Goal: Task Accomplishment & Management: Manage account settings

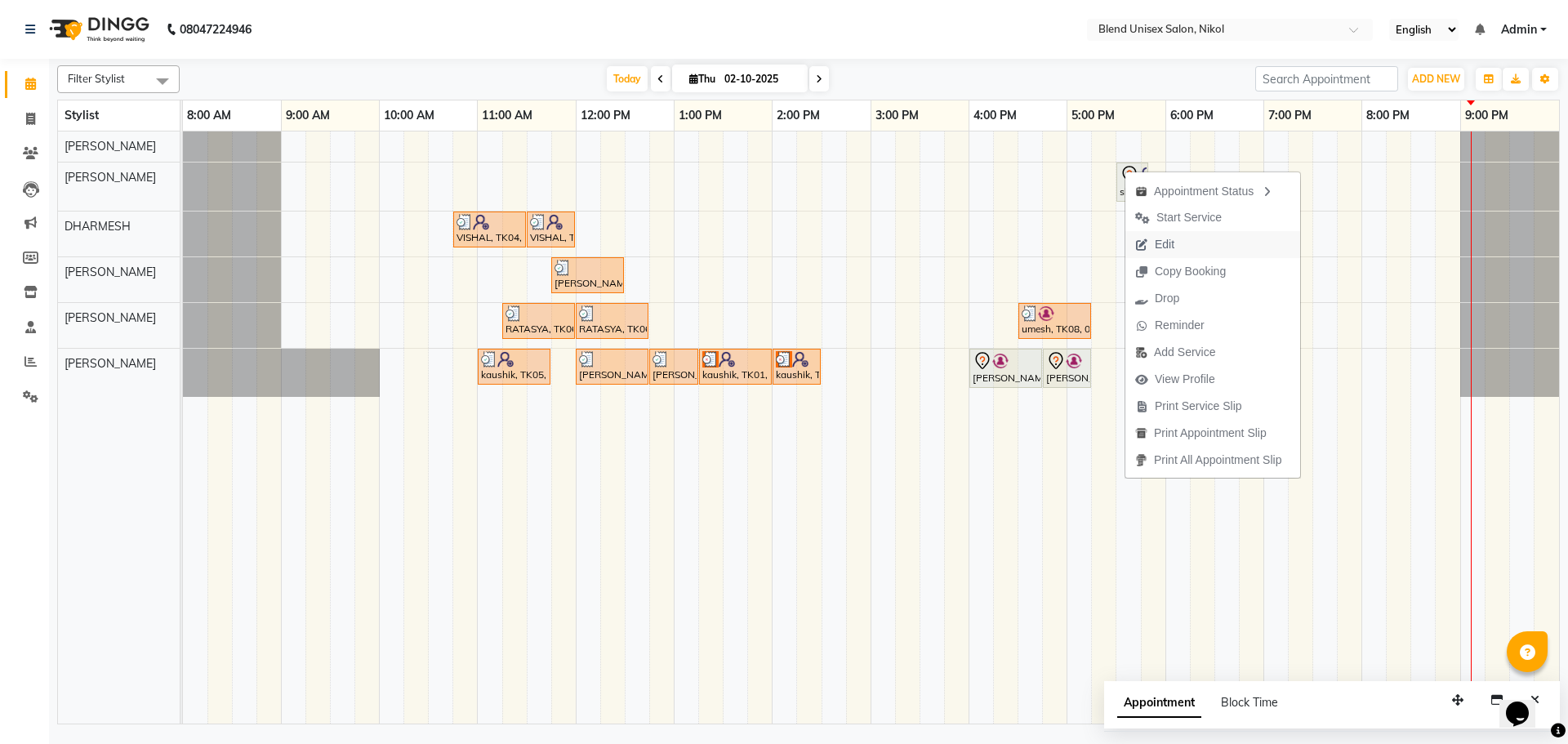
click at [1165, 244] on span "Edit" at bounding box center [1165, 244] width 19 height 17
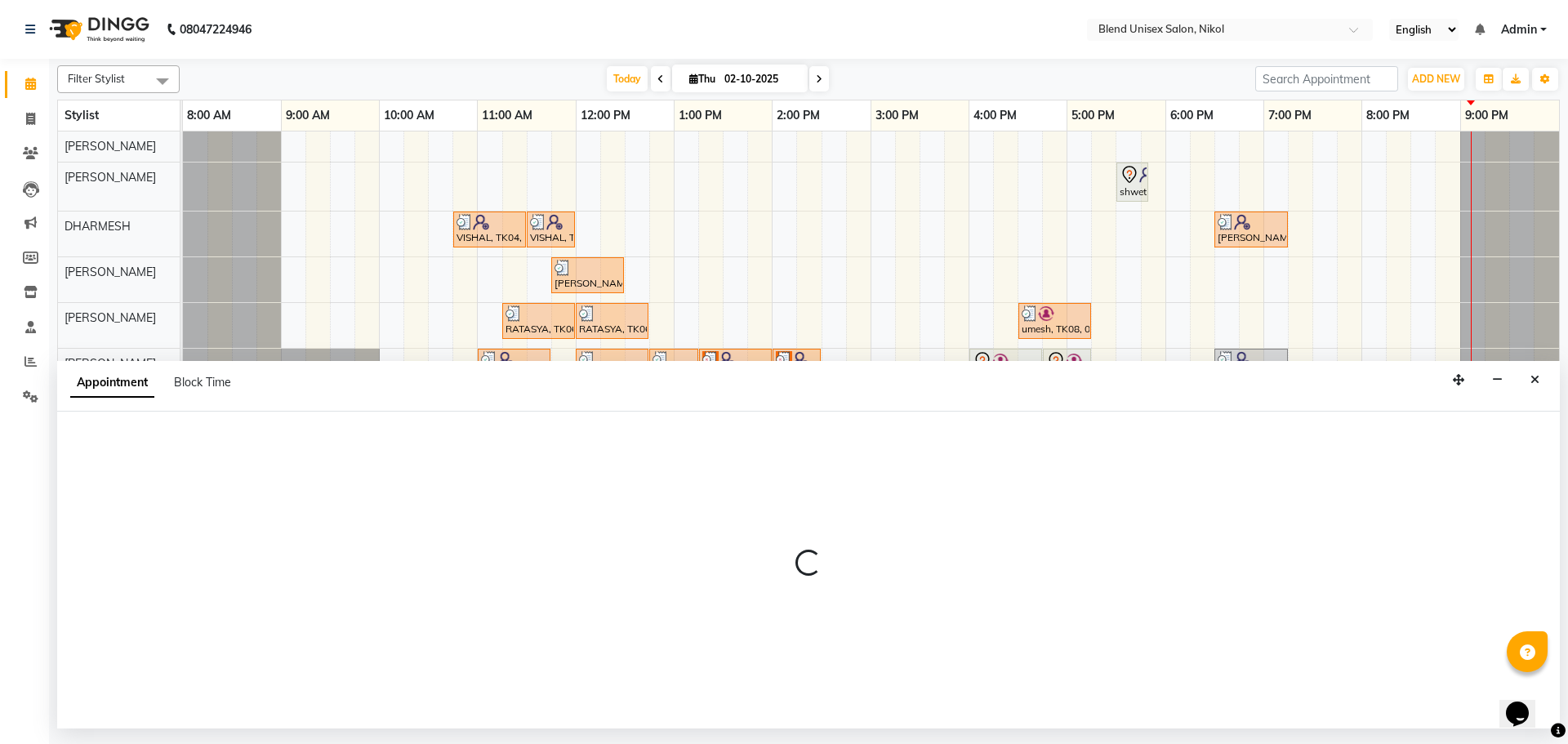
select select "tentative"
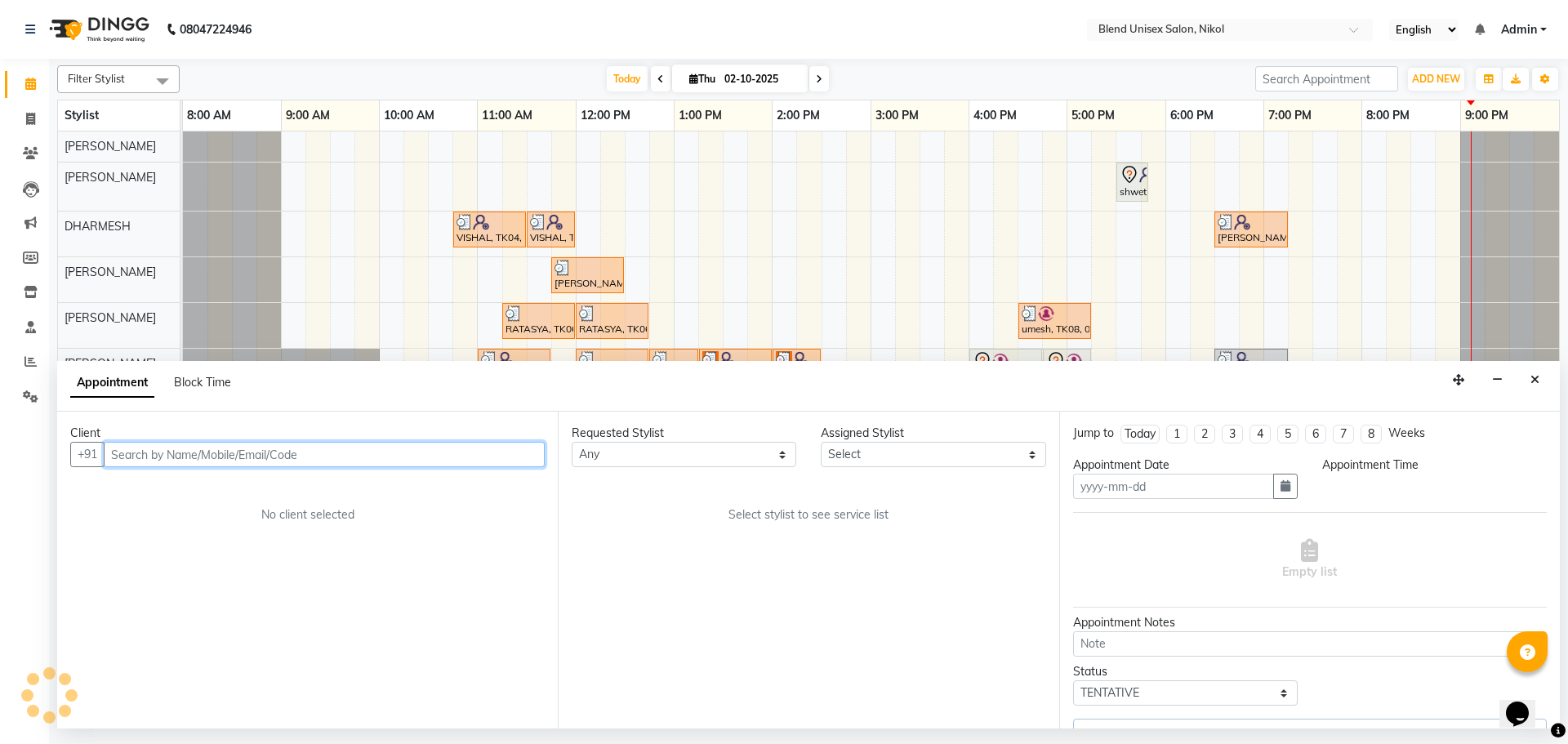
type input "02-10-2025"
select select "1050"
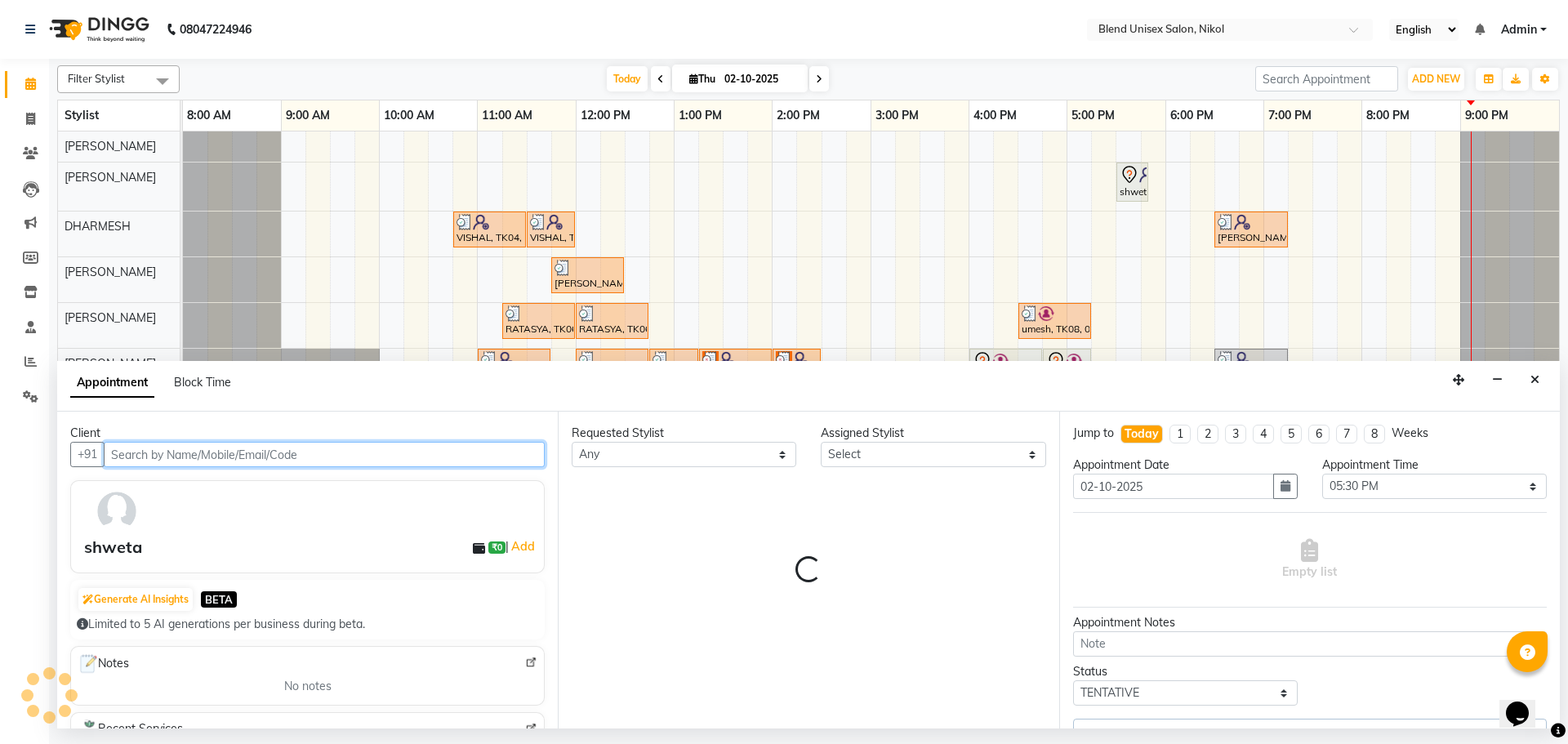
select select "80037"
select select "3057"
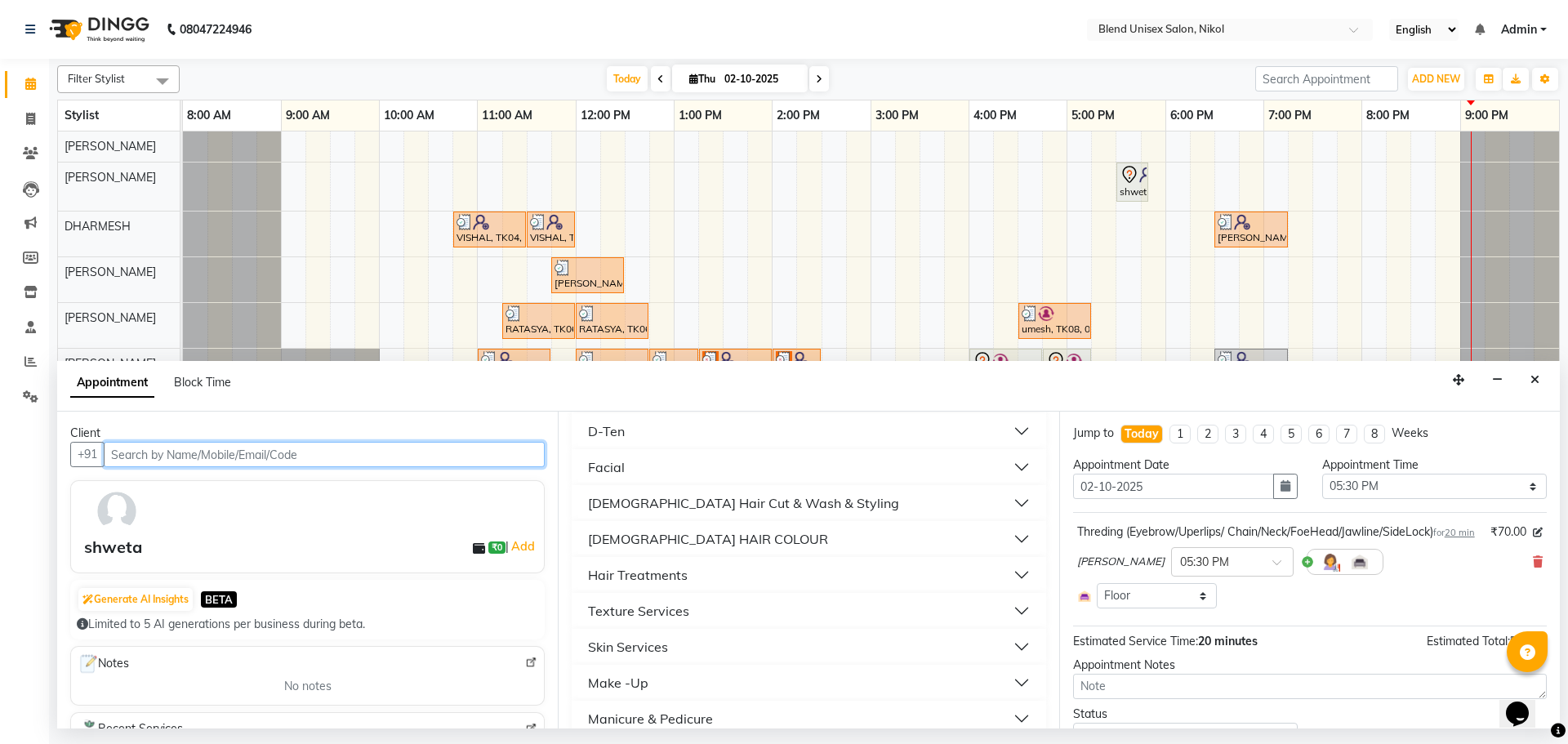
scroll to position [654, 0]
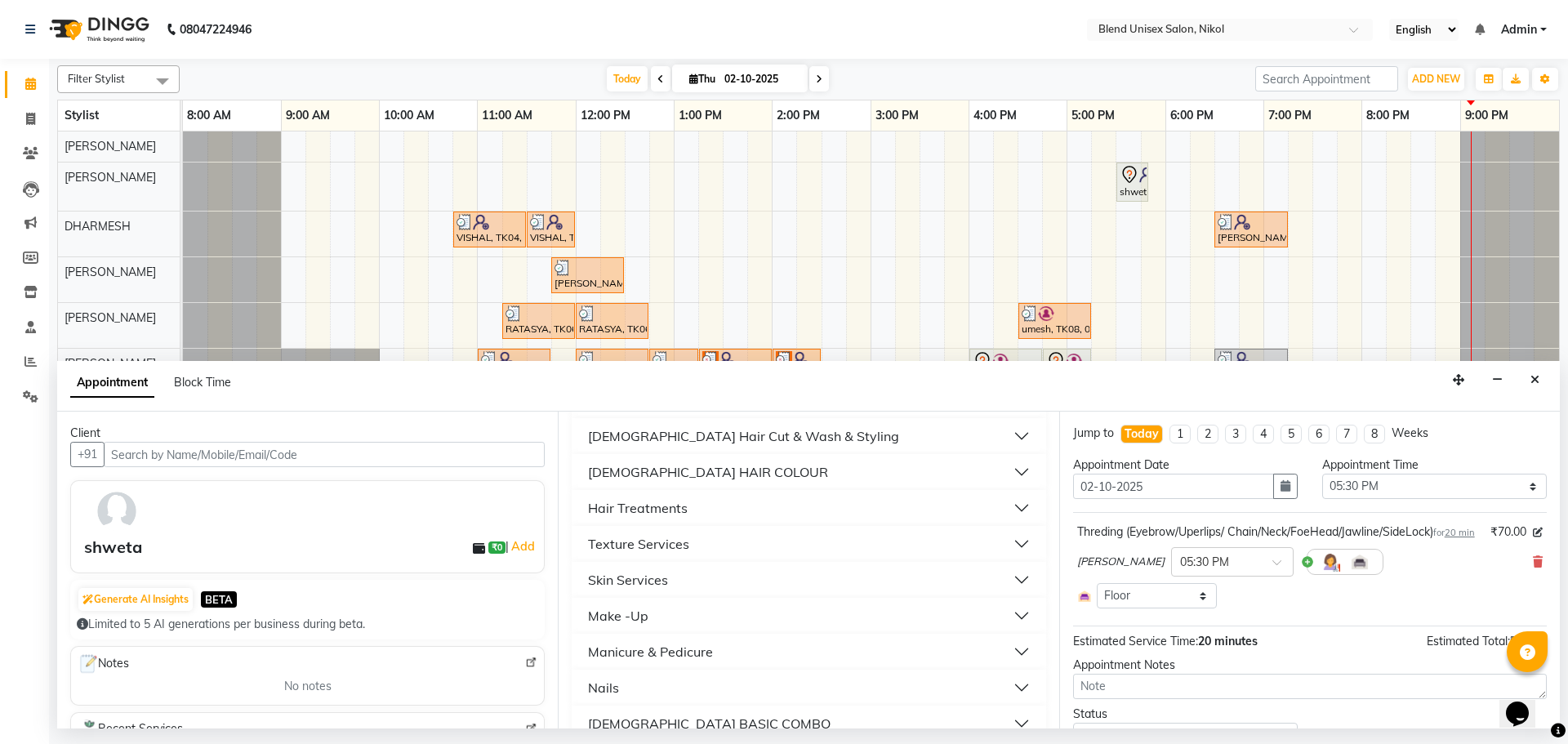
click at [803, 575] on button "Skin Services" at bounding box center [808, 580] width 461 height 29
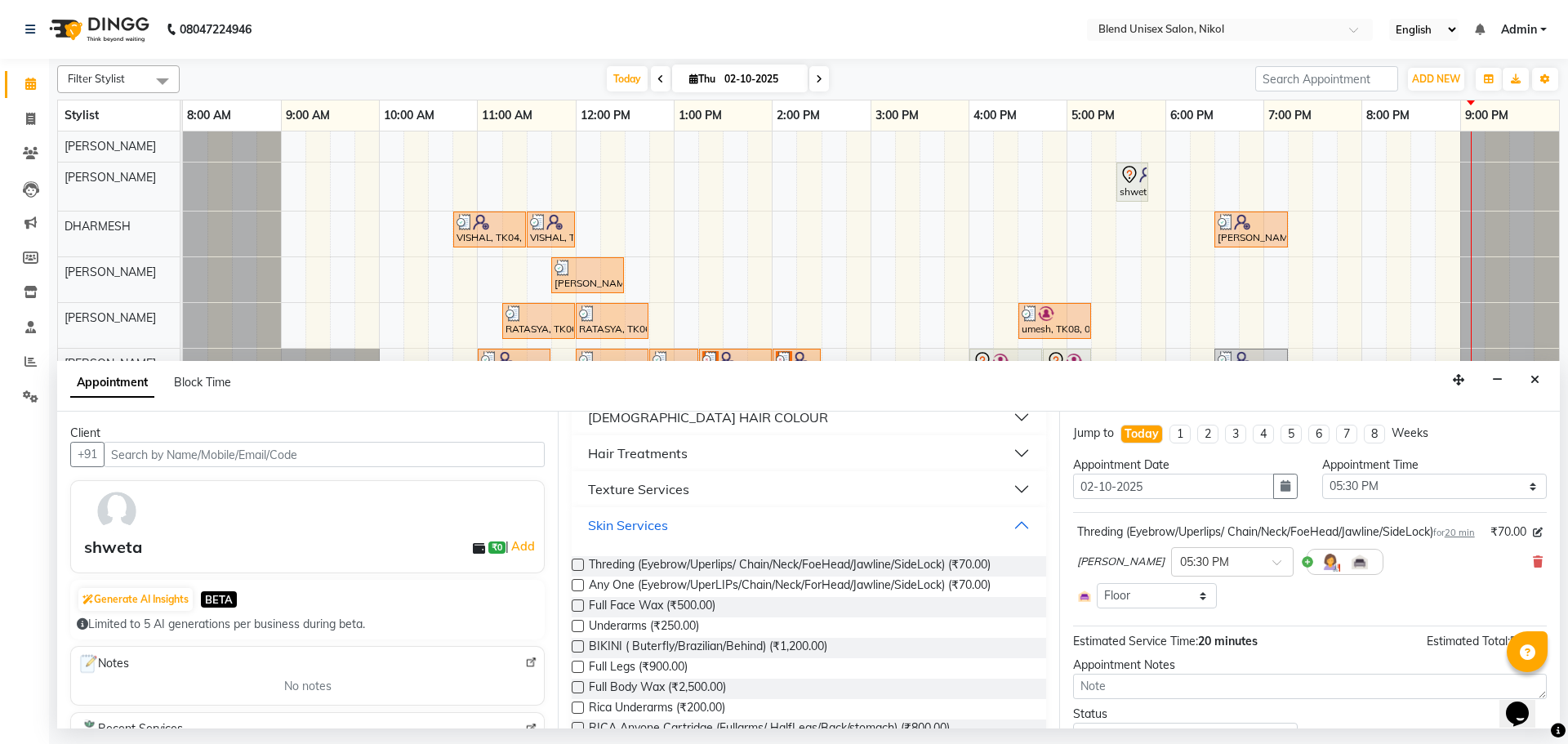
scroll to position [735, 0]
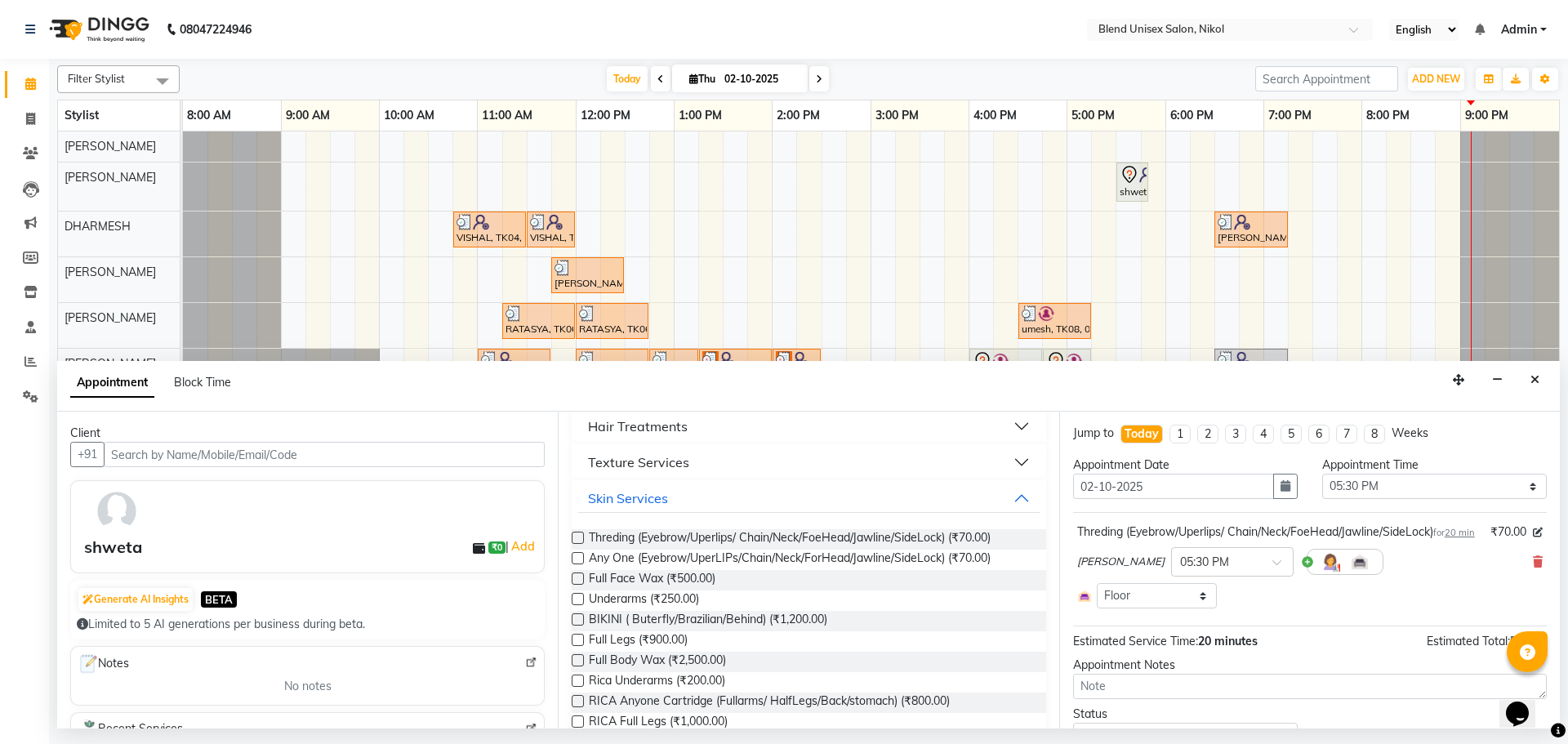
click at [576, 534] on label at bounding box center [578, 538] width 12 height 12
click at [576, 534] on input "checkbox" at bounding box center [577, 539] width 11 height 11
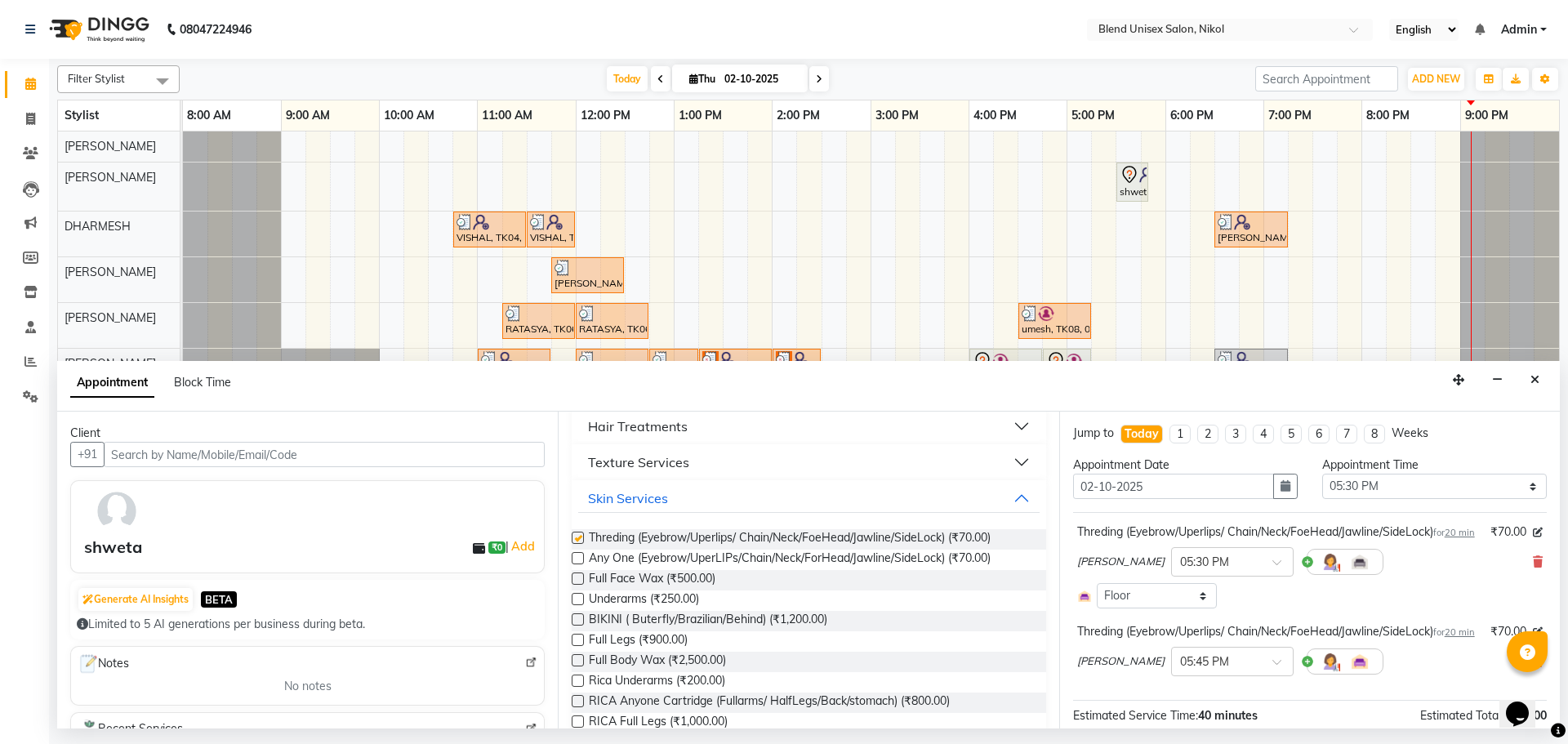
checkbox input "false"
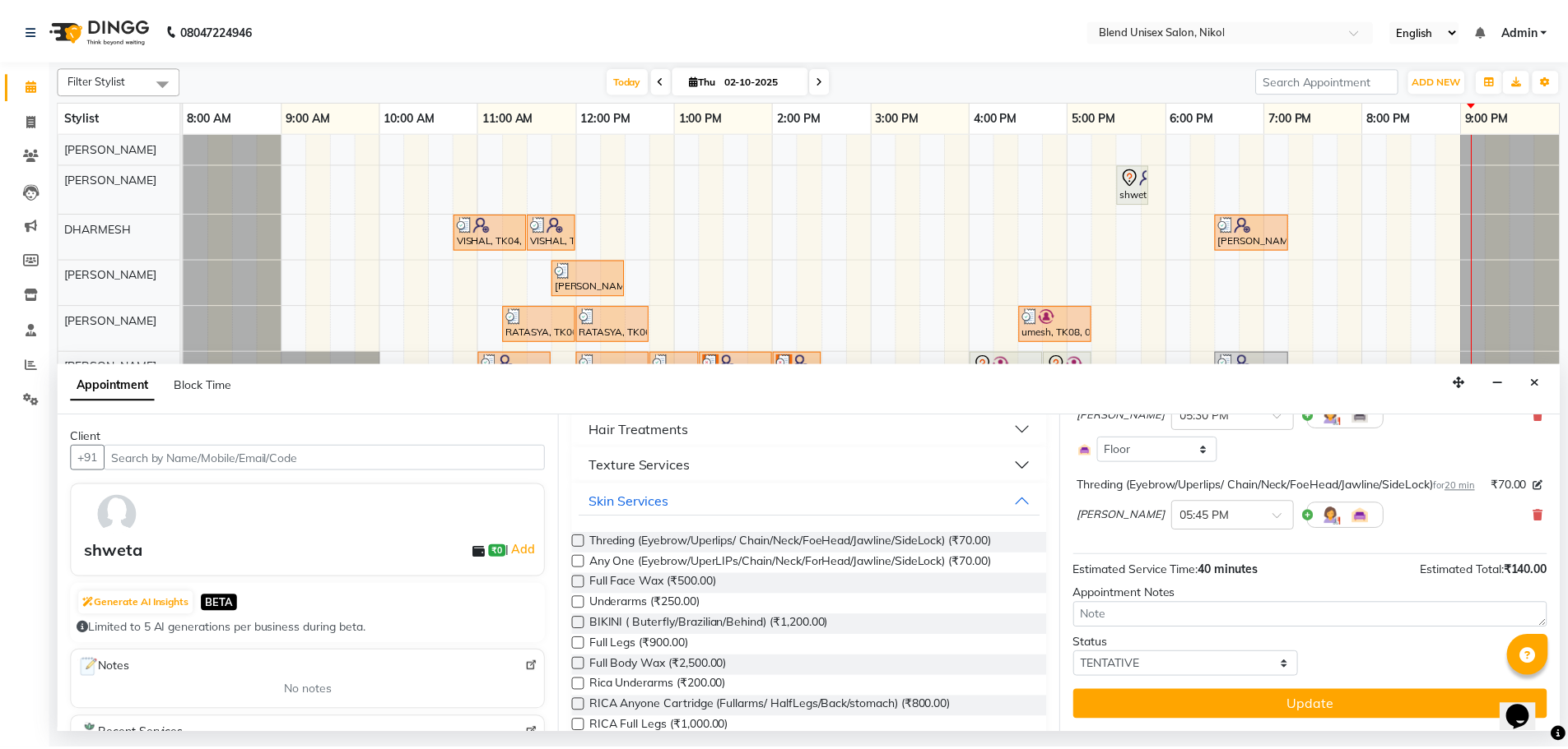
scroll to position [185, 0]
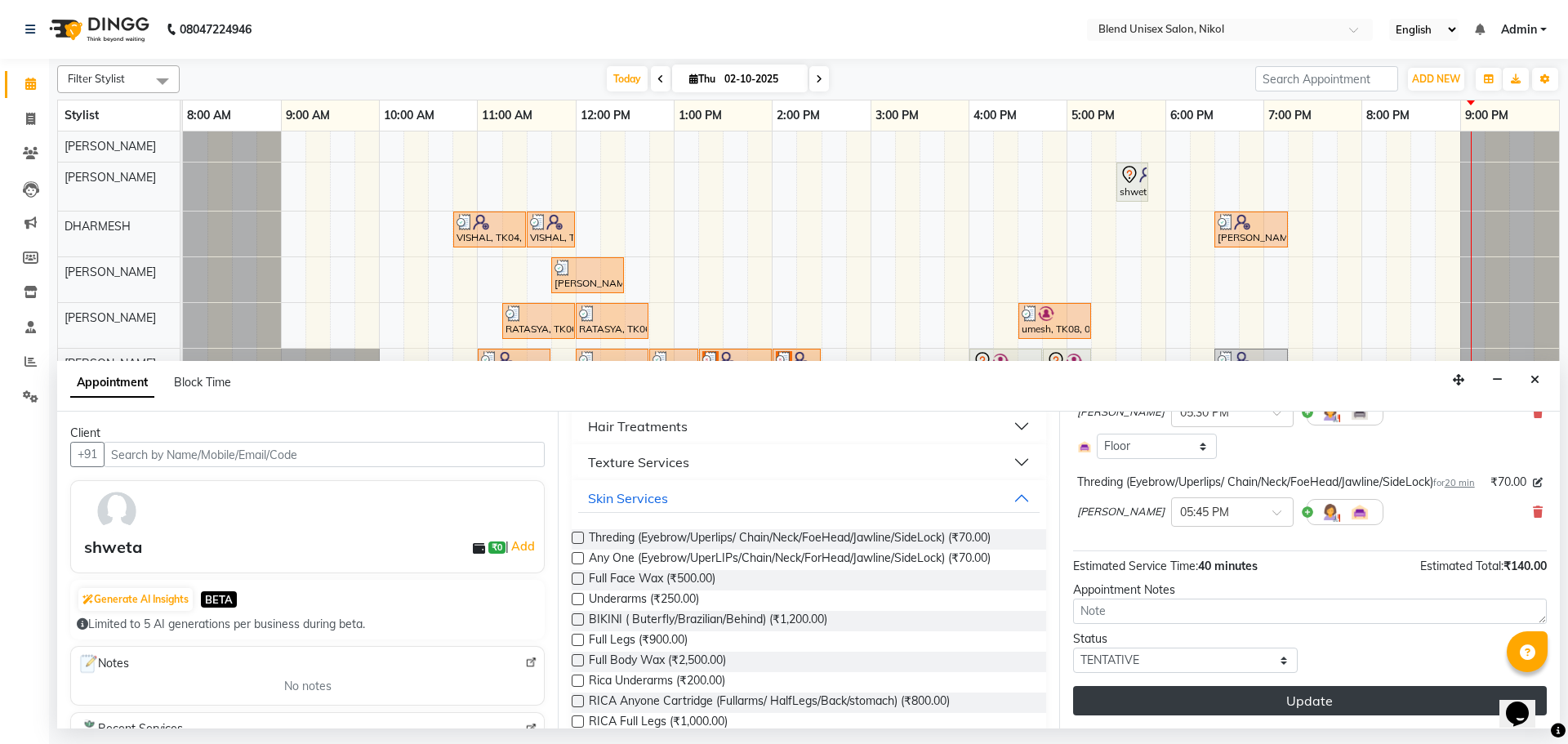
click at [1313, 704] on button "Update" at bounding box center [1309, 701] width 474 height 29
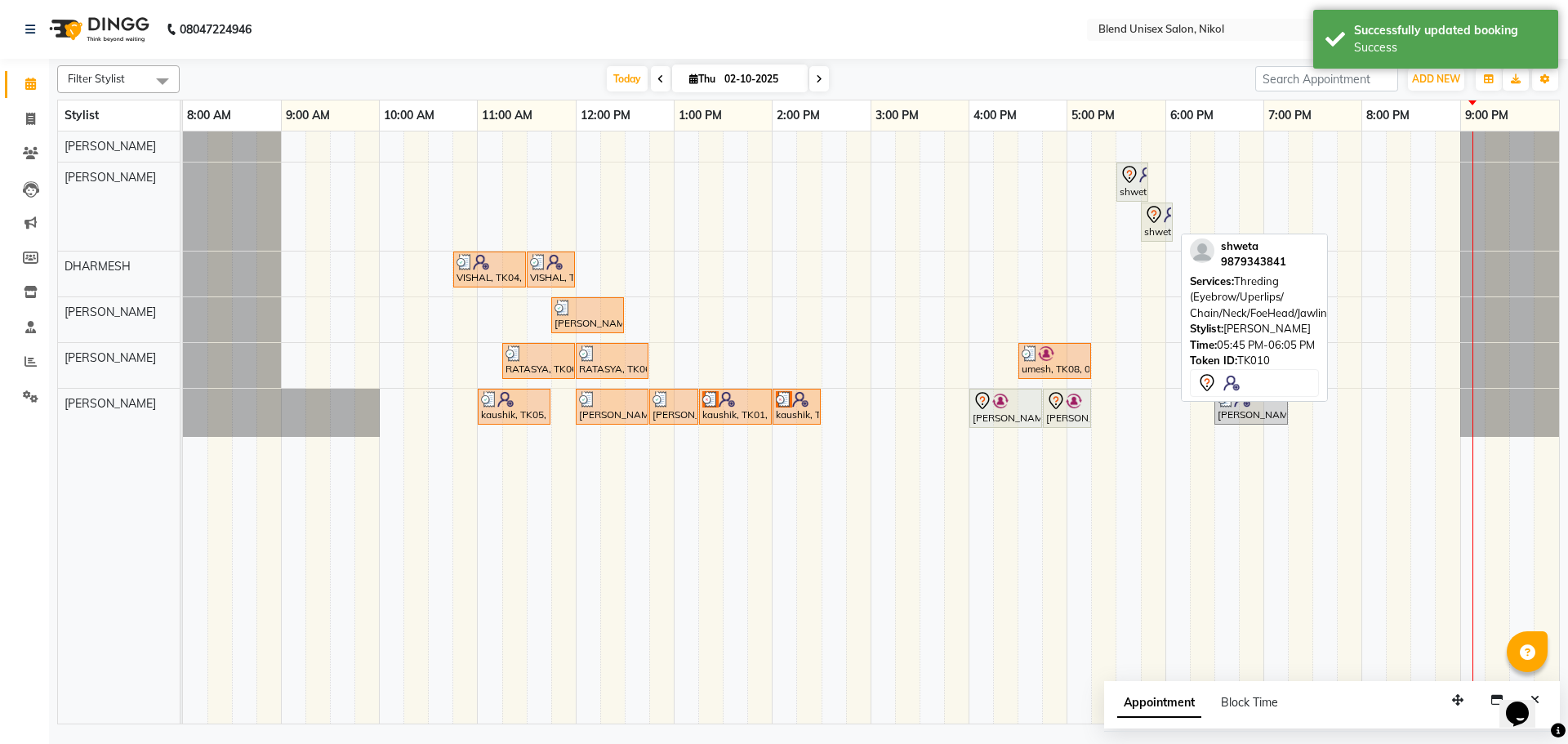
click at [1144, 205] on icon at bounding box center [1154, 214] width 19 height 19
select select "7"
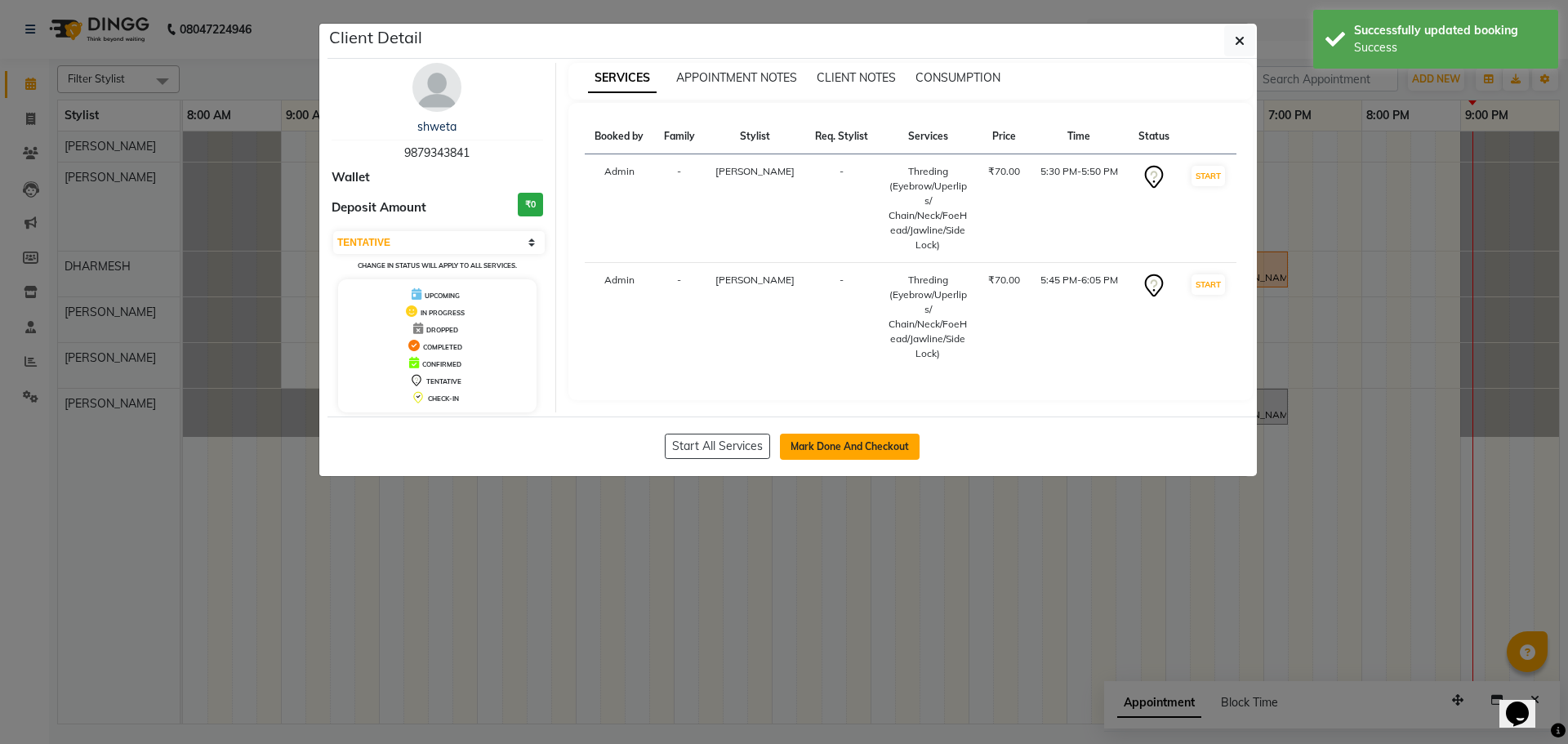
click at [860, 439] on button "Mark Done And Checkout" at bounding box center [850, 447] width 139 height 26
select select "service"
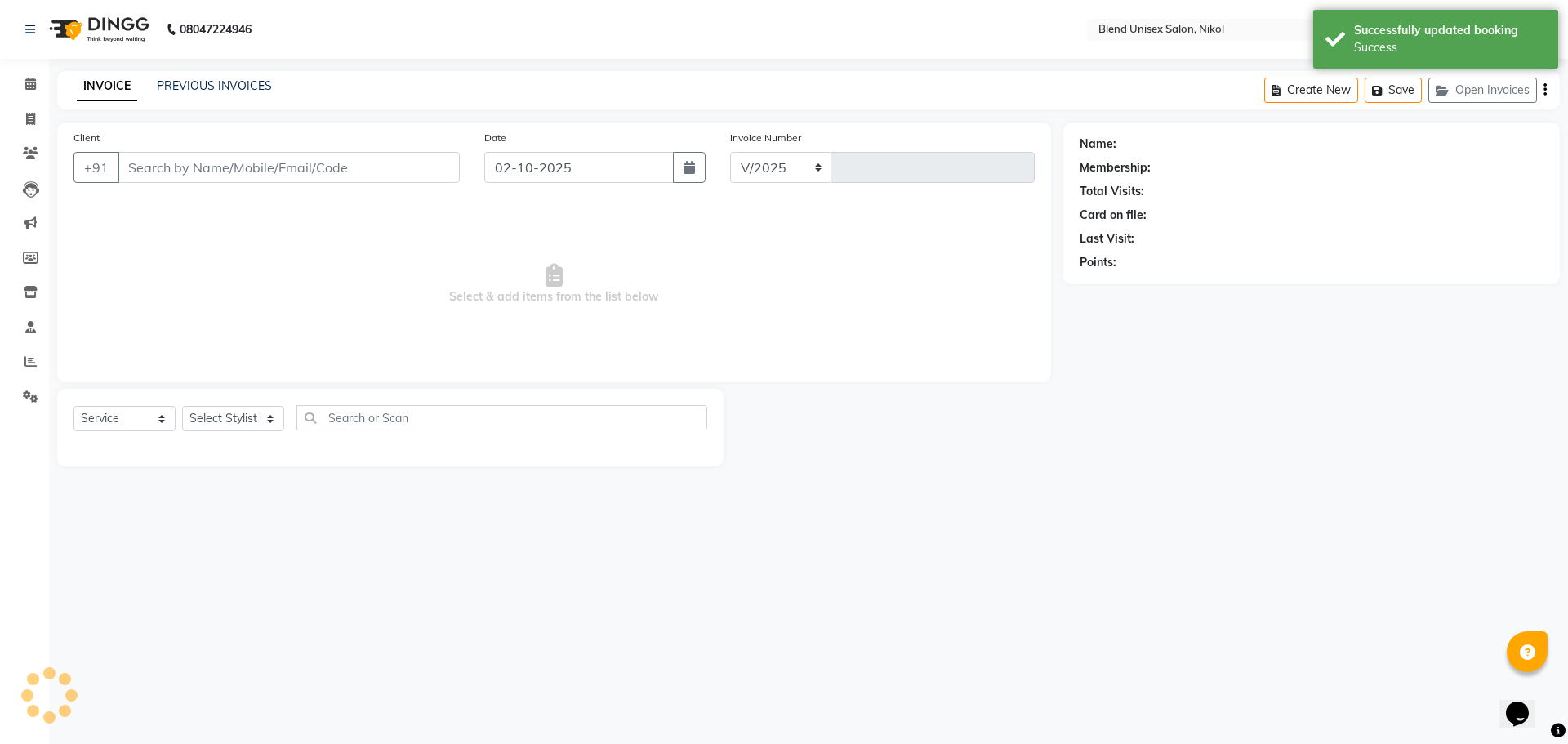
select select "6213"
type input "2773"
type input "9879343841"
select select "80037"
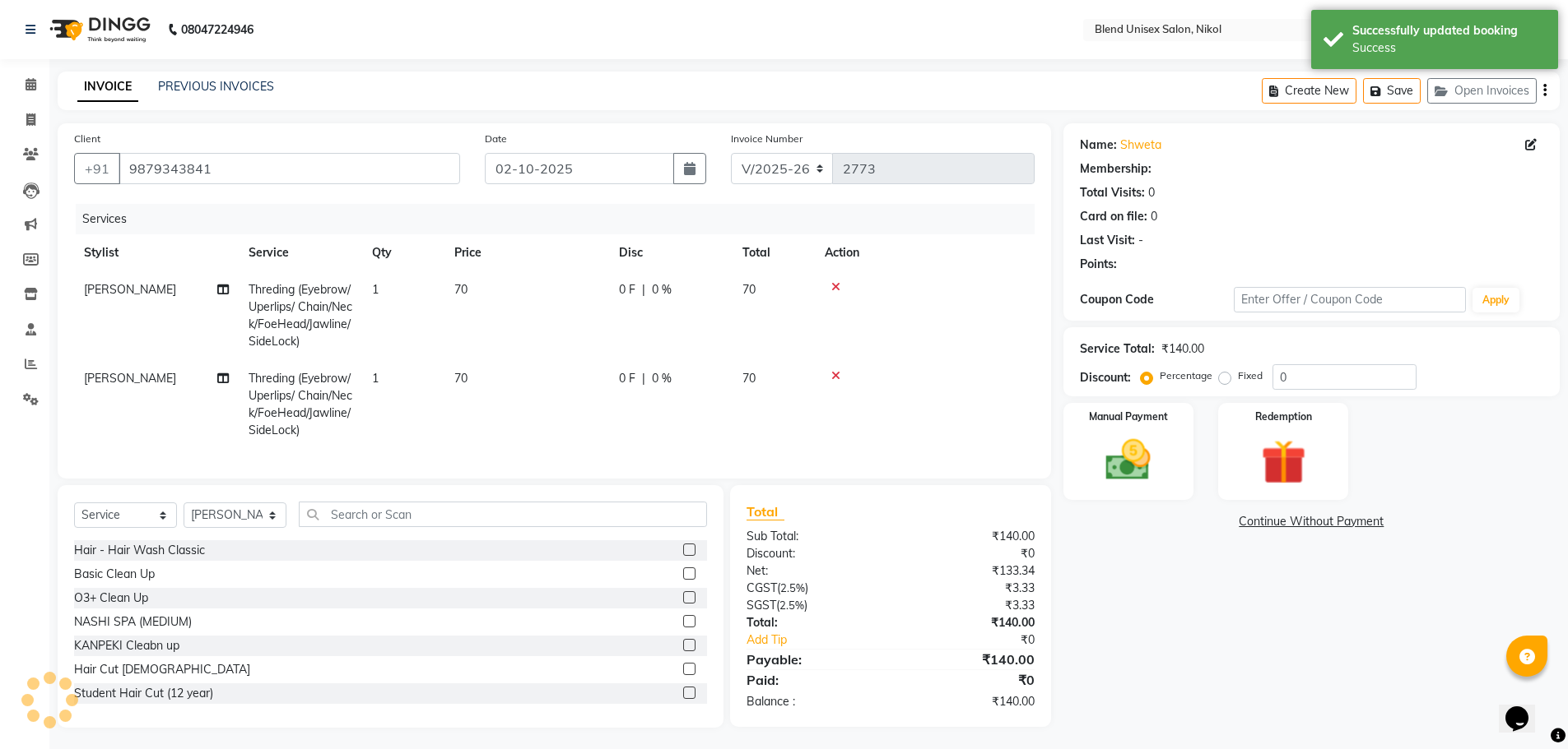
select select "1: Object"
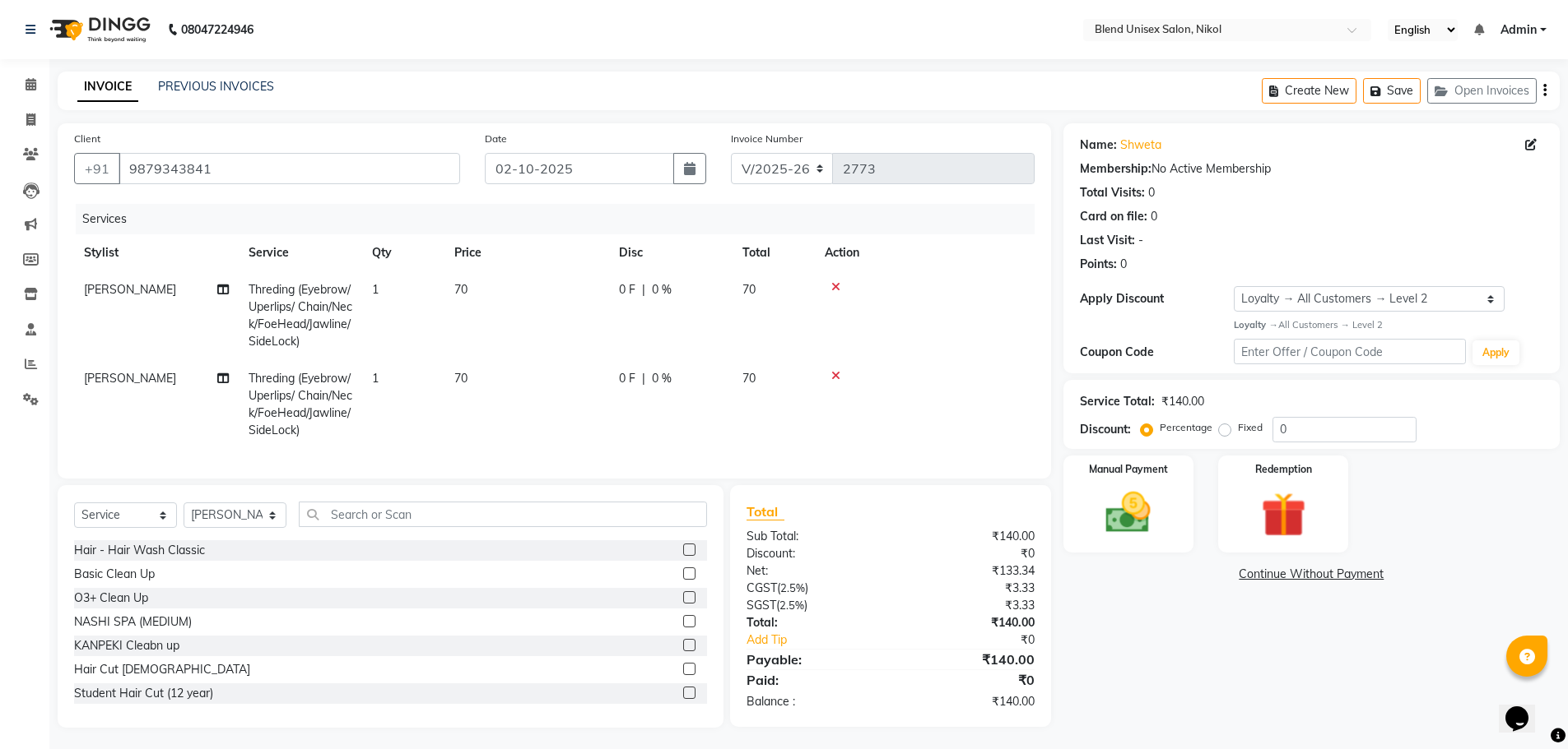
click at [471, 284] on td "70" at bounding box center [526, 316] width 164 height 89
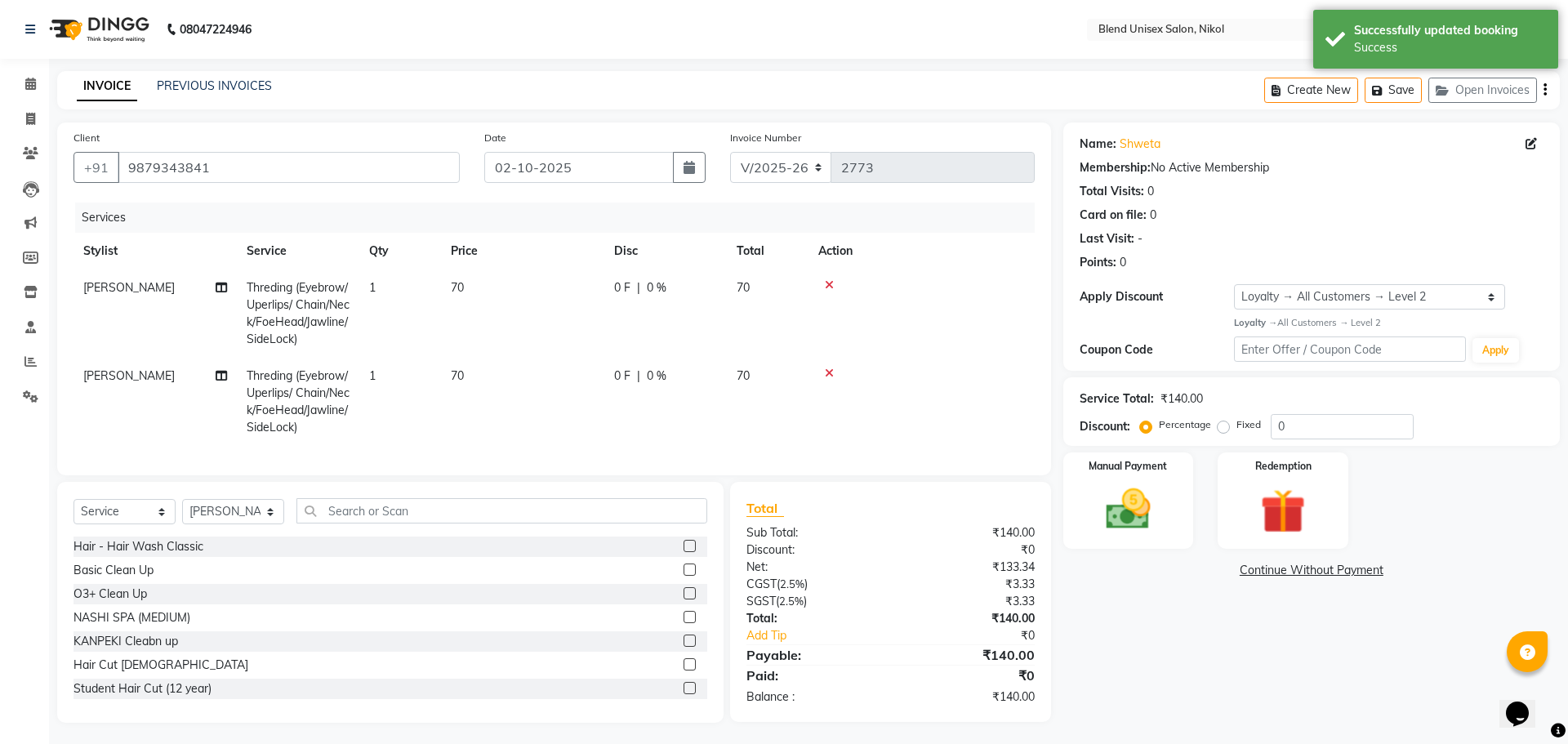
select select "80037"
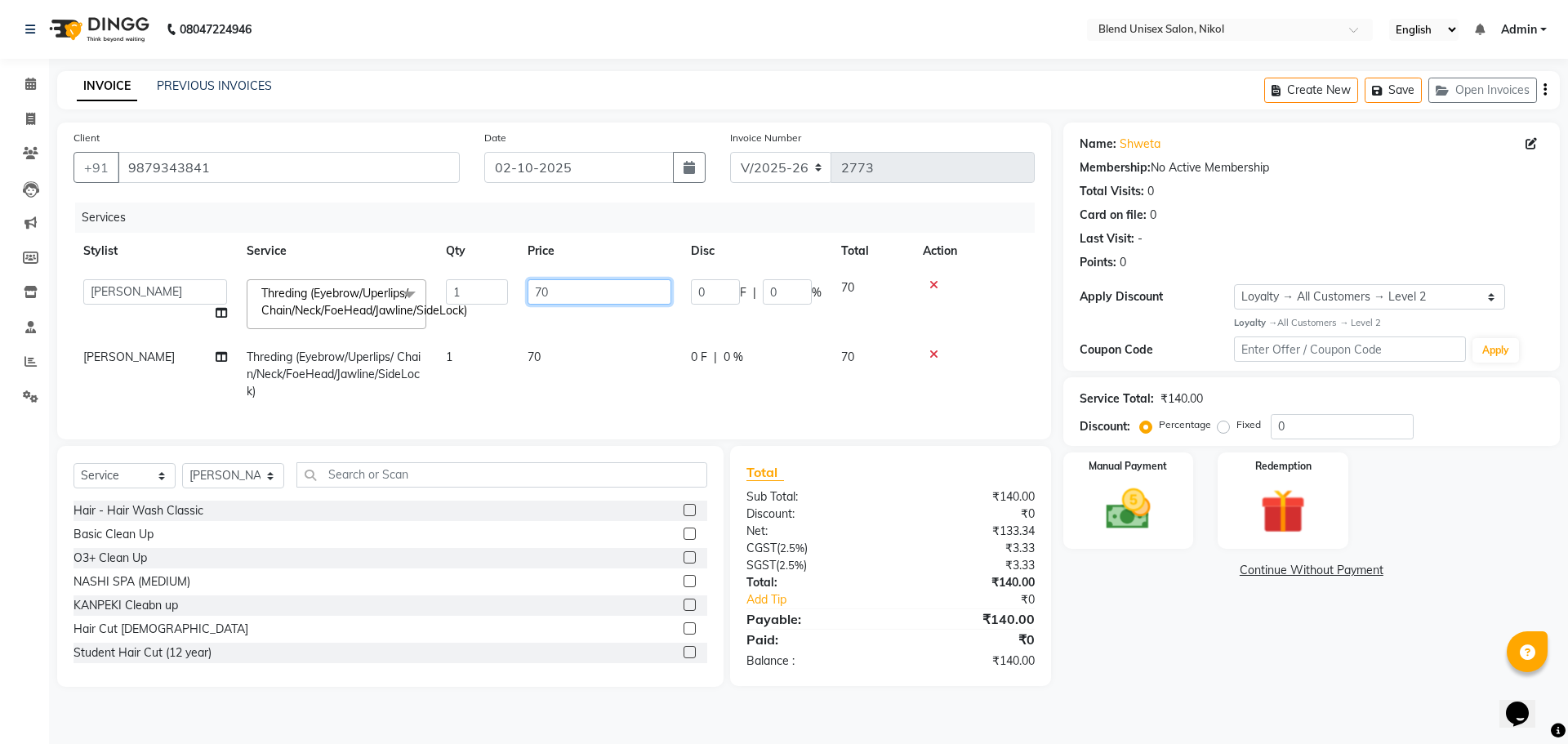
click at [551, 295] on input "70" at bounding box center [599, 292] width 144 height 26
type input "7"
type input "20"
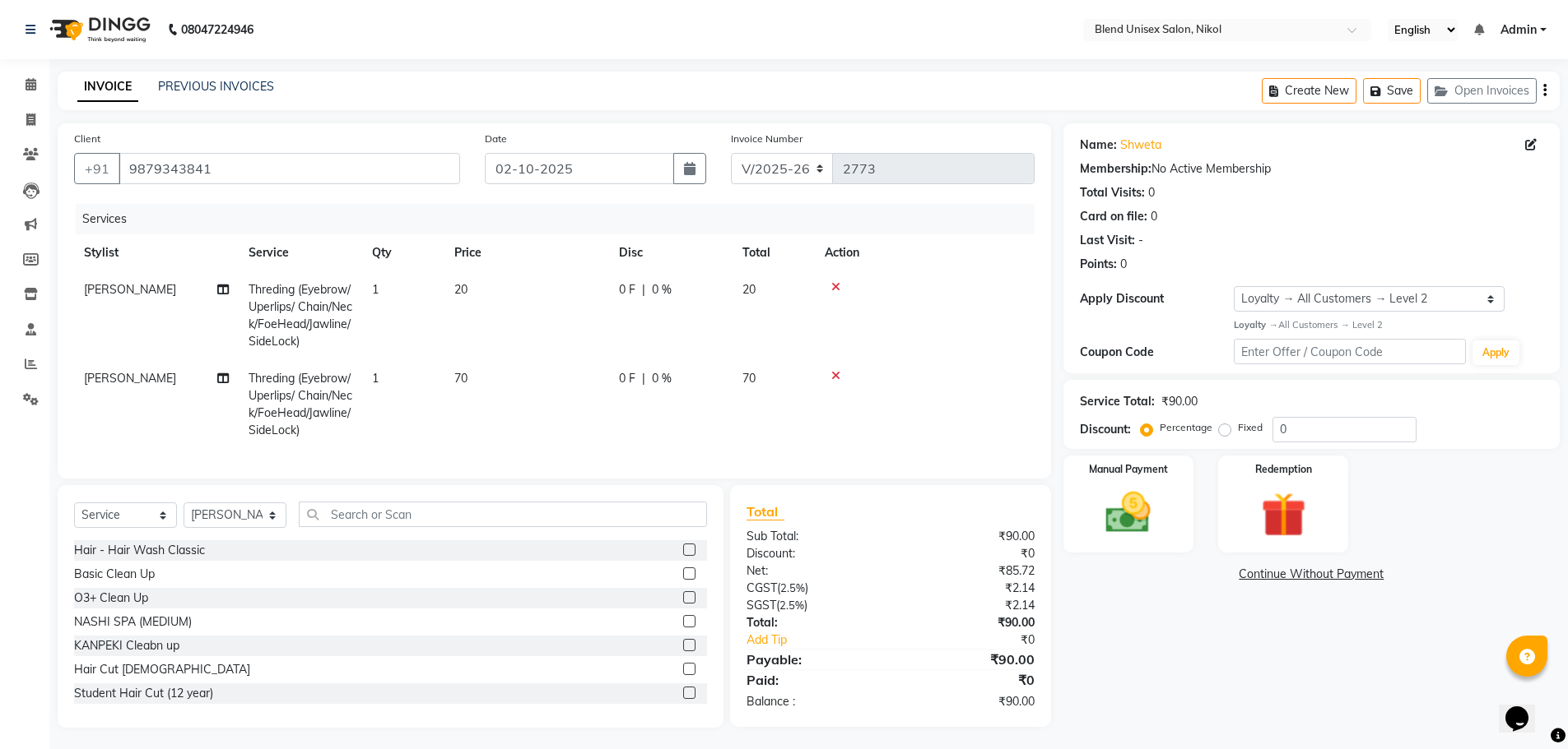
click at [541, 350] on tbody "[PERSON_NAME] Threding (Eyebrow/Uperlips/ Chain/Neck/FoeHead/Jawline/SideLock) …" at bounding box center [554, 361] width 960 height 178
click at [472, 381] on td "70" at bounding box center [526, 404] width 164 height 89
select select "80037"
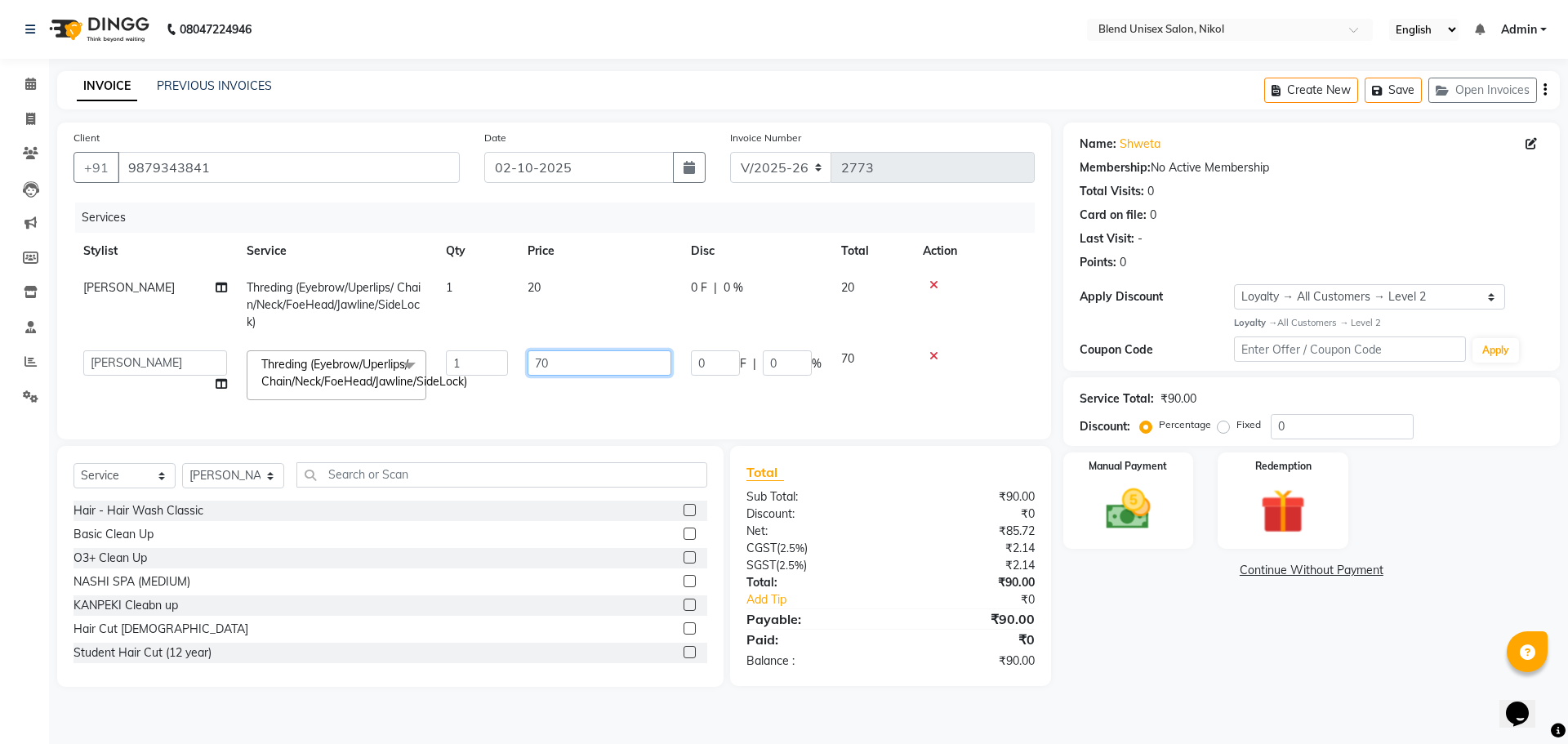
click at [555, 362] on input "70" at bounding box center [599, 363] width 144 height 26
type input "7"
type input "20"
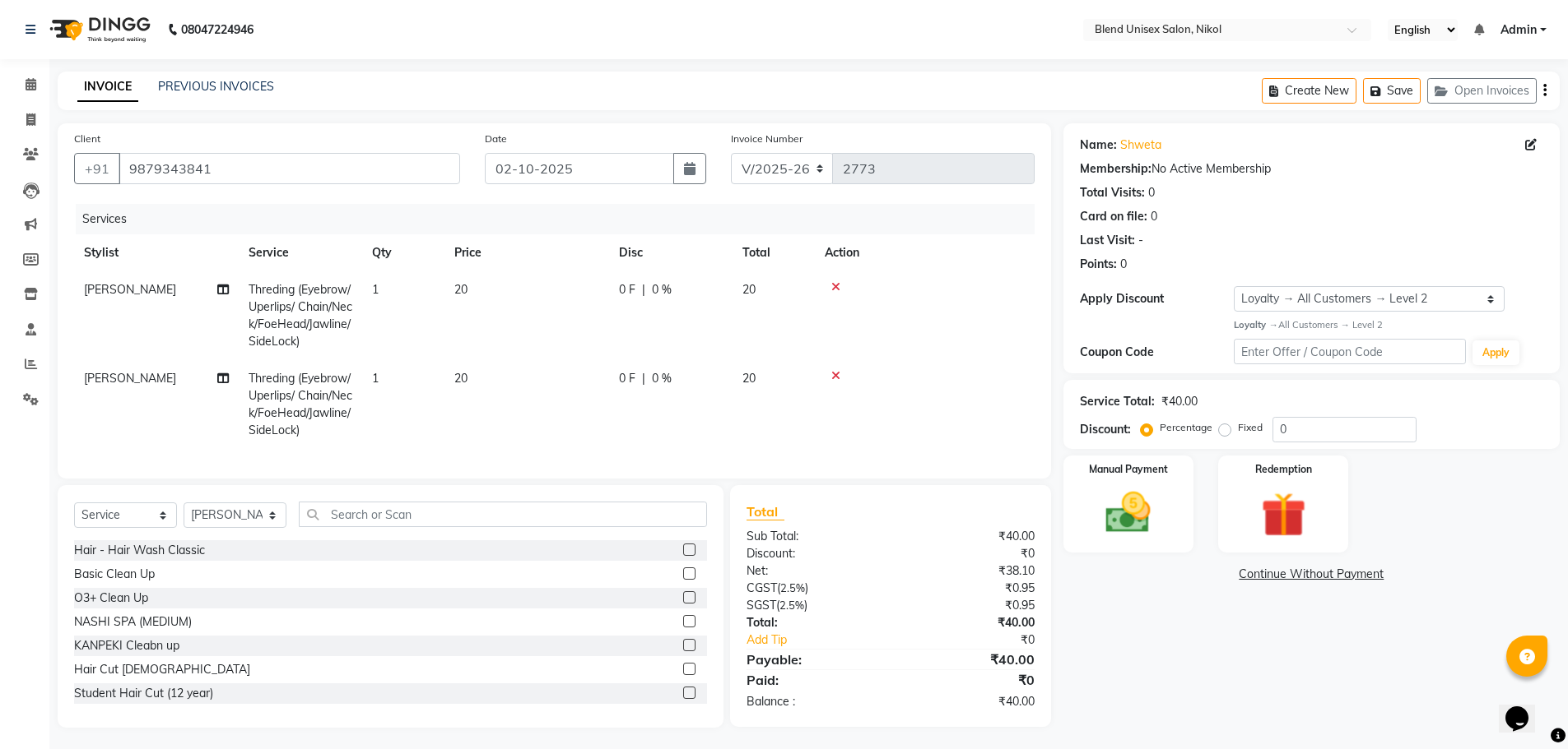
click at [1021, 360] on tbody "[PERSON_NAME] Threding (Eyebrow/Uperlips/ Chain/Neck/FoeHead/Jawline/SideLock) …" at bounding box center [554, 361] width 960 height 178
click at [482, 365] on td "20" at bounding box center [526, 404] width 164 height 89
select select "80037"
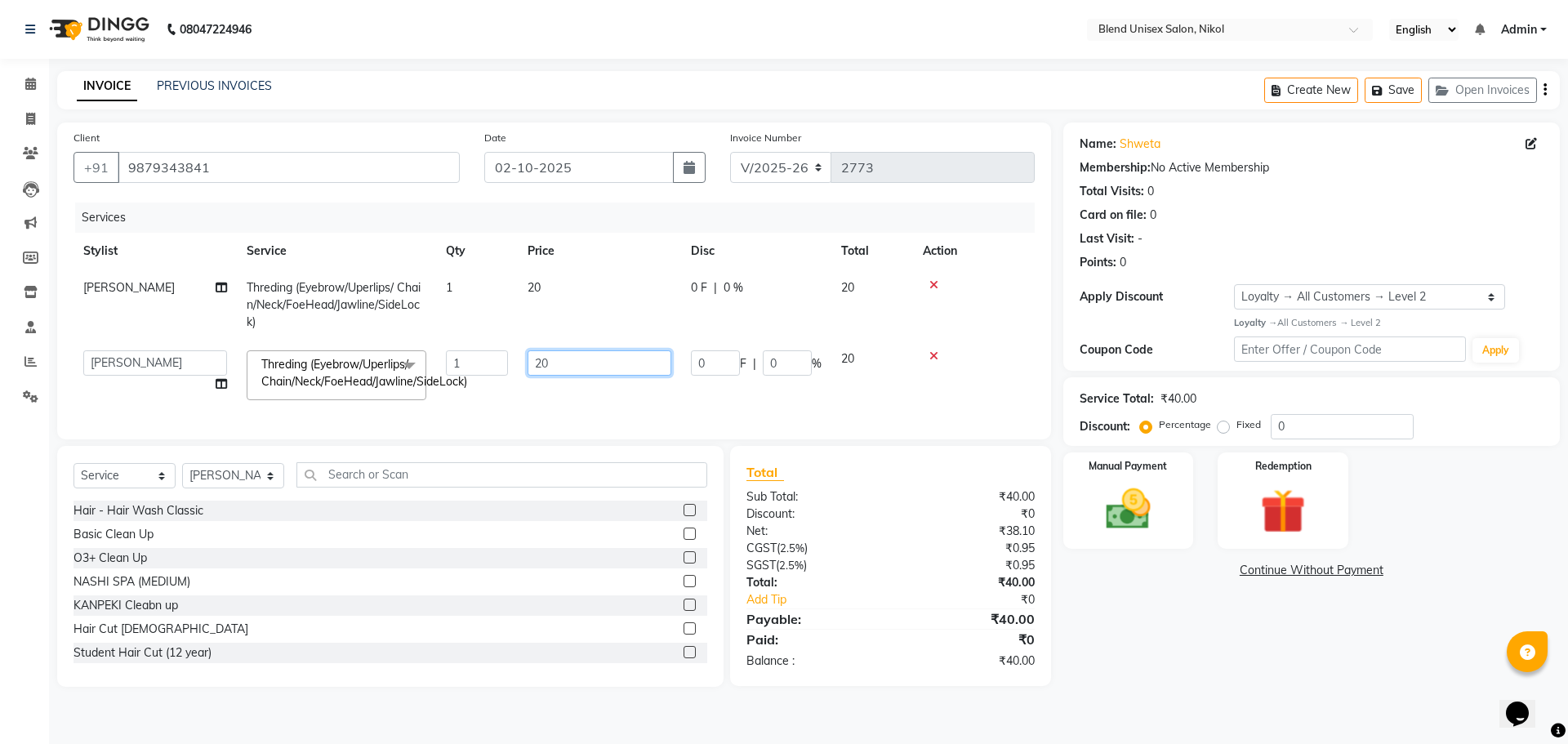
click at [555, 366] on input "20" at bounding box center [599, 363] width 144 height 26
type input "2"
type input "50"
click at [608, 317] on tr "[PERSON_NAME] (Eyebrow/Uperlips/ Chain/Neck/FoeHead/Jawline/SideLock) 1 20 0 F …" at bounding box center [550, 305] width 953 height 71
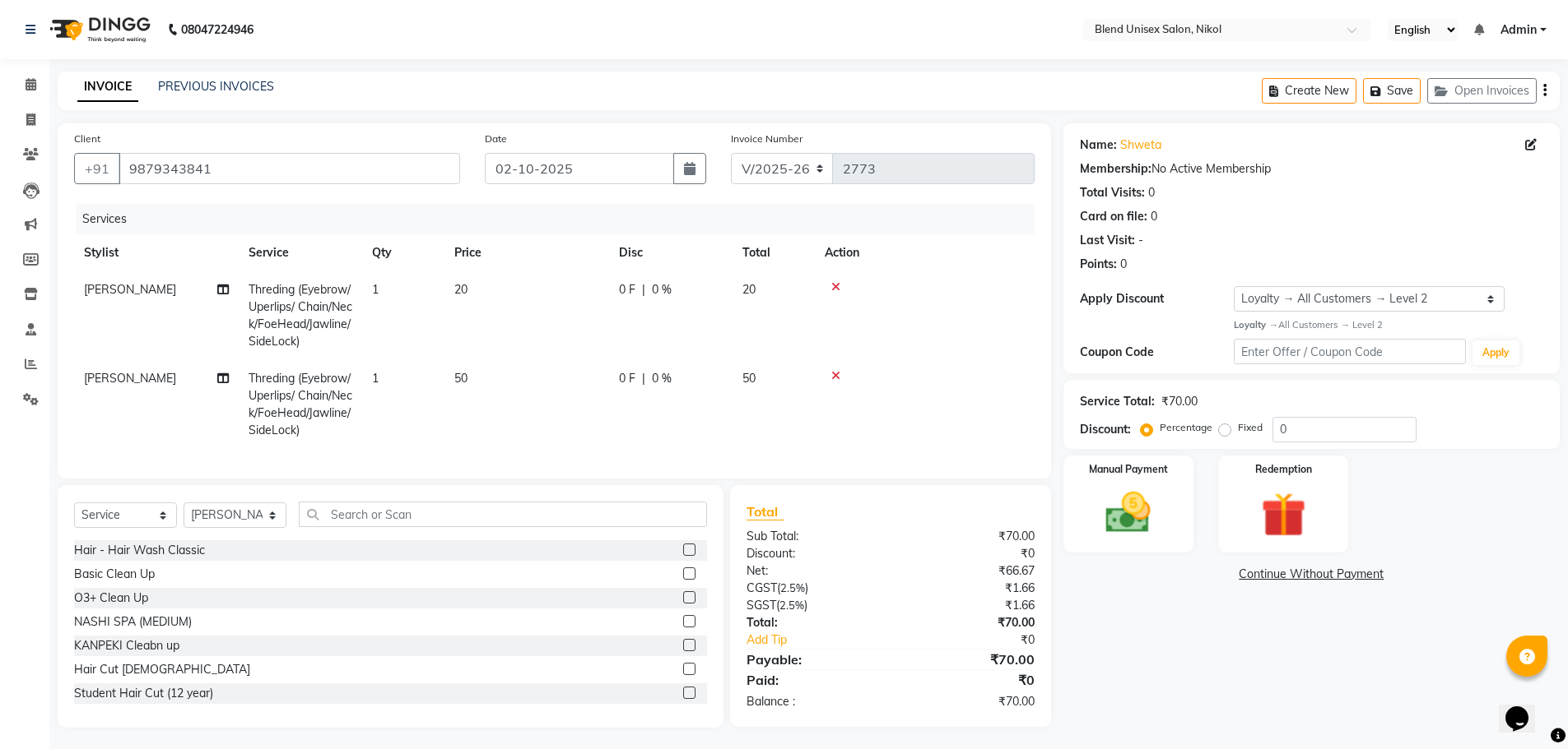
click at [468, 283] on td "20" at bounding box center [526, 316] width 164 height 89
select select "80037"
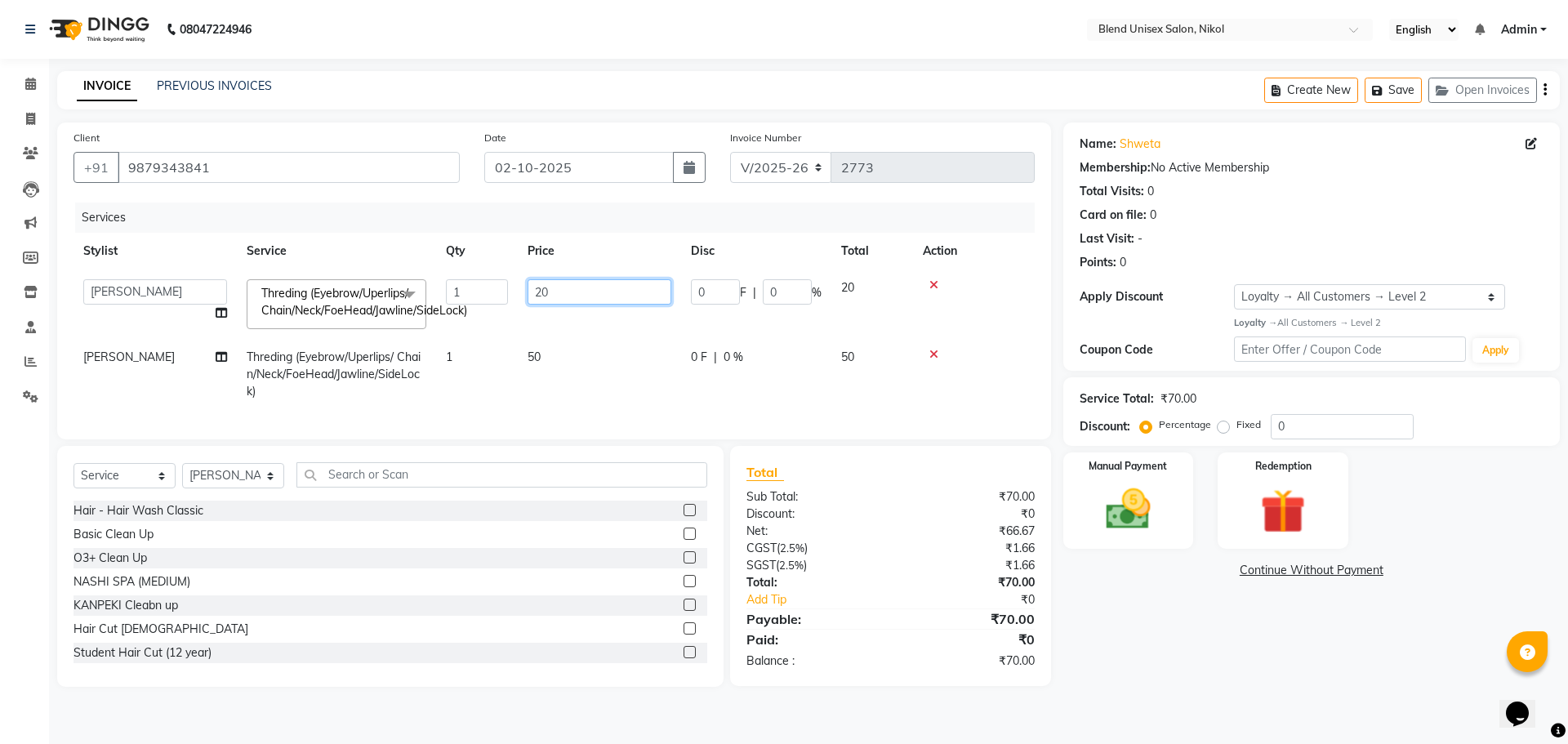
click at [551, 294] on input "20" at bounding box center [599, 292] width 144 height 26
type input "2"
type input "50"
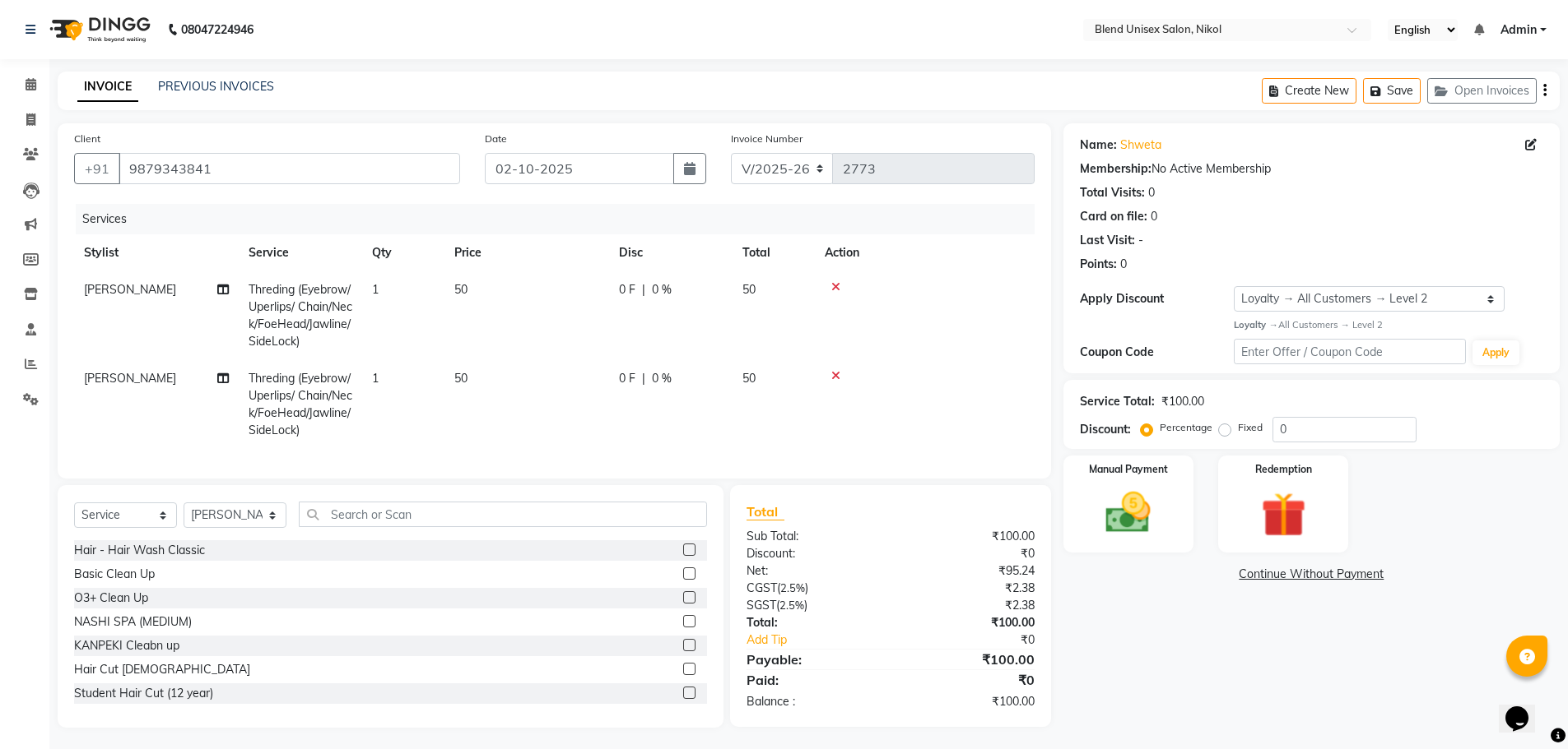
click at [1018, 325] on td at bounding box center [924, 316] width 220 height 89
click at [1158, 522] on img at bounding box center [1128, 513] width 76 height 53
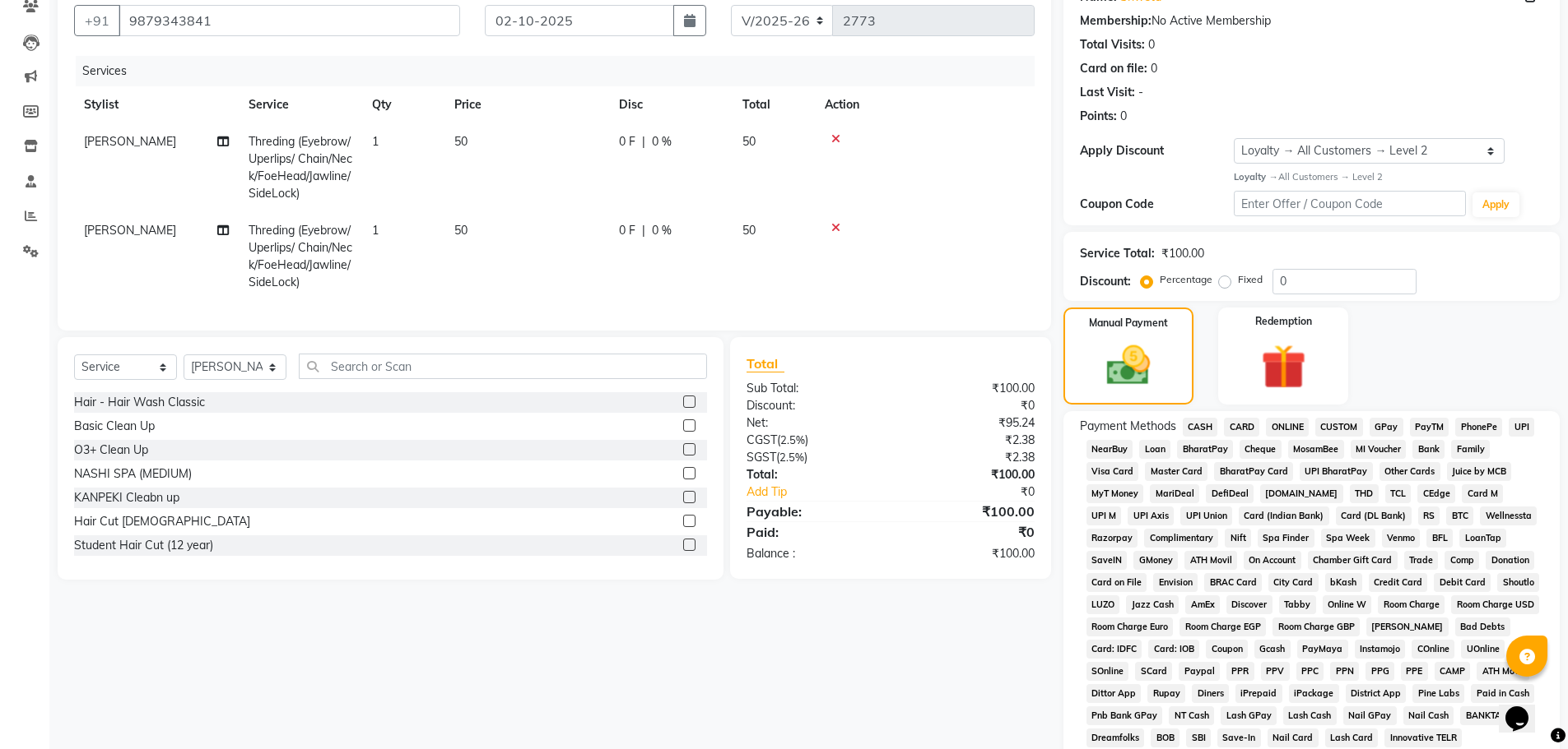
scroll to position [164, 0]
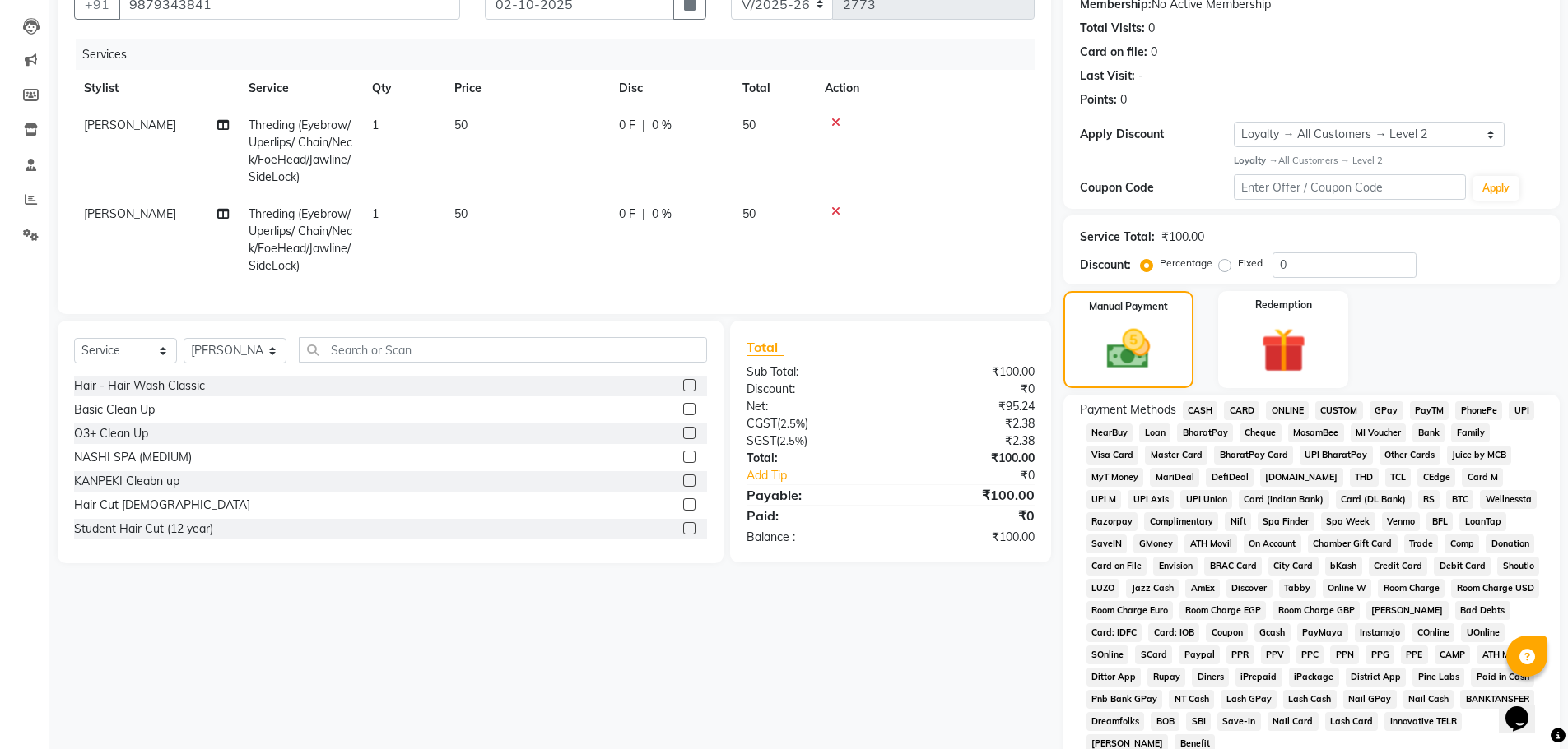
click at [1297, 409] on span "ONLINE" at bounding box center [1287, 410] width 43 height 19
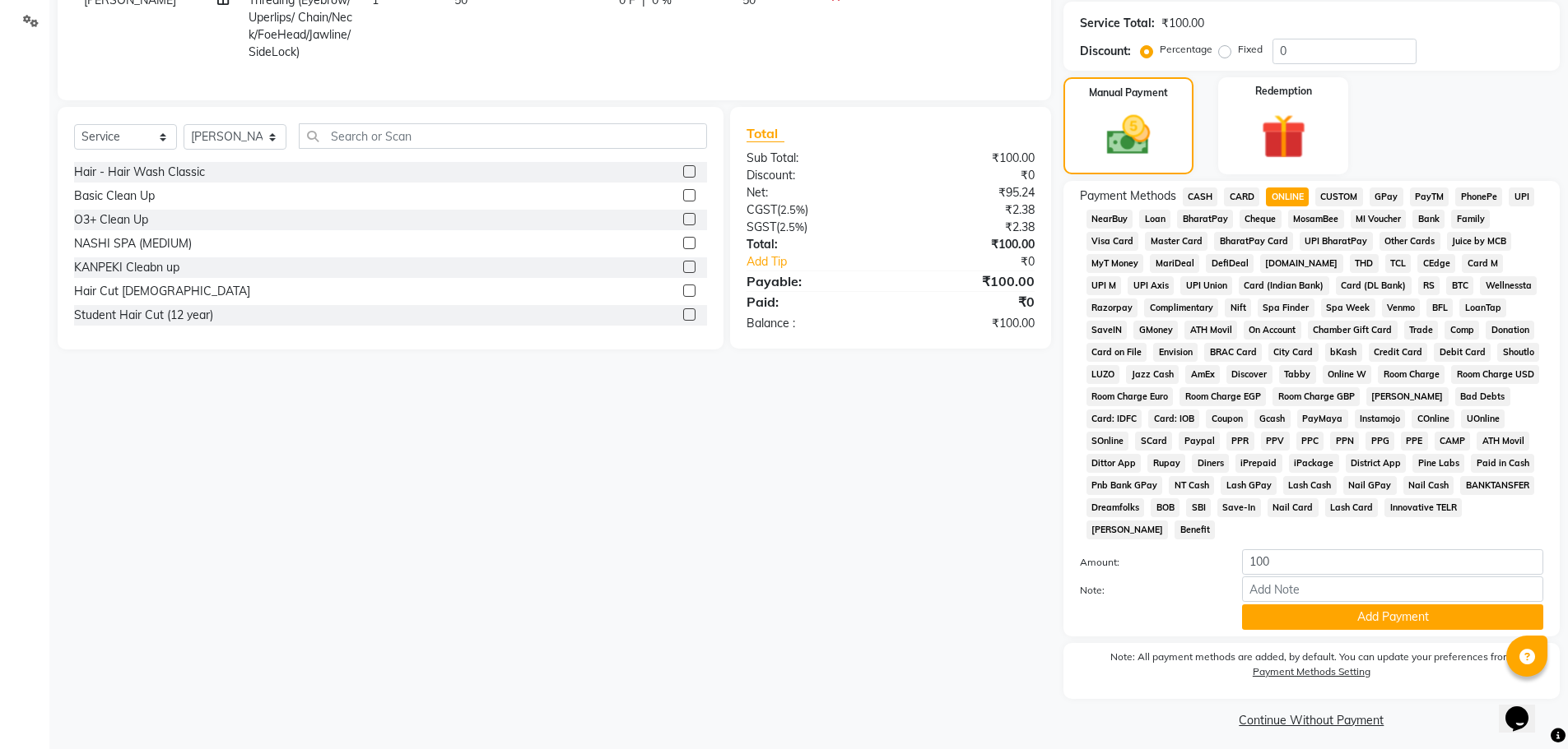
scroll to position [386, 0]
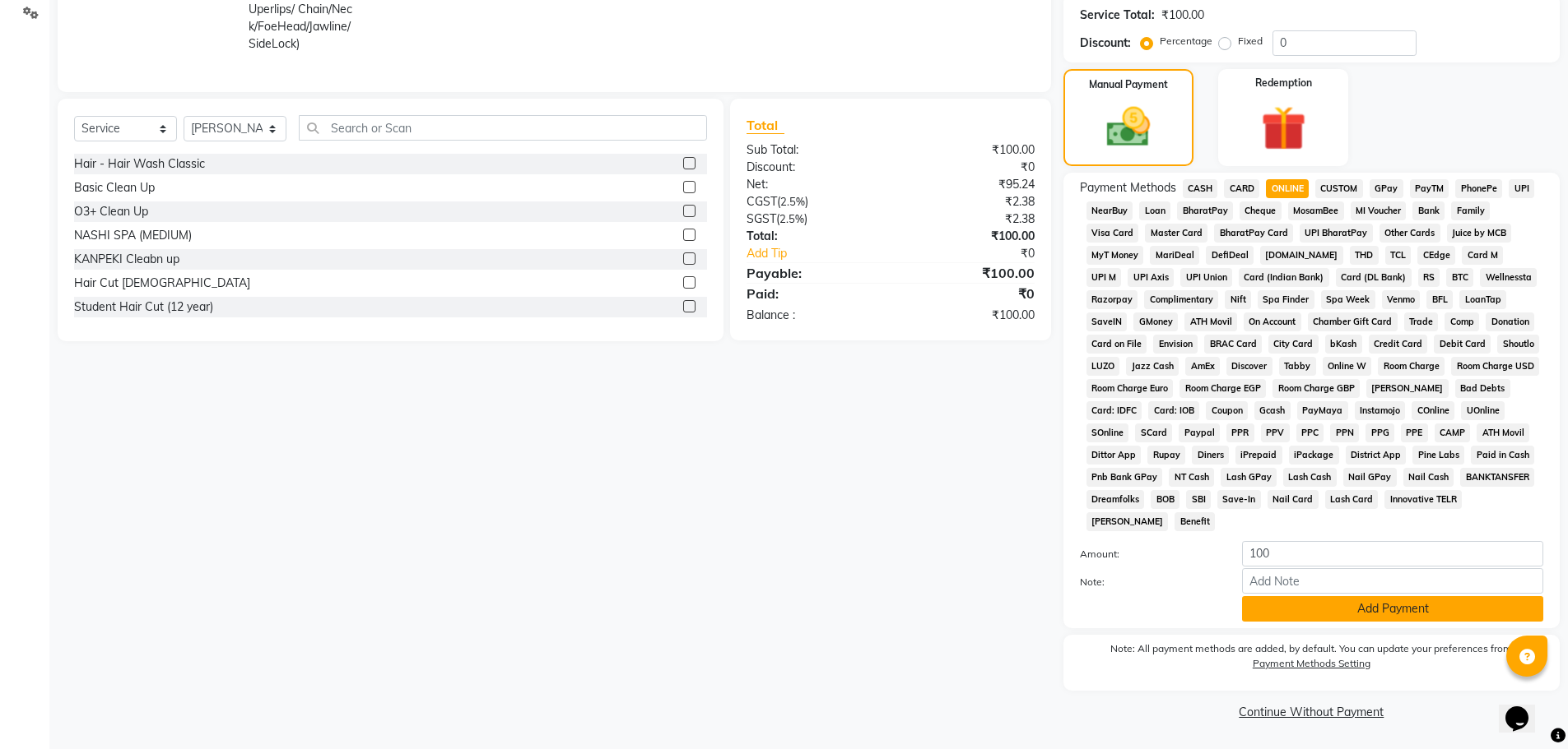
click at [1327, 615] on button "Add Payment" at bounding box center [1392, 609] width 301 height 26
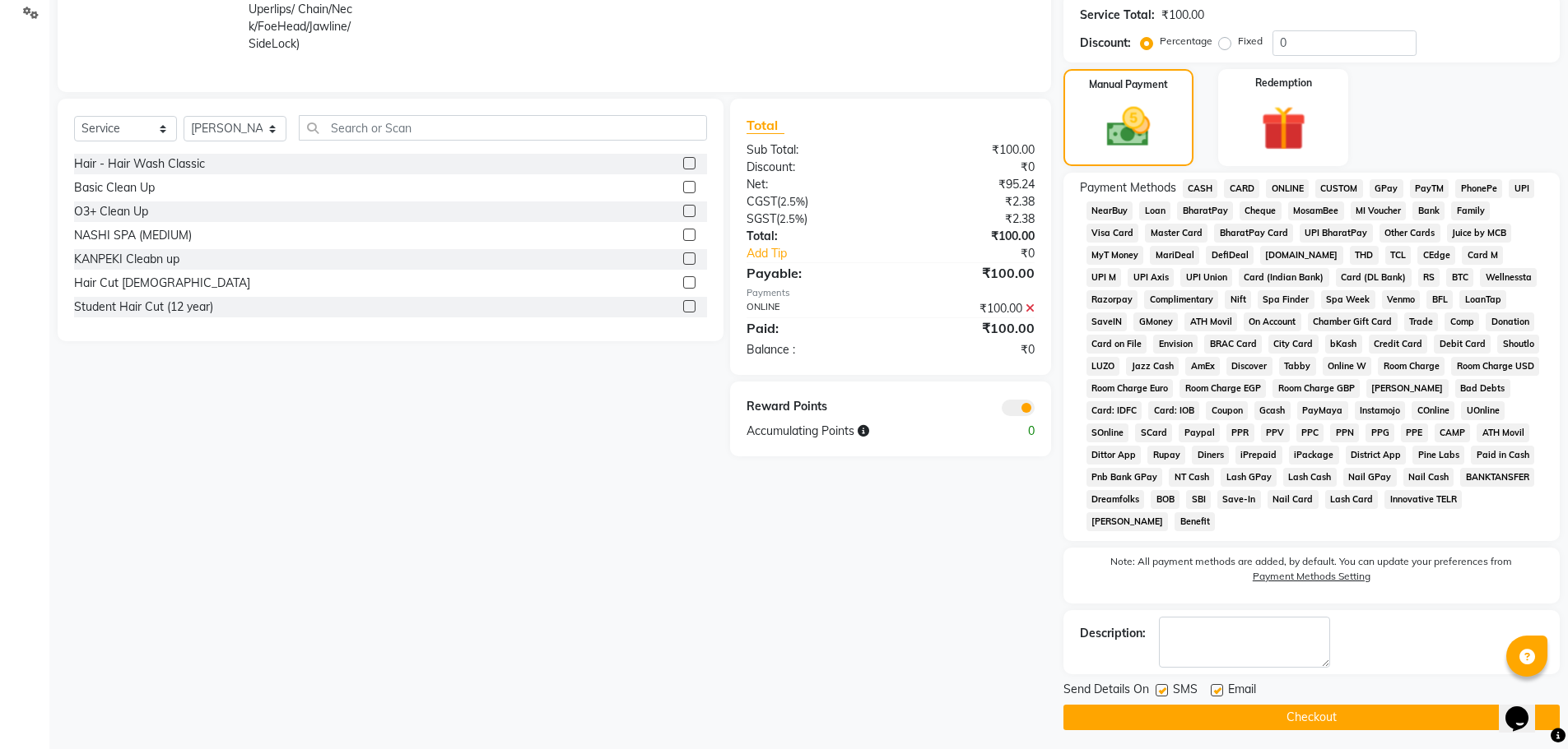
click at [1323, 713] on button "Checkout" at bounding box center [1311, 717] width 496 height 26
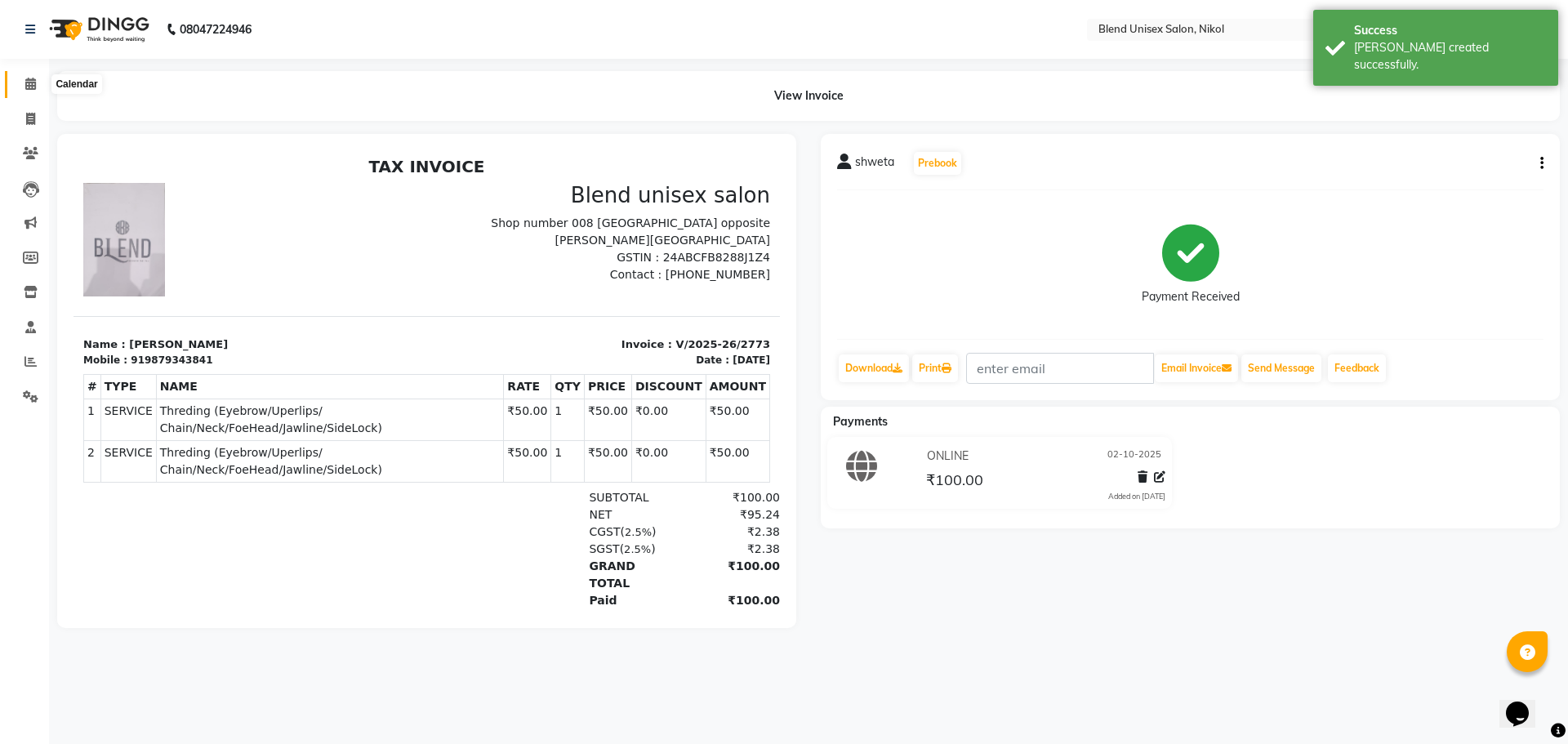
click at [30, 82] on icon at bounding box center [31, 84] width 11 height 12
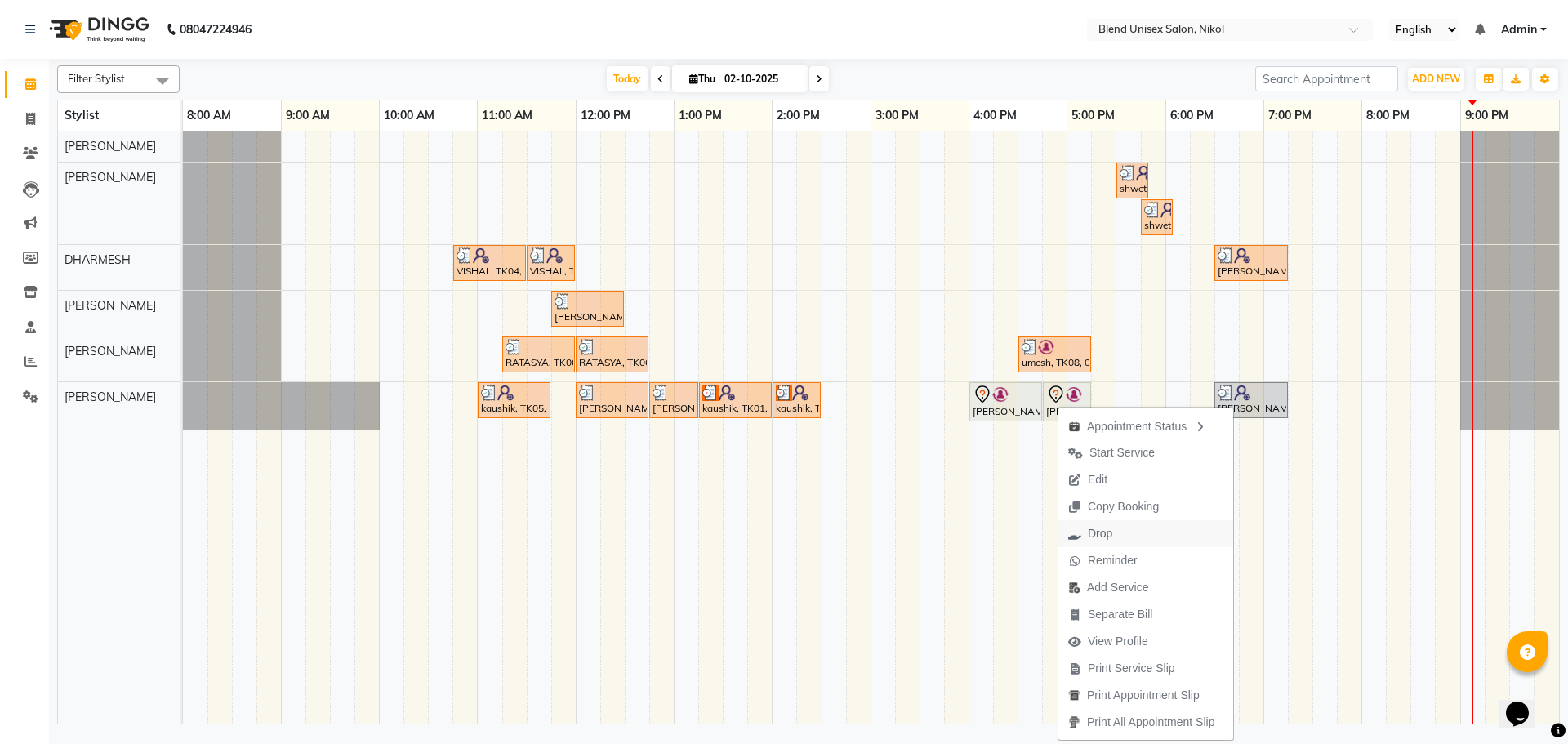
click at [1099, 536] on span "Drop" at bounding box center [1100, 533] width 25 height 17
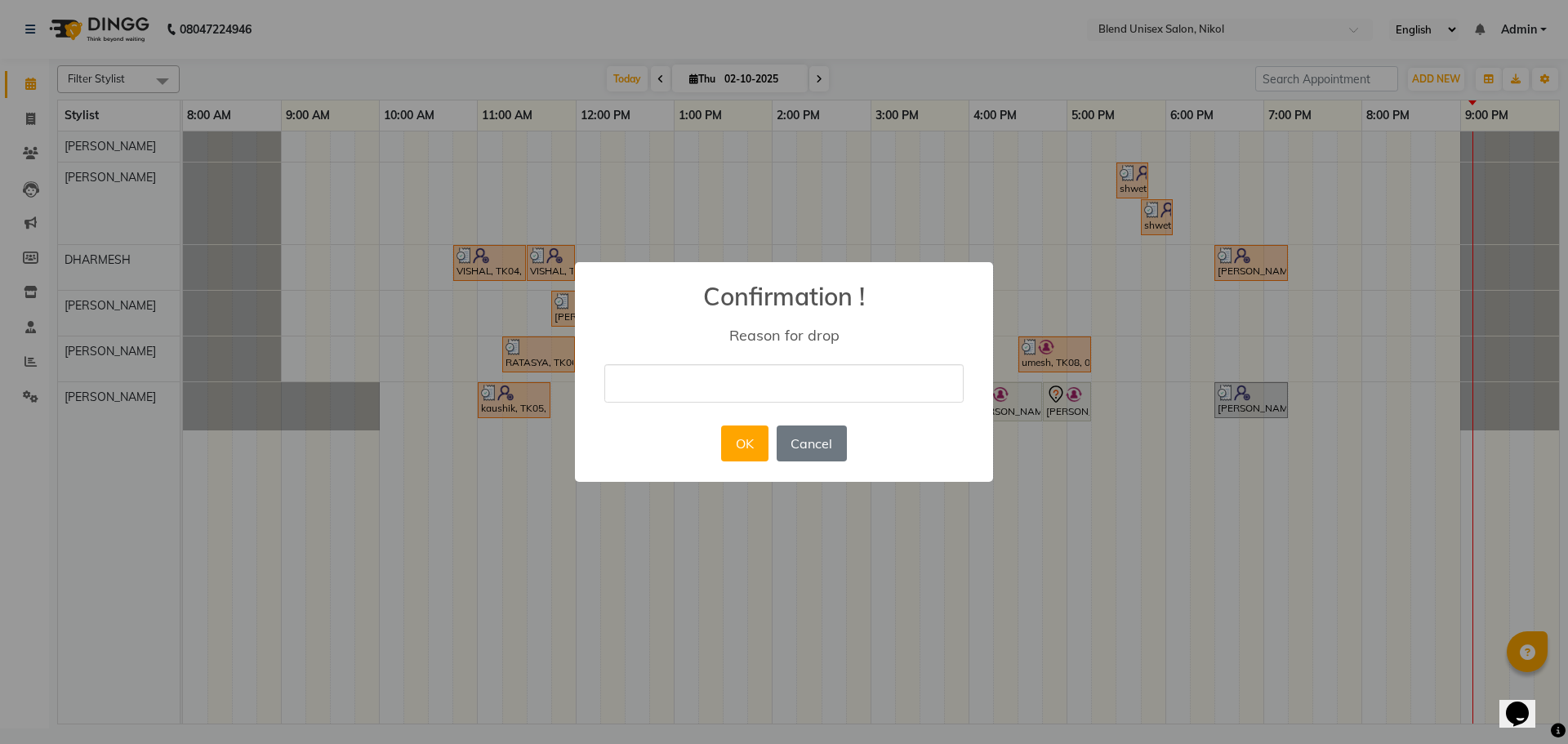
click at [720, 371] on input "text" at bounding box center [784, 384] width 359 height 39
type input "NO"
click at [728, 448] on button "OK" at bounding box center [744, 443] width 47 height 36
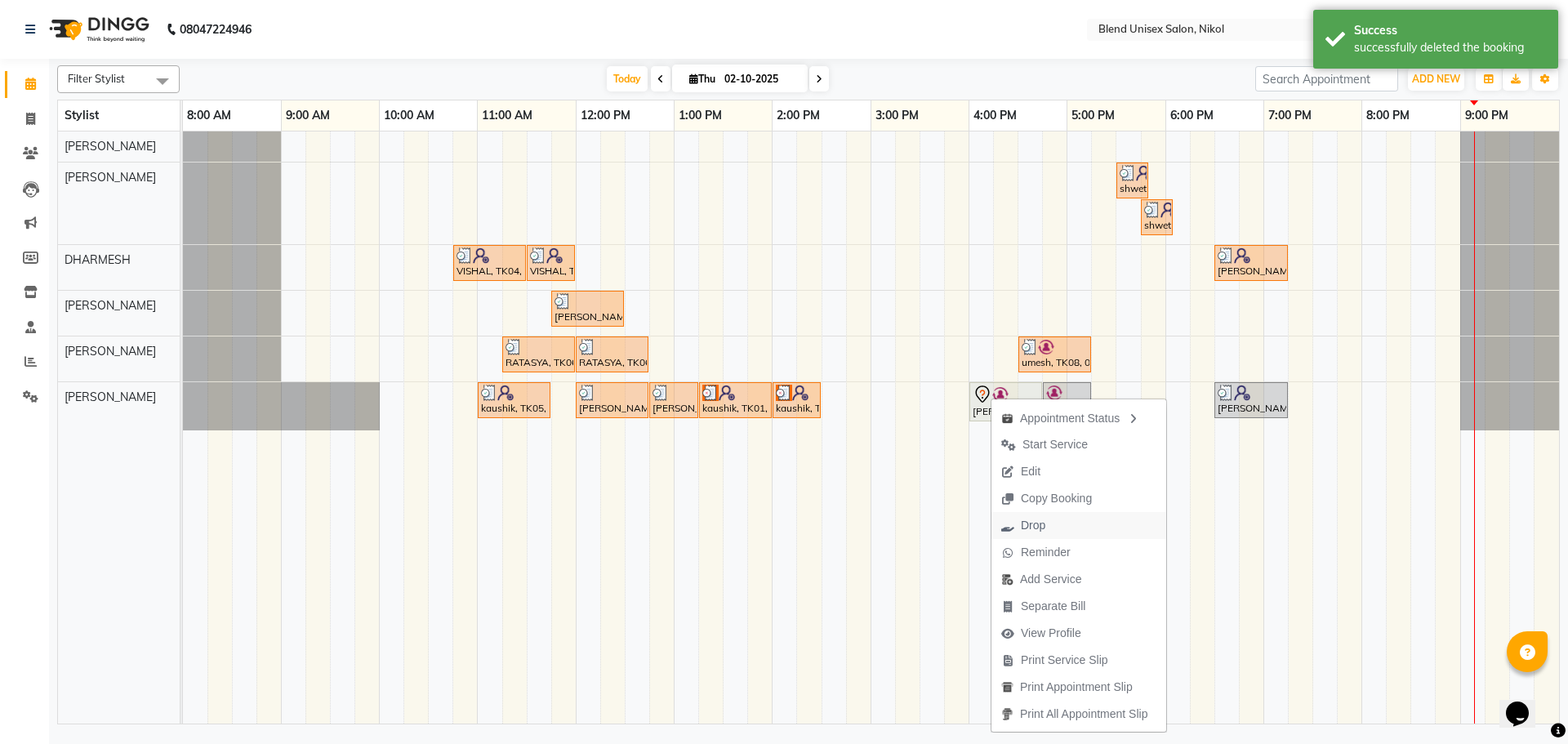
click at [1050, 523] on span "Drop" at bounding box center [1024, 525] width 64 height 27
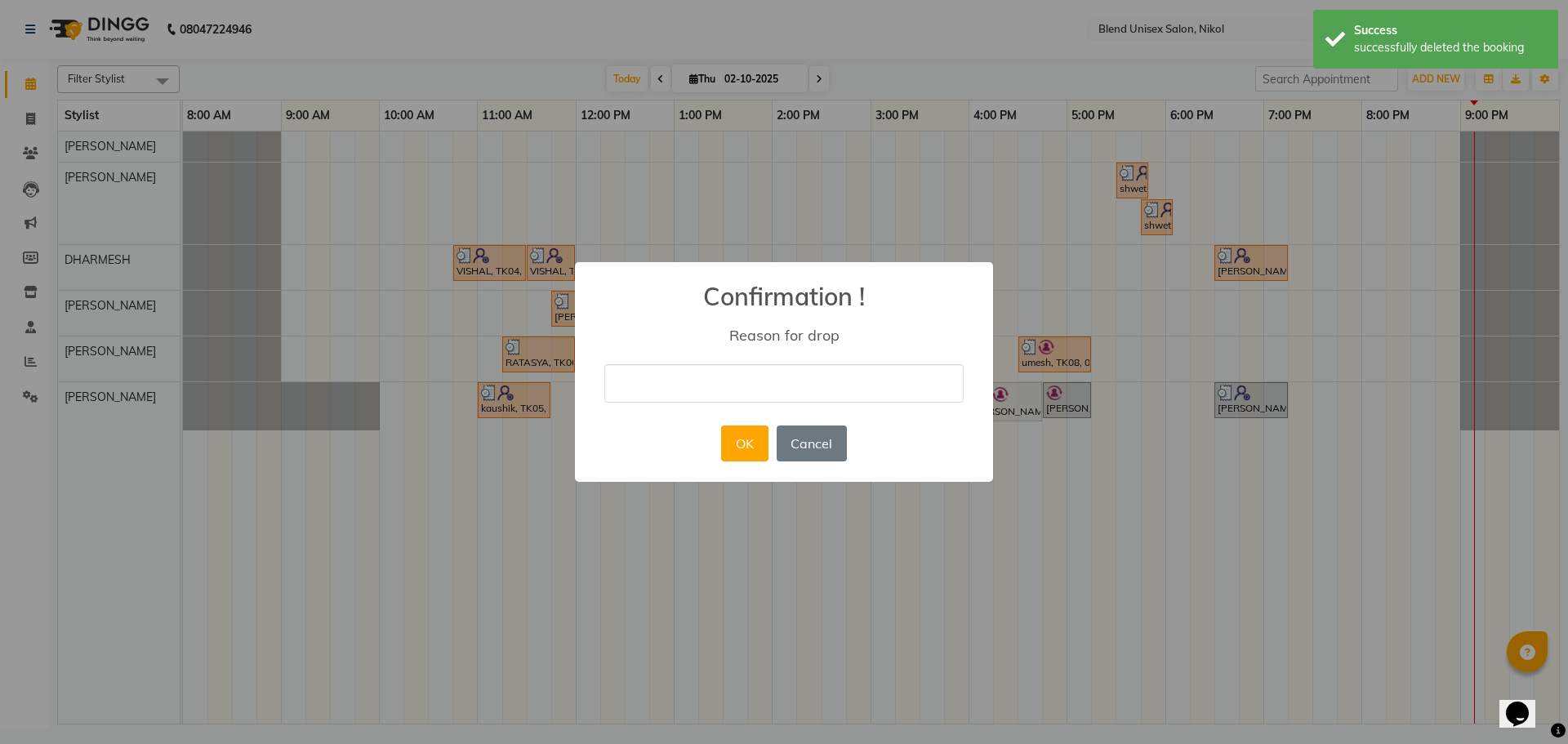
click at [684, 380] on input "text" at bounding box center [784, 384] width 359 height 39
type input "NO"
click at [748, 449] on button "OK" at bounding box center [744, 443] width 47 height 36
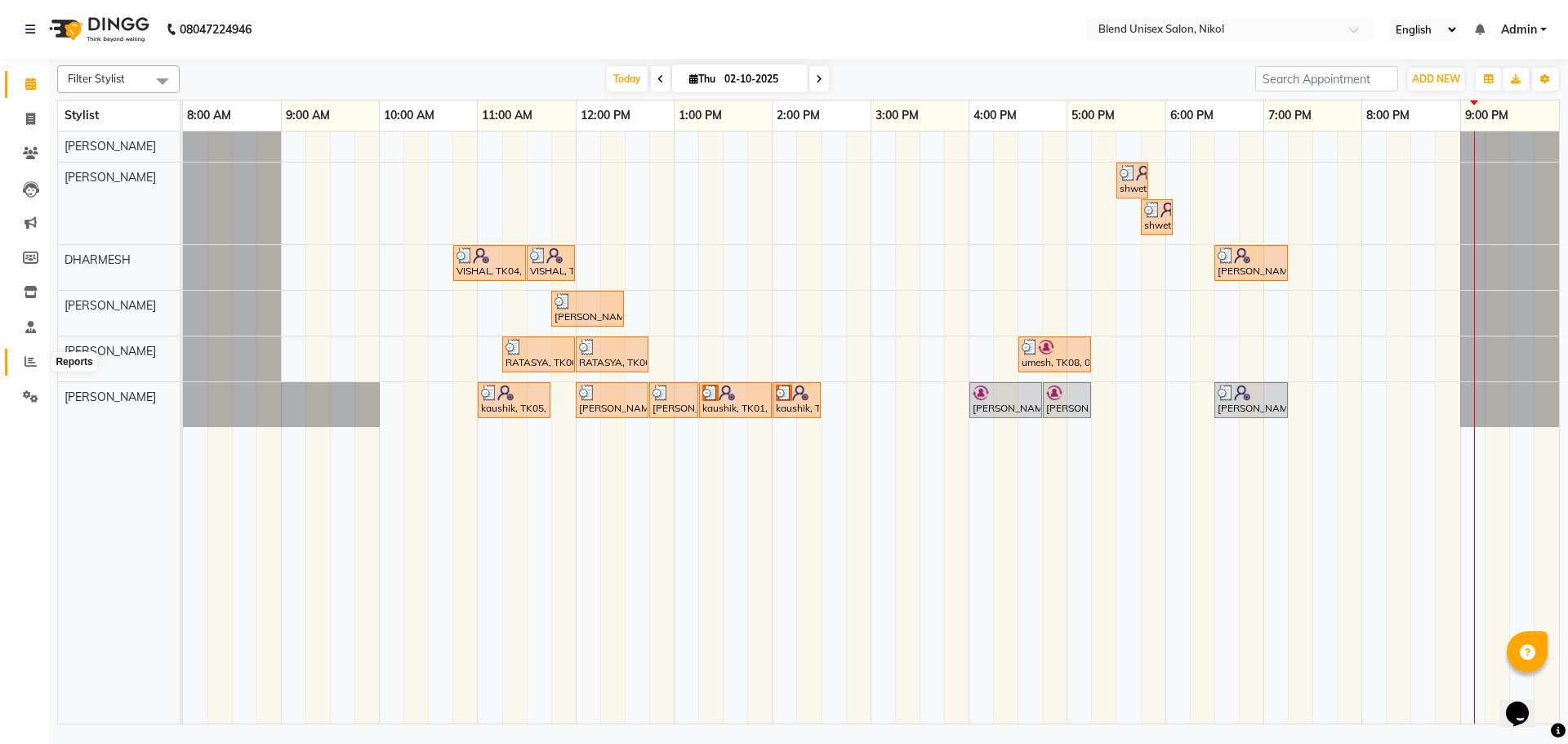
click at [27, 359] on icon at bounding box center [31, 362] width 12 height 12
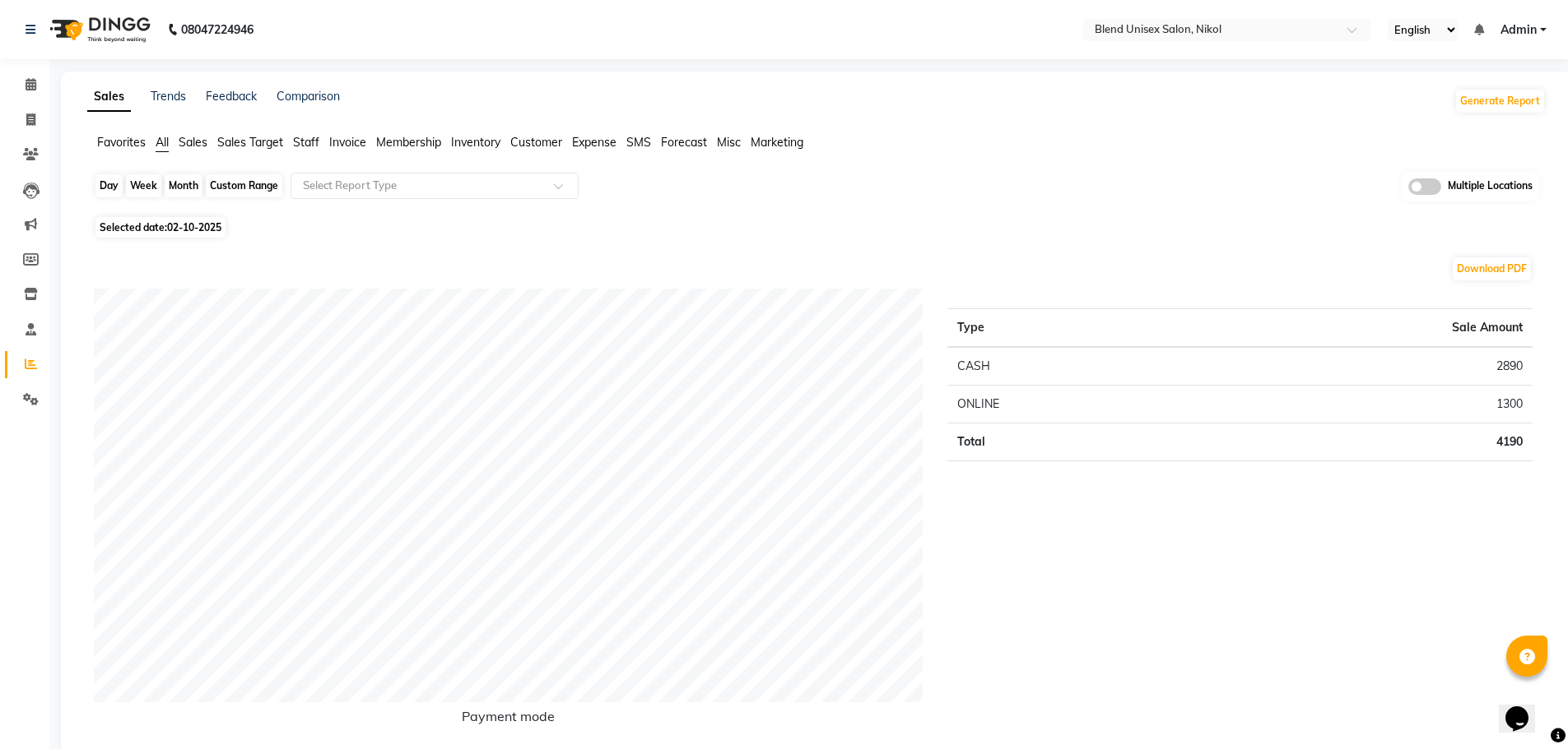
click at [109, 182] on div "Day" at bounding box center [108, 186] width 28 height 23
select select "10"
select select "2025"
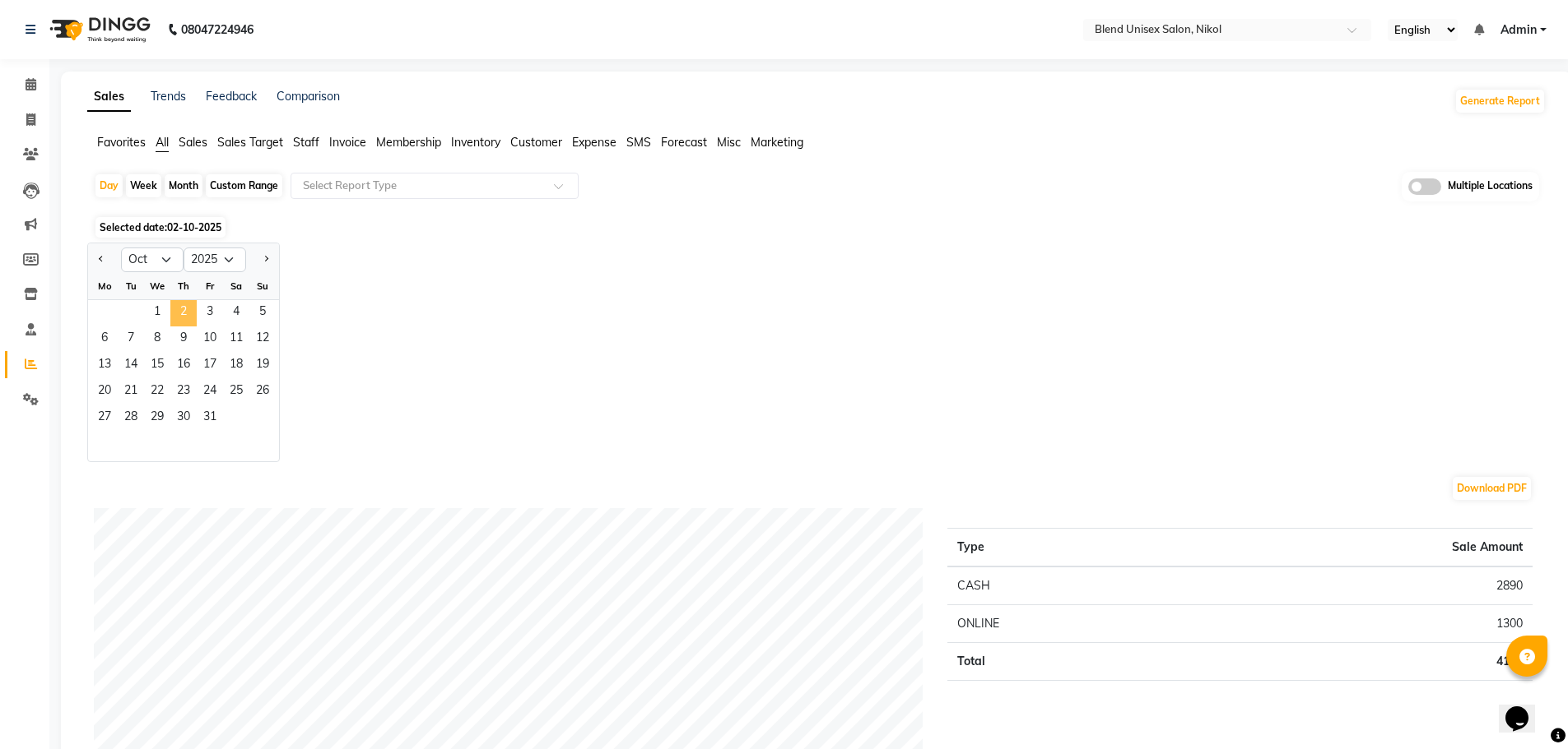
click at [182, 307] on span "2" at bounding box center [184, 314] width 27 height 27
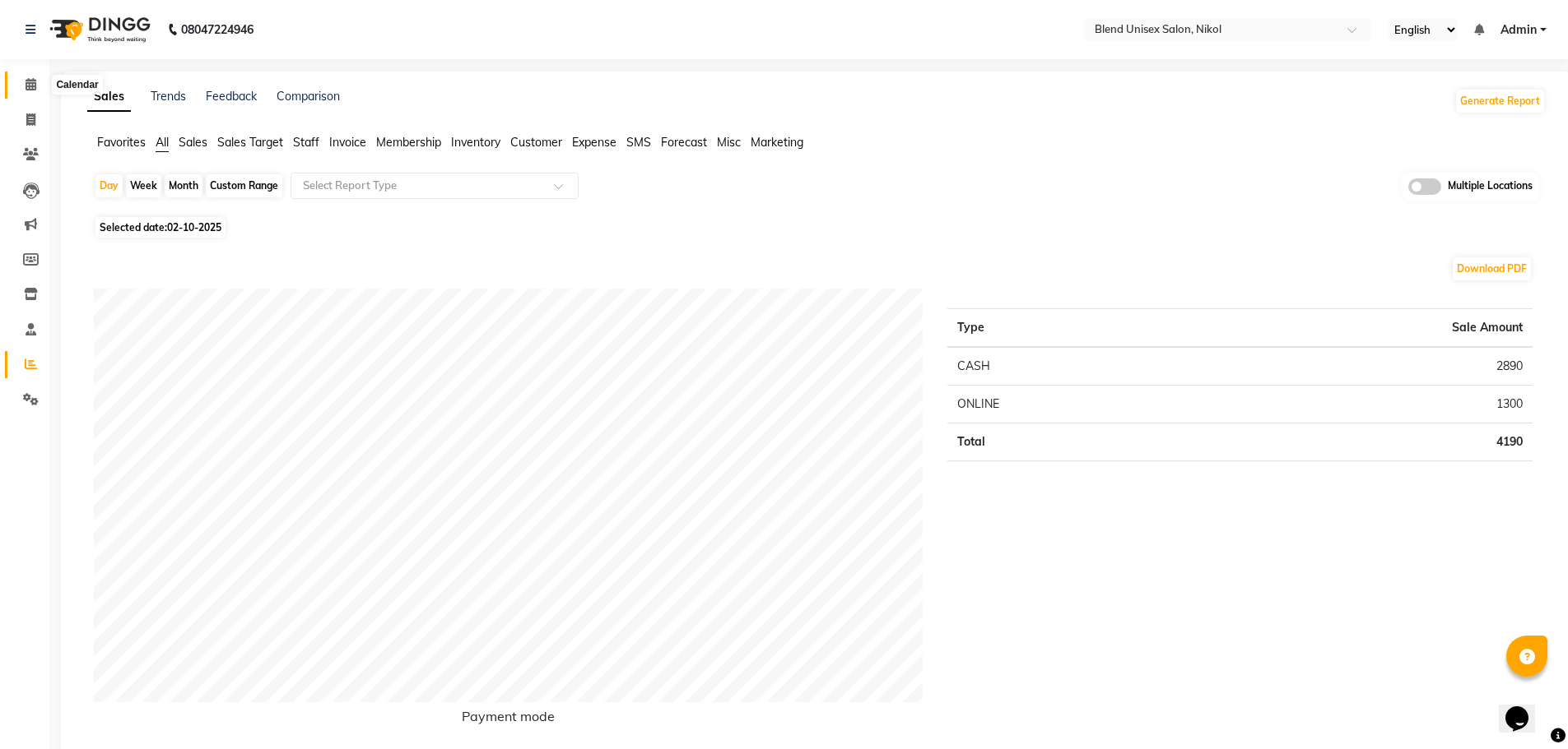
click at [28, 83] on icon at bounding box center [31, 84] width 11 height 12
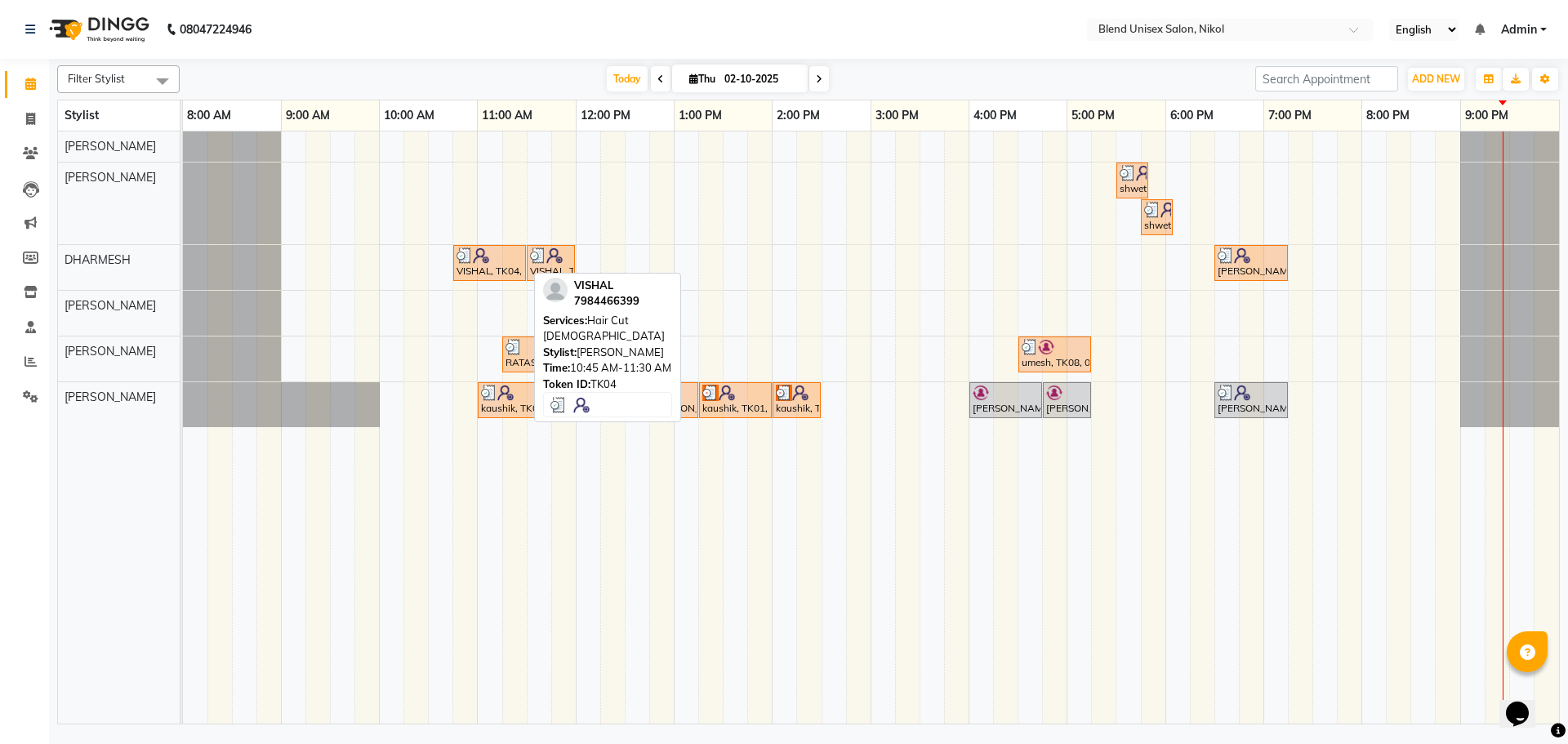
click at [500, 268] on div "VISHAL, TK04, 10:45 AM-11:30 AM, Hair Cut [DEMOGRAPHIC_DATA]" at bounding box center [490, 263] width 70 height 31
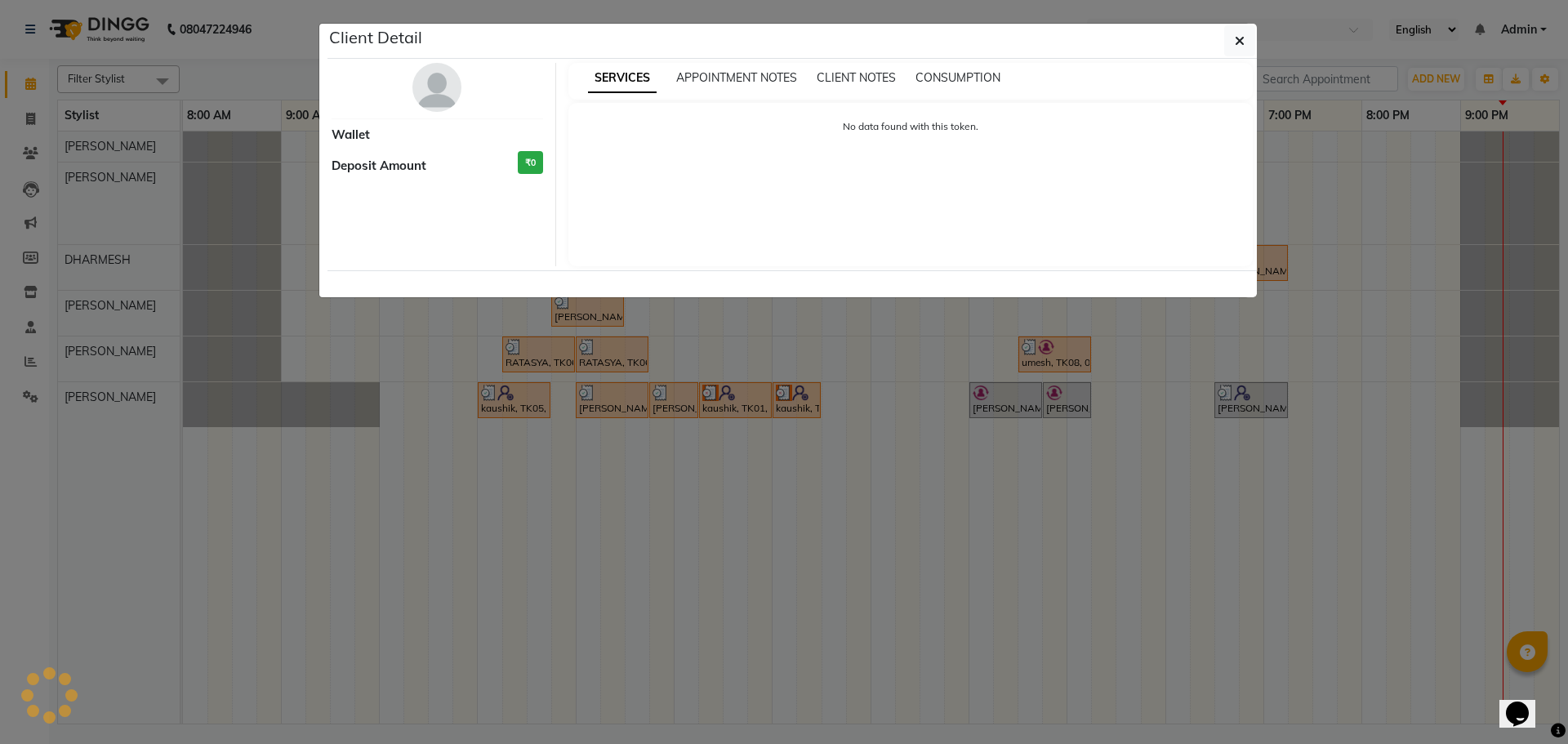
select select "3"
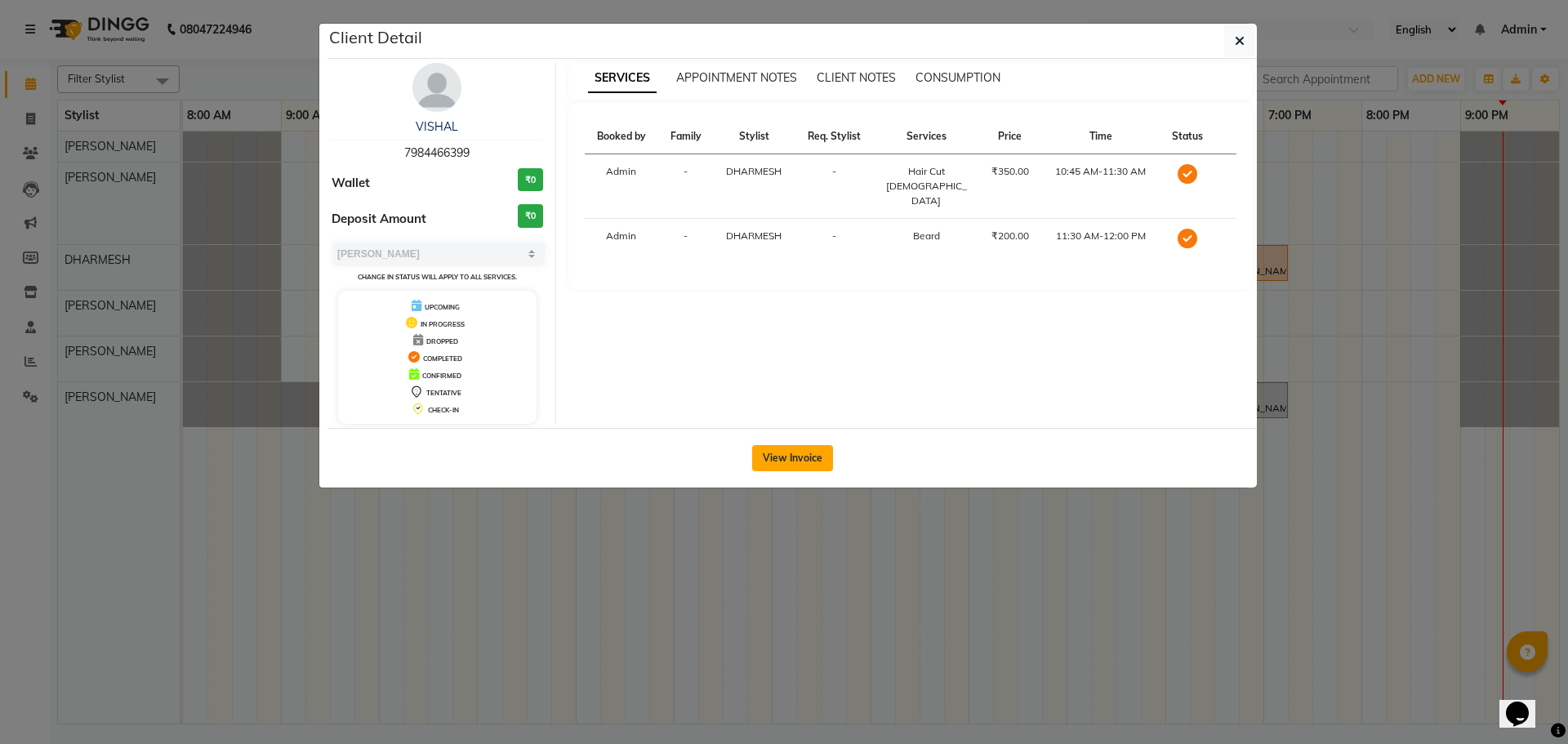
click at [785, 455] on button "View Invoice" at bounding box center [793, 459] width 81 height 26
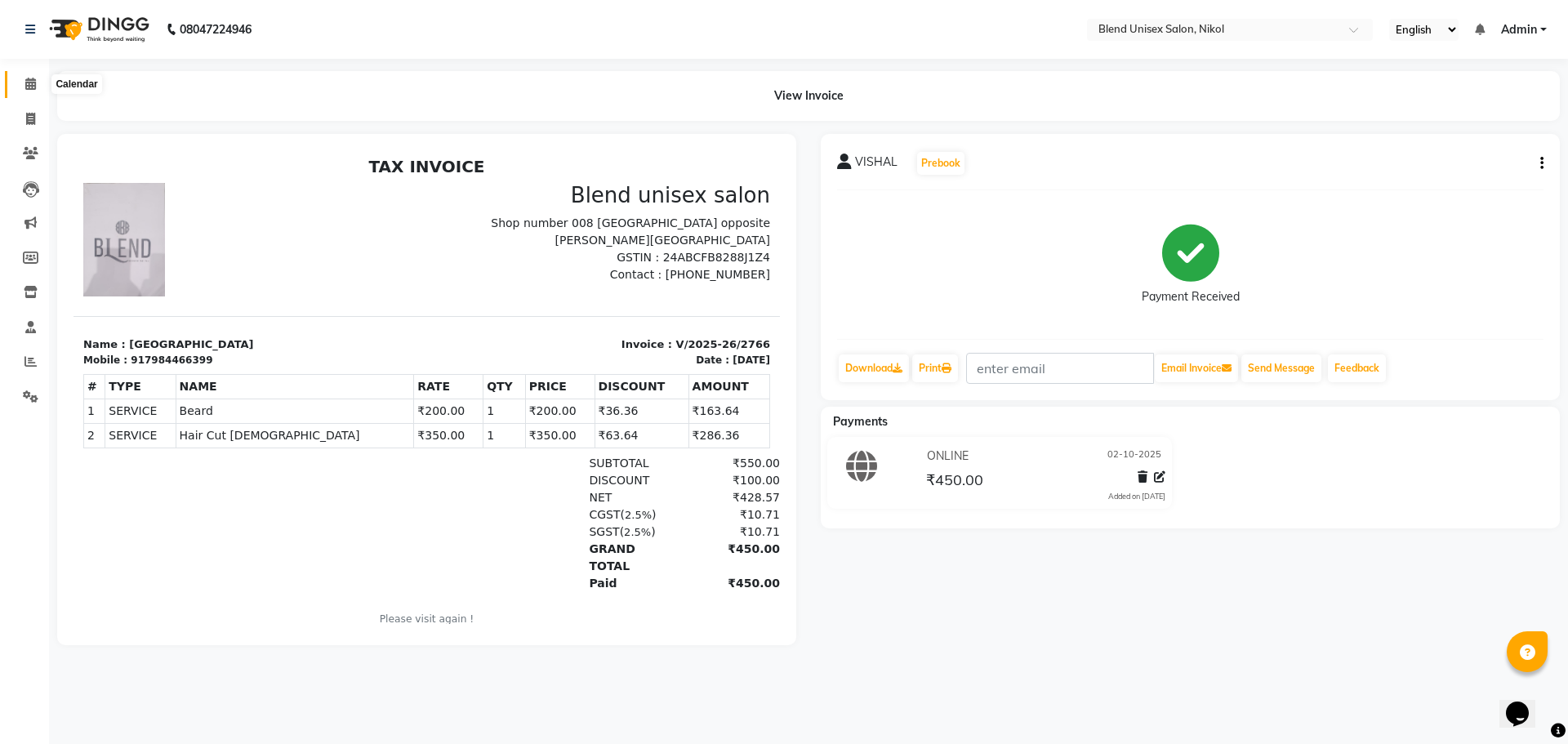
click at [31, 84] on icon at bounding box center [31, 84] width 11 height 12
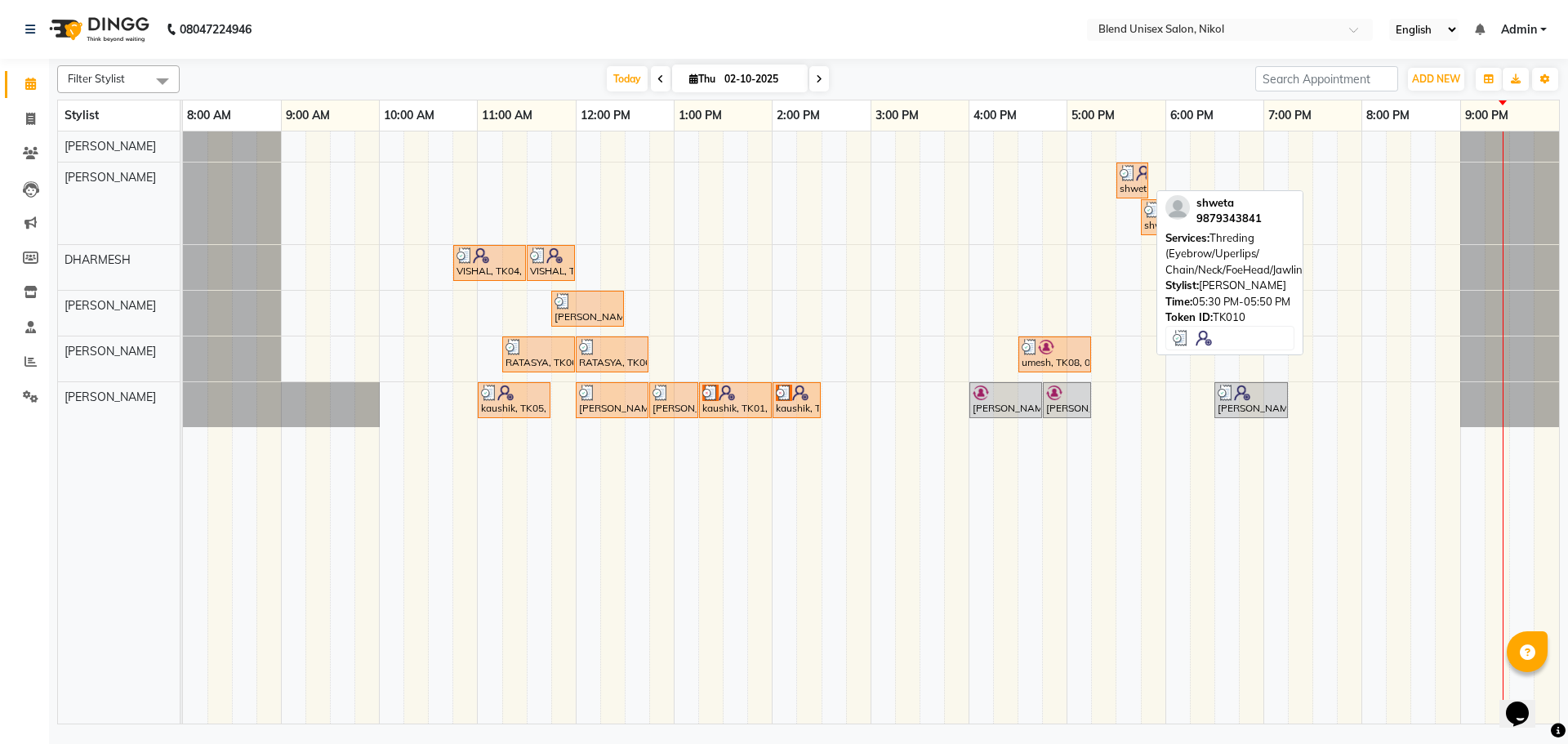
click at [1128, 183] on div "shweta, TK10, 05:30 PM-05:50 PM, Threding (Eyebrow/Uperlips/ Chain/Neck/FoeHead…" at bounding box center [1132, 180] width 28 height 31
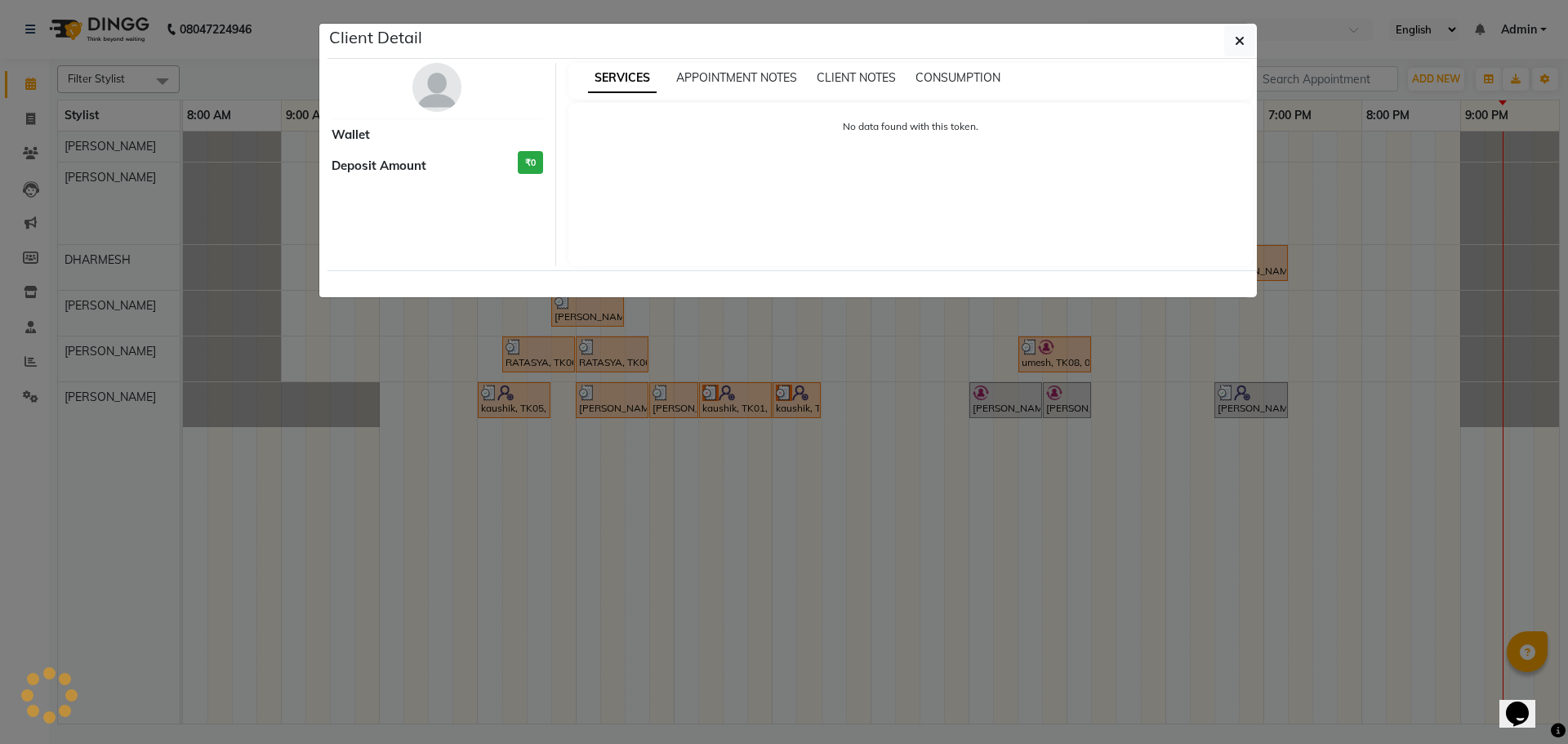
select select "3"
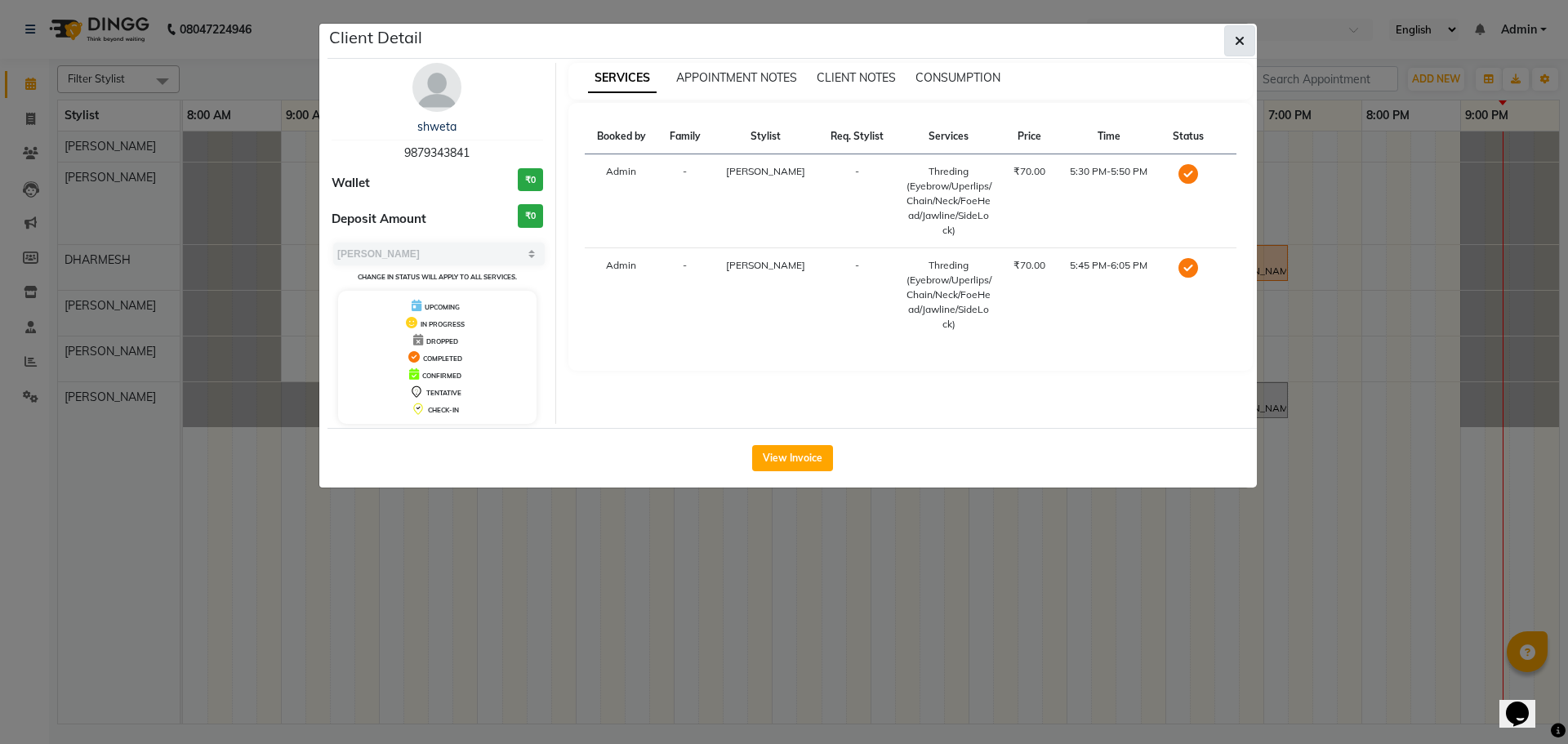
click at [1247, 39] on button "button" at bounding box center [1240, 41] width 31 height 31
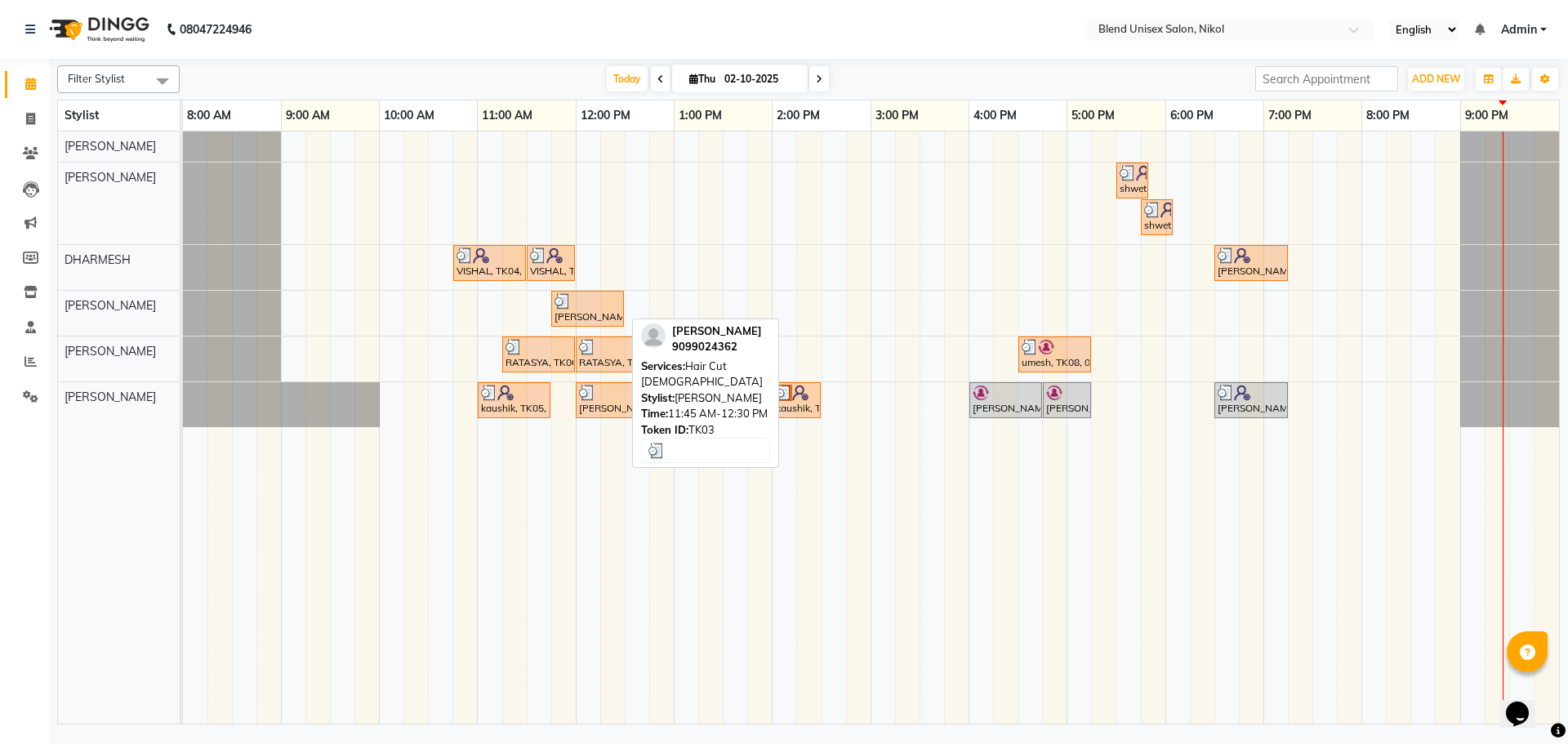
click at [598, 312] on div "[PERSON_NAME], TK03, 11:45 AM-12:30 PM, Hair Cut [DEMOGRAPHIC_DATA]" at bounding box center [588, 308] width 70 height 31
select select "3"
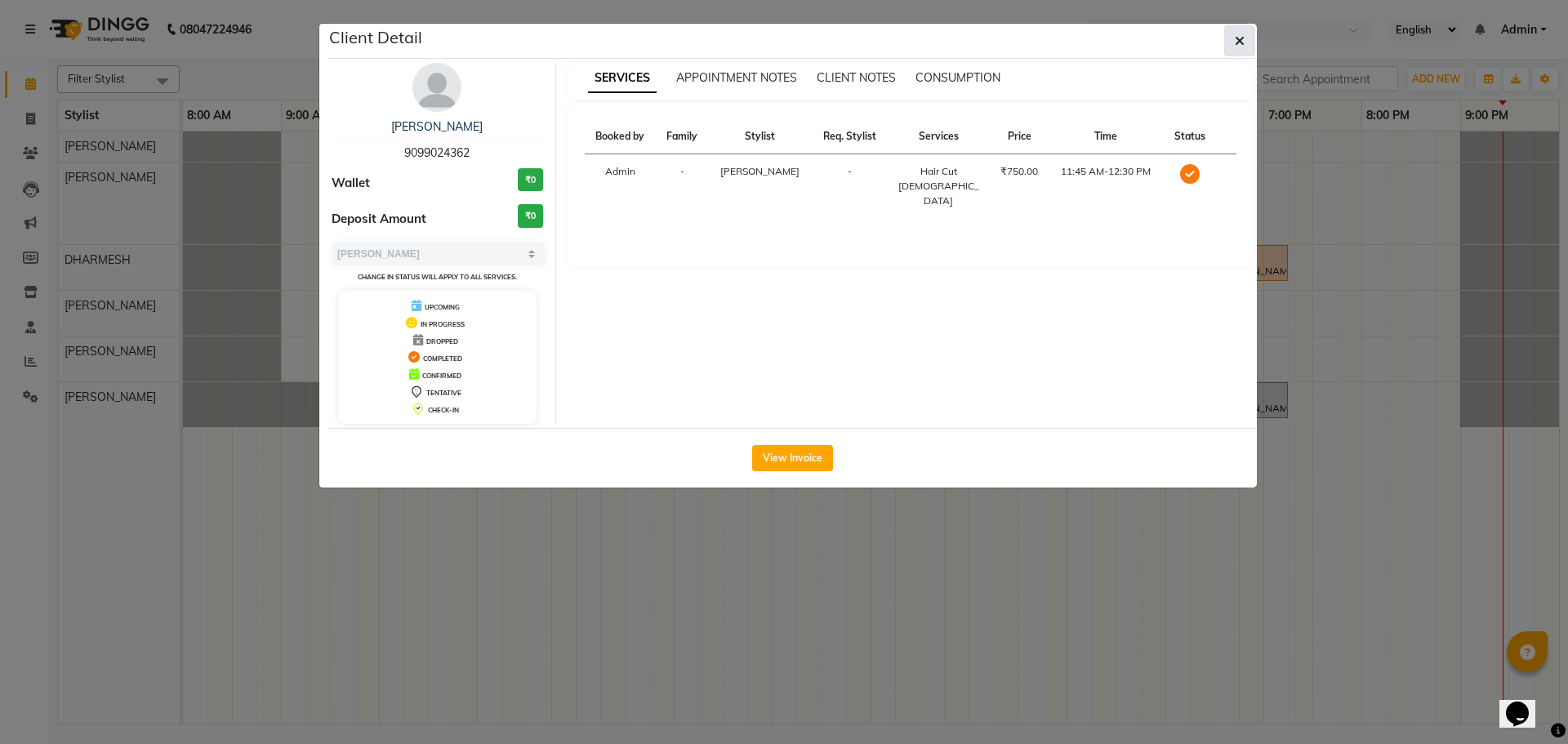
click at [1239, 44] on icon "button" at bounding box center [1240, 41] width 10 height 13
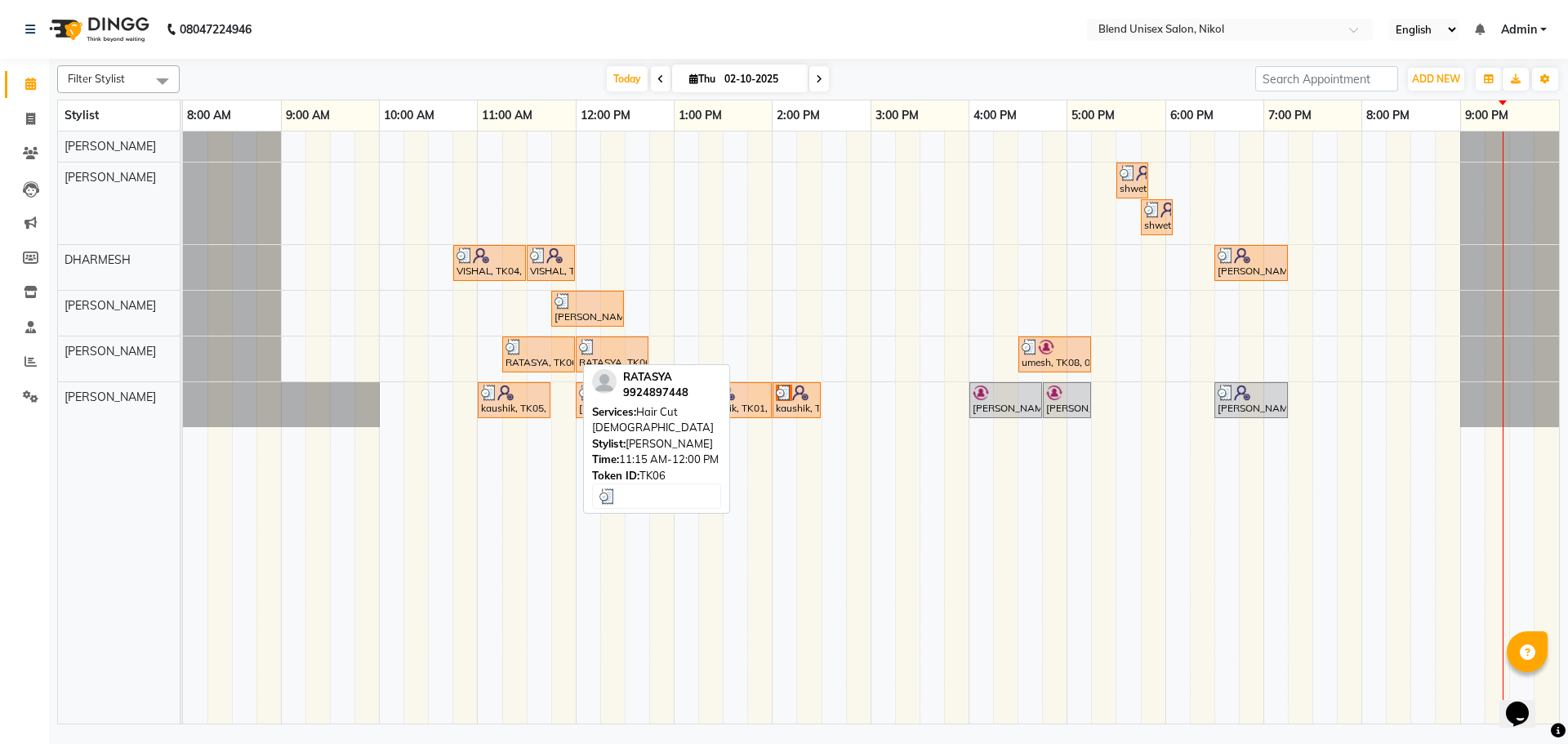
click at [540, 343] on div at bounding box center [538, 347] width 66 height 17
select select "3"
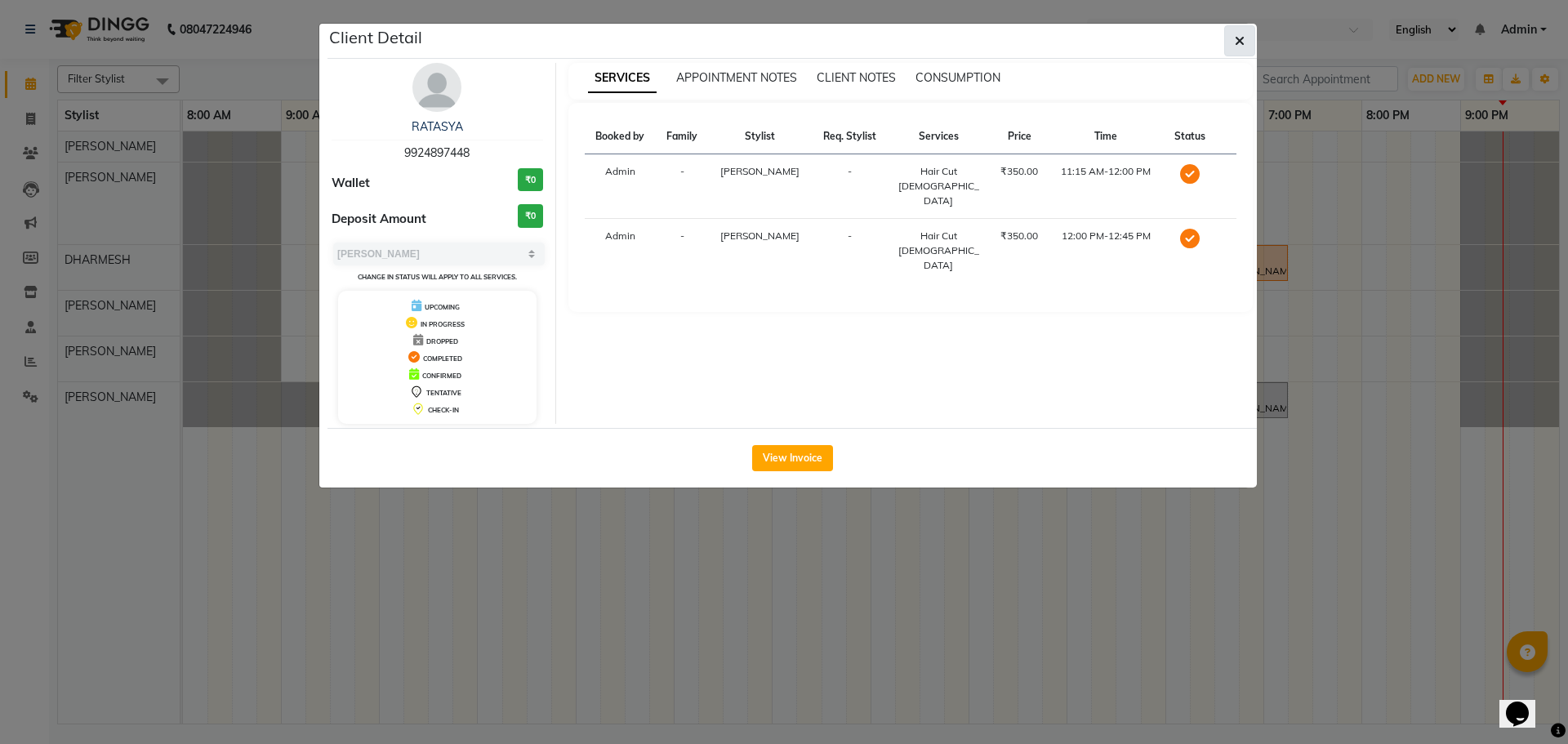
click at [1231, 32] on button "button" at bounding box center [1240, 41] width 31 height 31
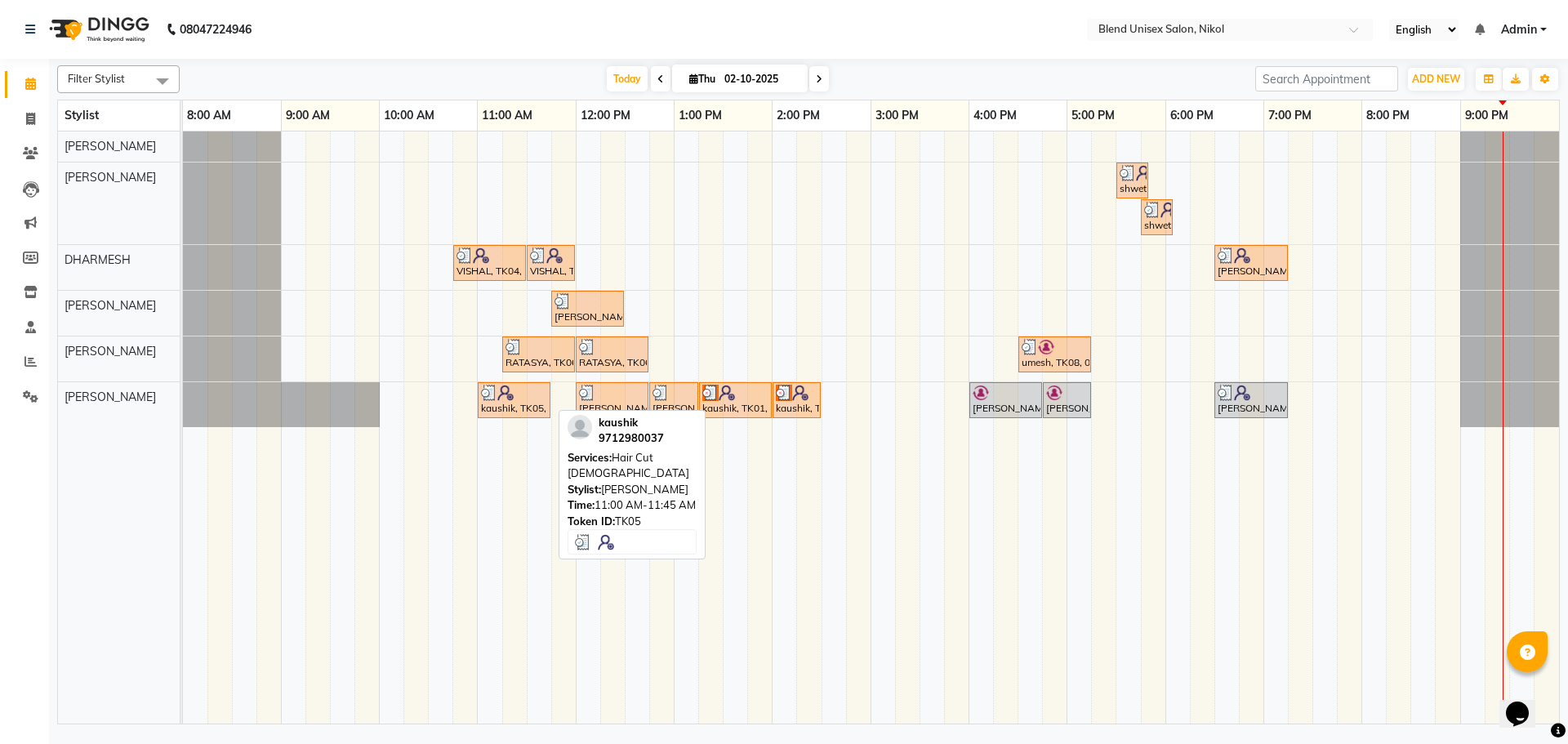
click at [522, 404] on div "kaushik, TK05, 11:00 AM-11:45 AM, Hair Cut [DEMOGRAPHIC_DATA]" at bounding box center [514, 400] width 70 height 31
select select "3"
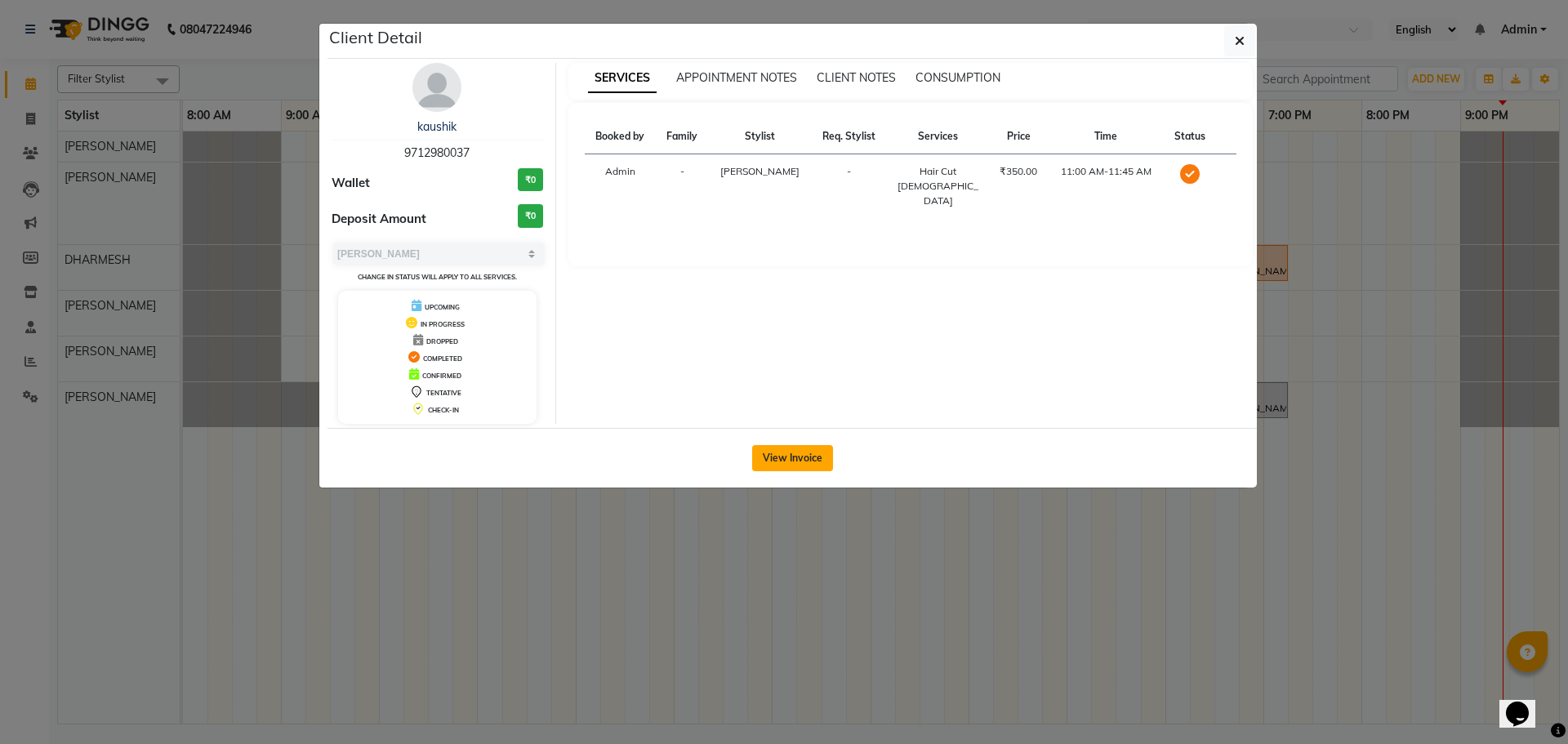
click at [769, 456] on button "View Invoice" at bounding box center [793, 459] width 81 height 26
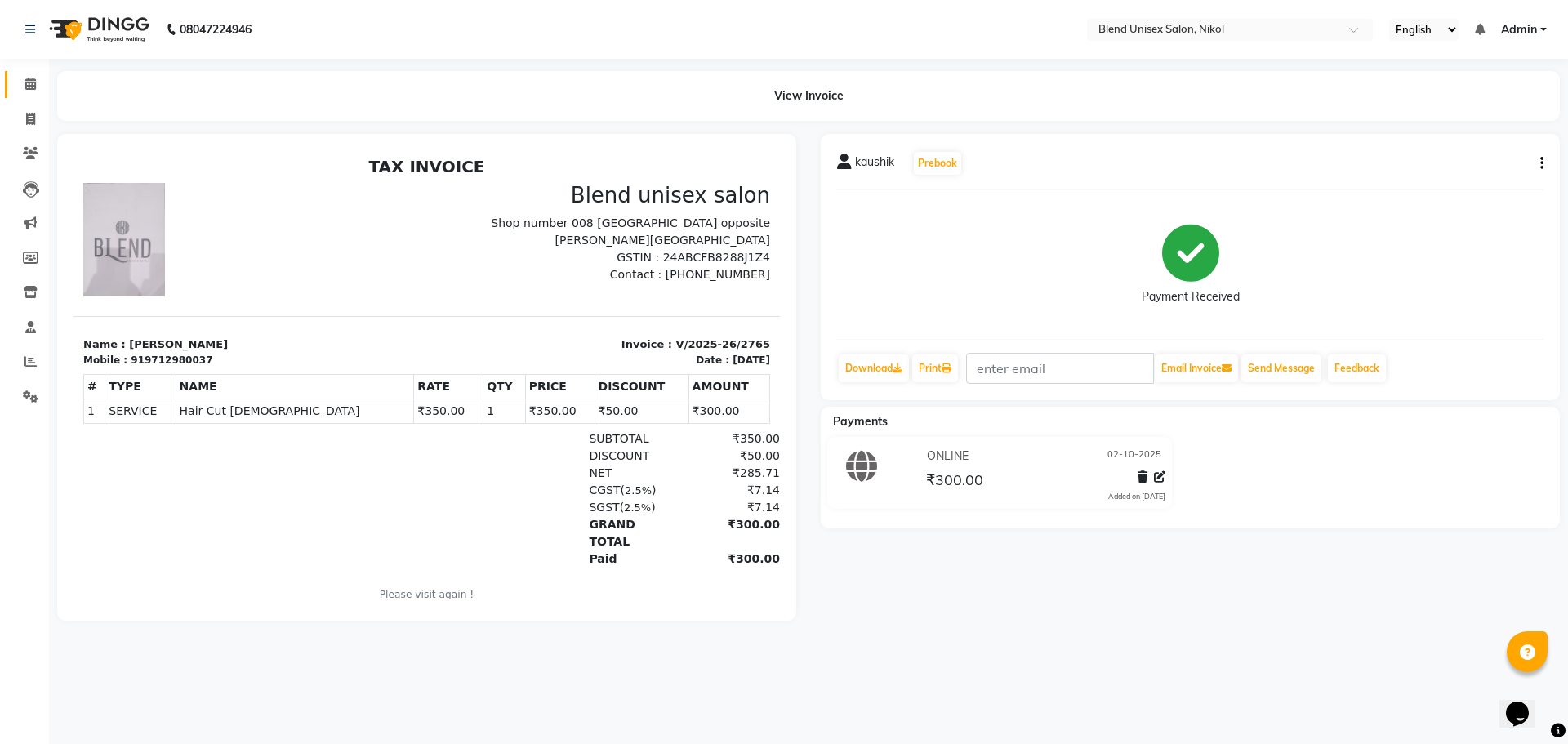
click at [33, 86] on icon at bounding box center [31, 84] width 11 height 12
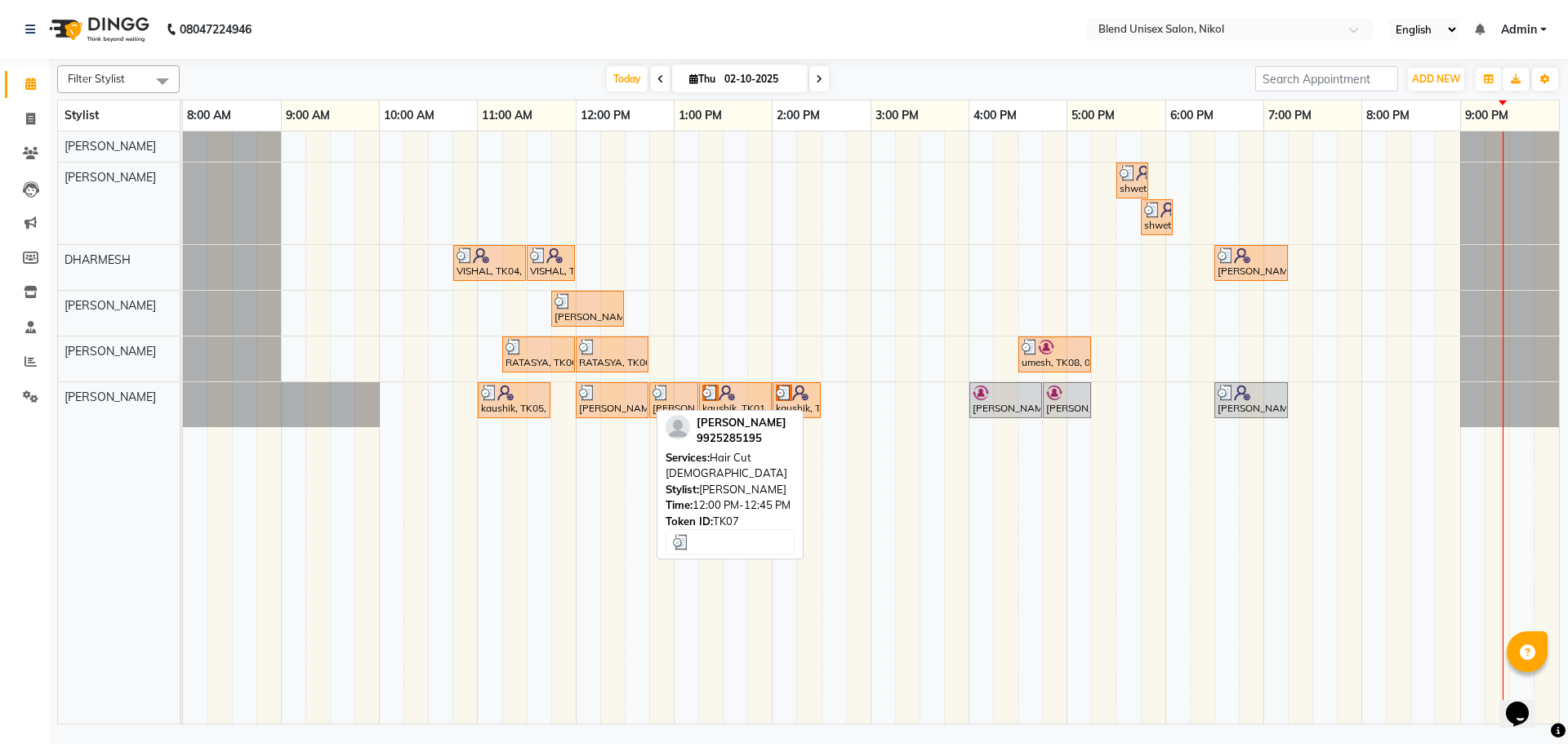
click at [628, 402] on div "[PERSON_NAME], TK07, 12:00 PM-12:45 PM, Hair Cut [DEMOGRAPHIC_DATA]" at bounding box center [612, 400] width 70 height 31
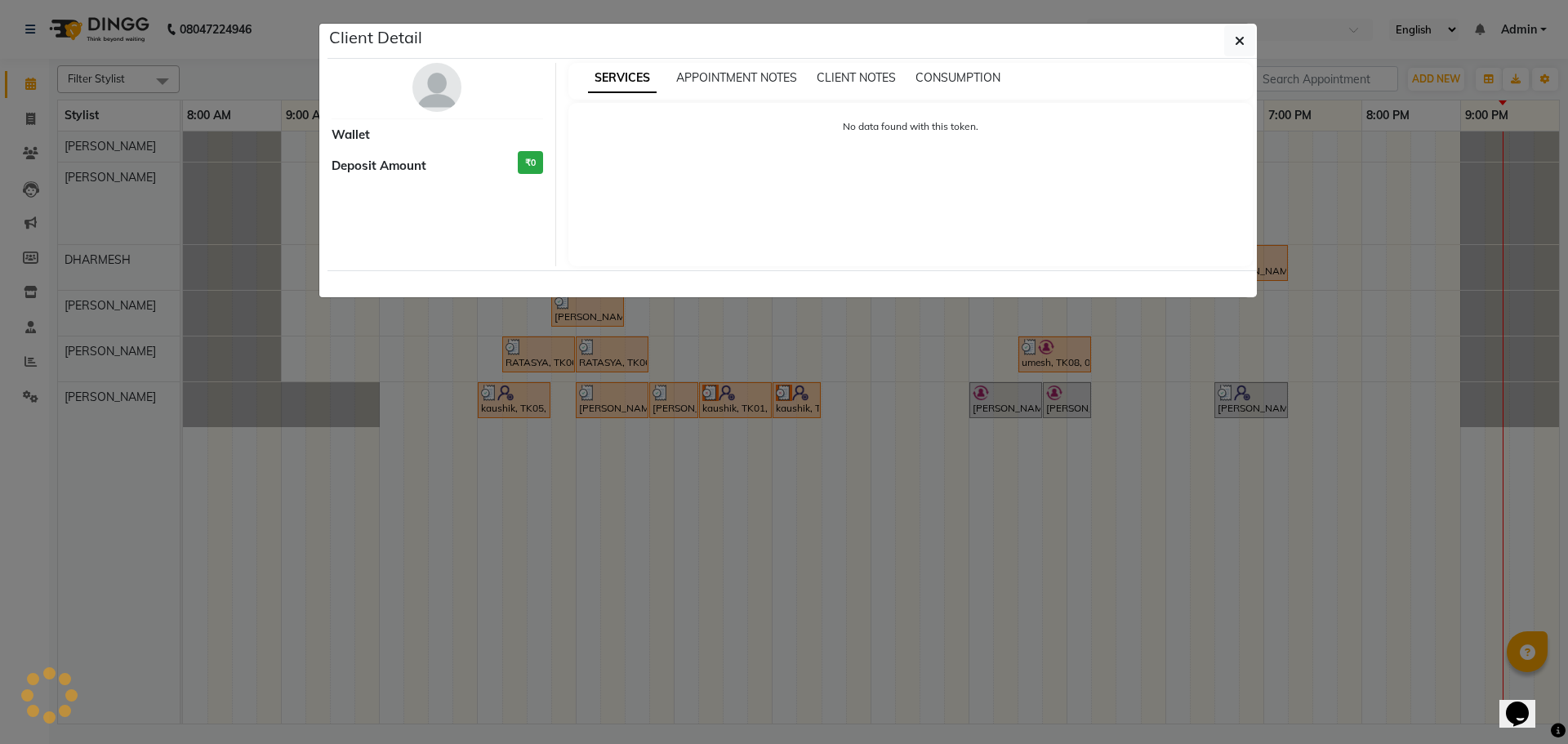
select select "3"
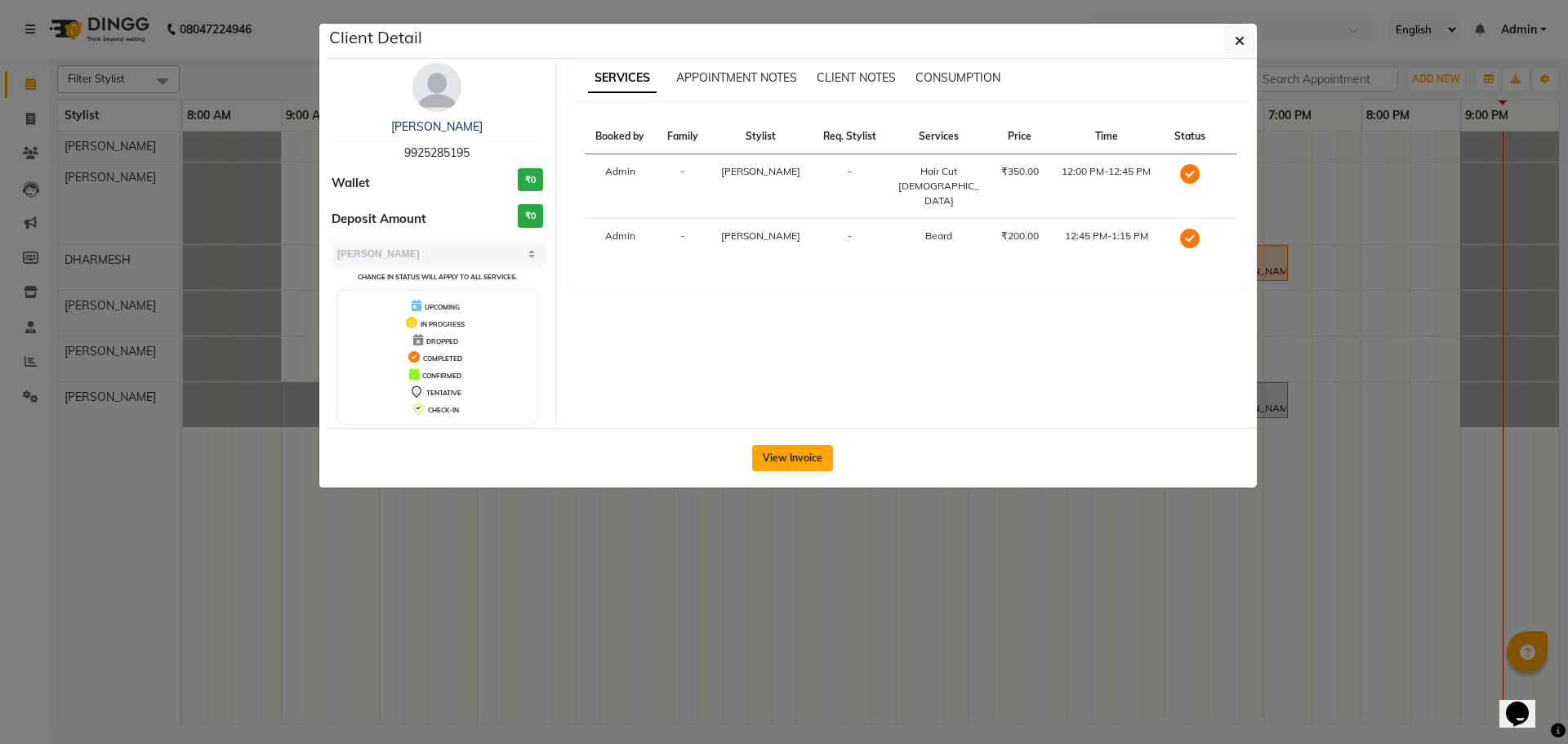
click at [779, 456] on button "View Invoice" at bounding box center [793, 459] width 81 height 26
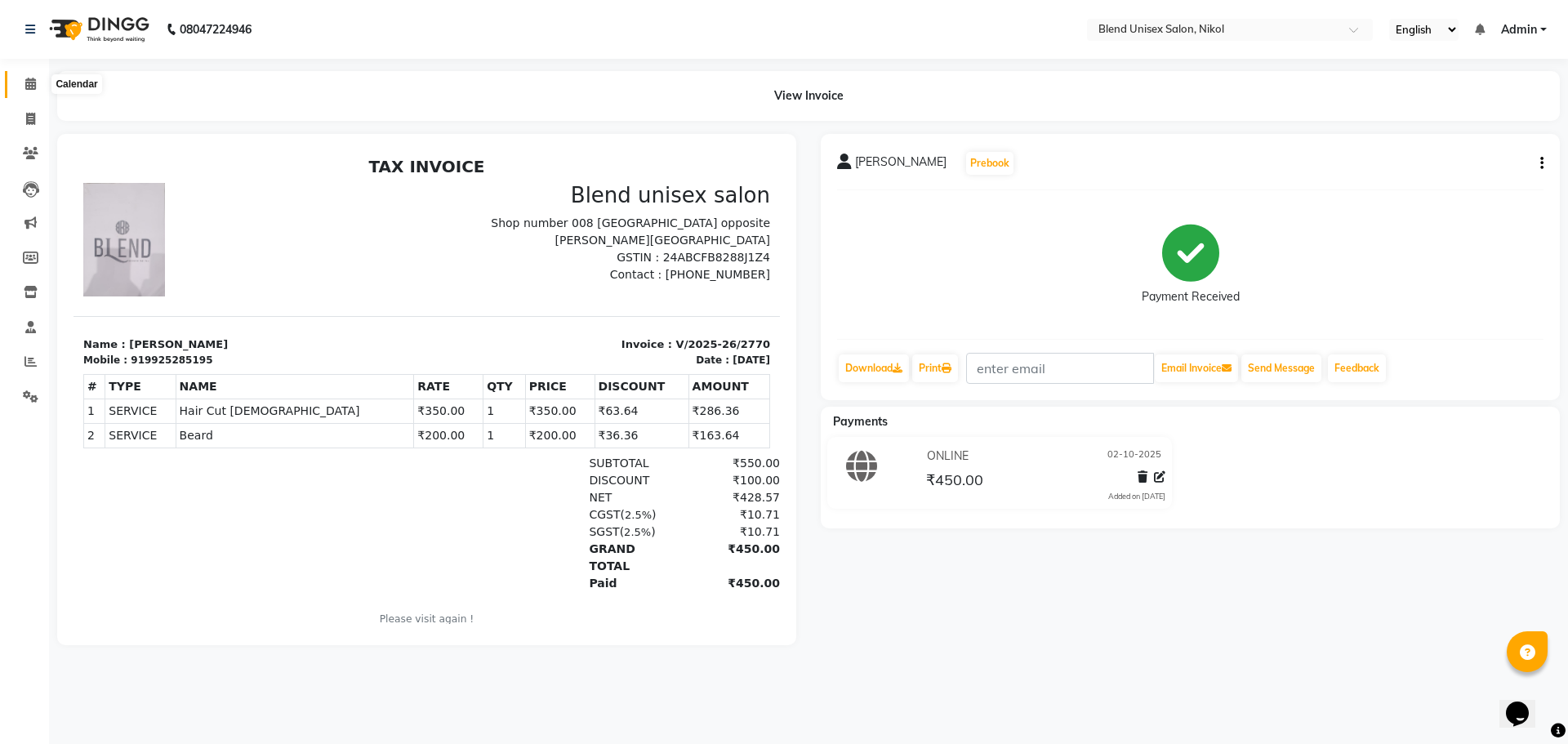
click at [33, 86] on icon at bounding box center [31, 84] width 11 height 12
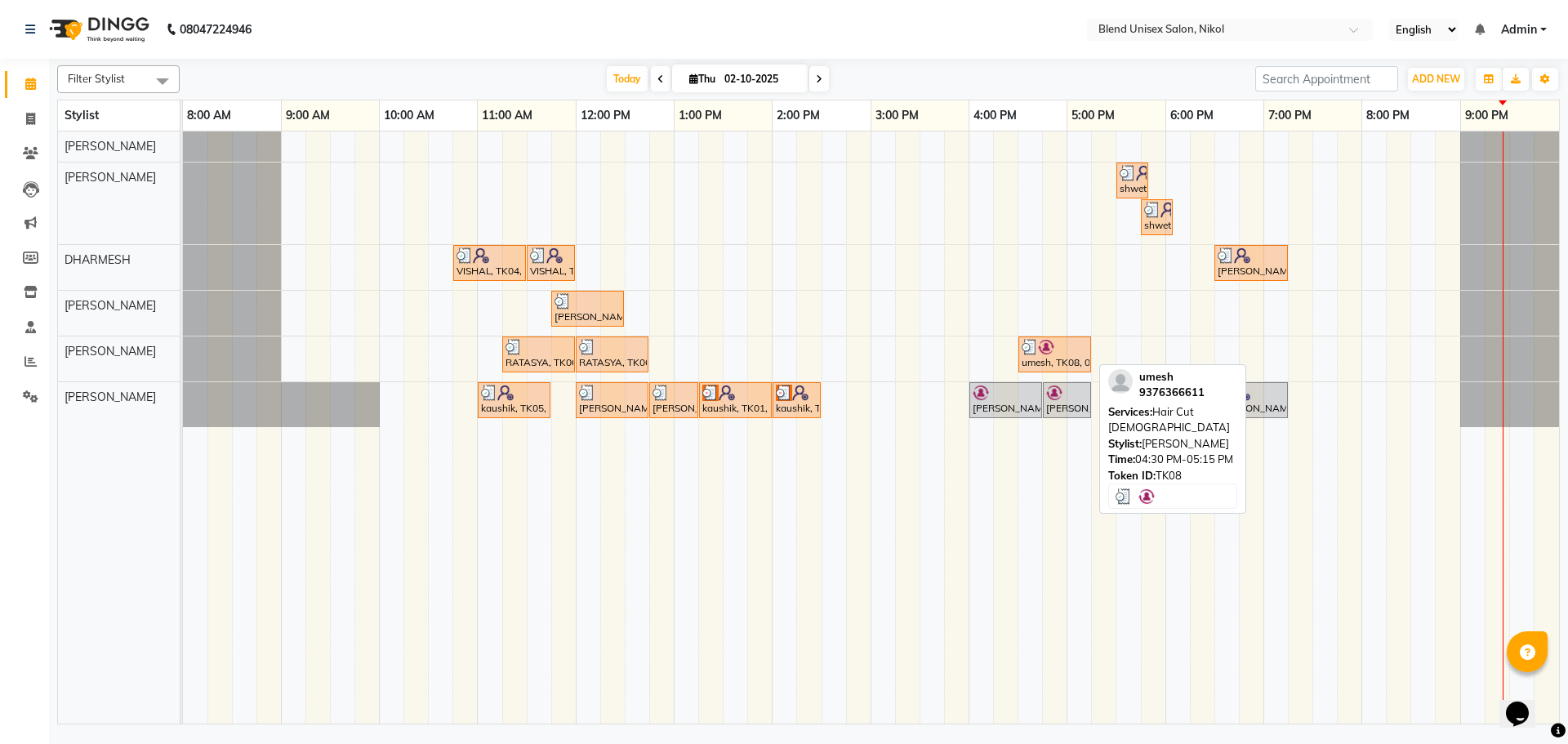
click at [1032, 342] on img at bounding box center [1030, 347] width 17 height 17
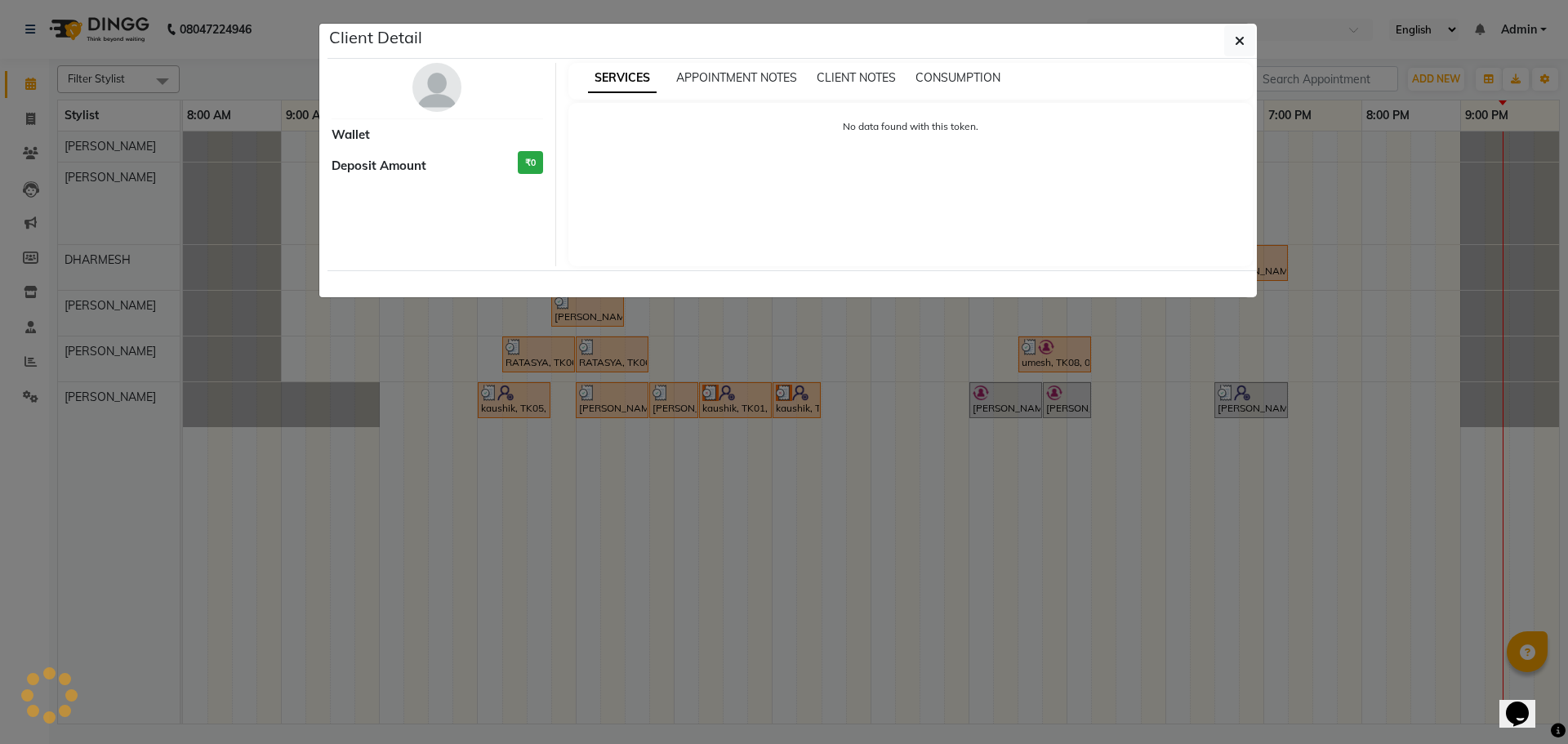
select select "3"
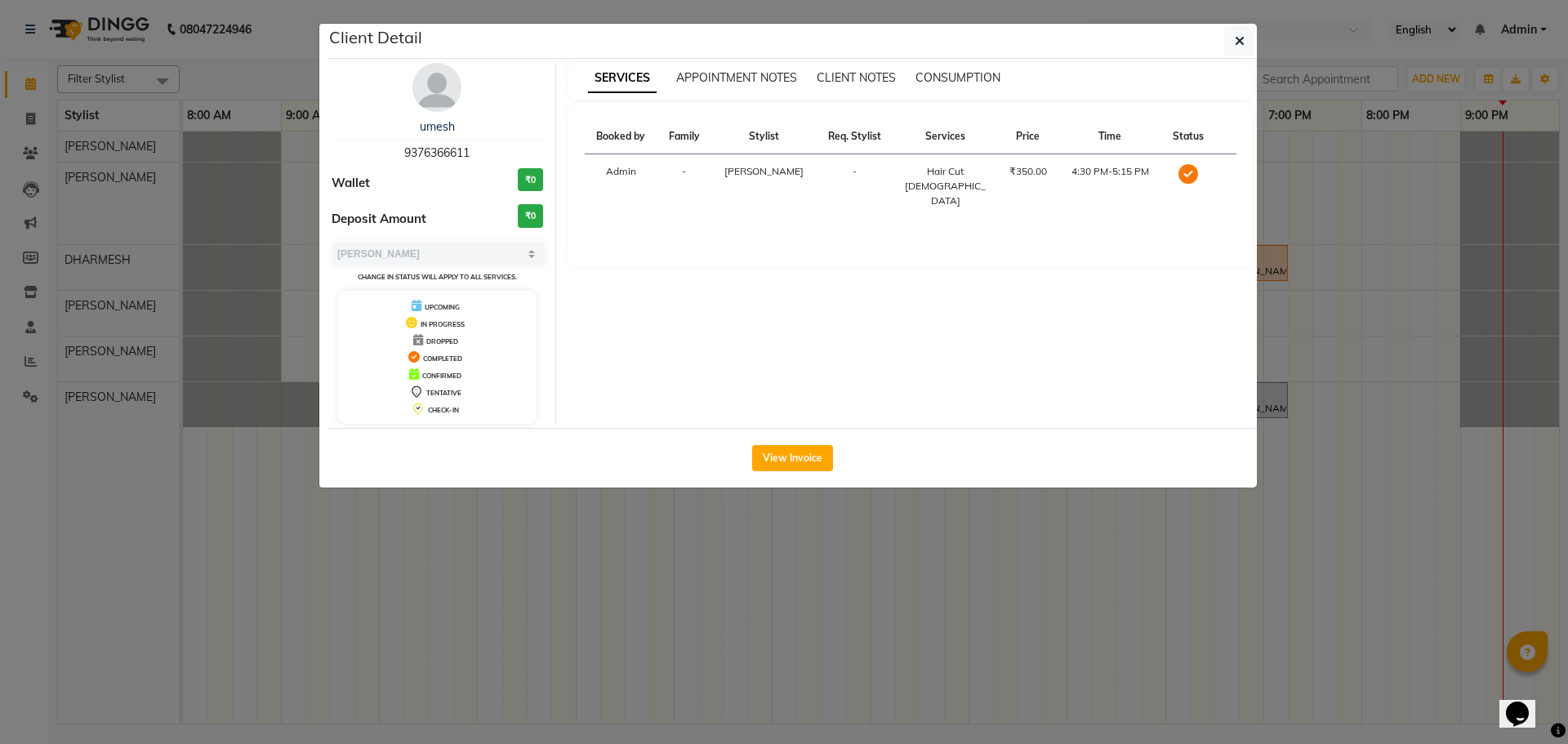
click at [796, 471] on div "View Invoice" at bounding box center [792, 458] width 930 height 60
click at [807, 457] on button "View Invoice" at bounding box center [793, 459] width 81 height 26
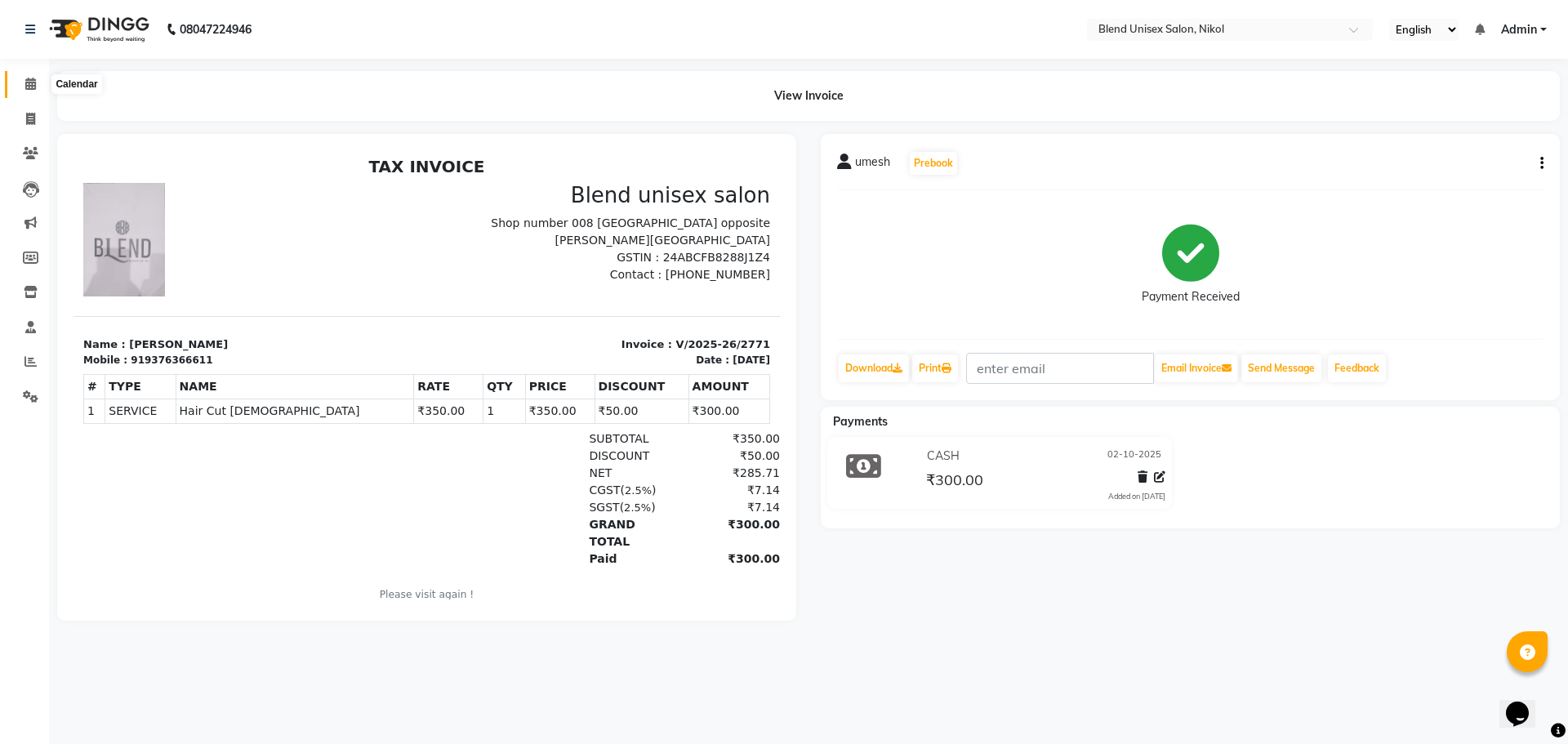
click at [27, 82] on icon at bounding box center [31, 84] width 11 height 12
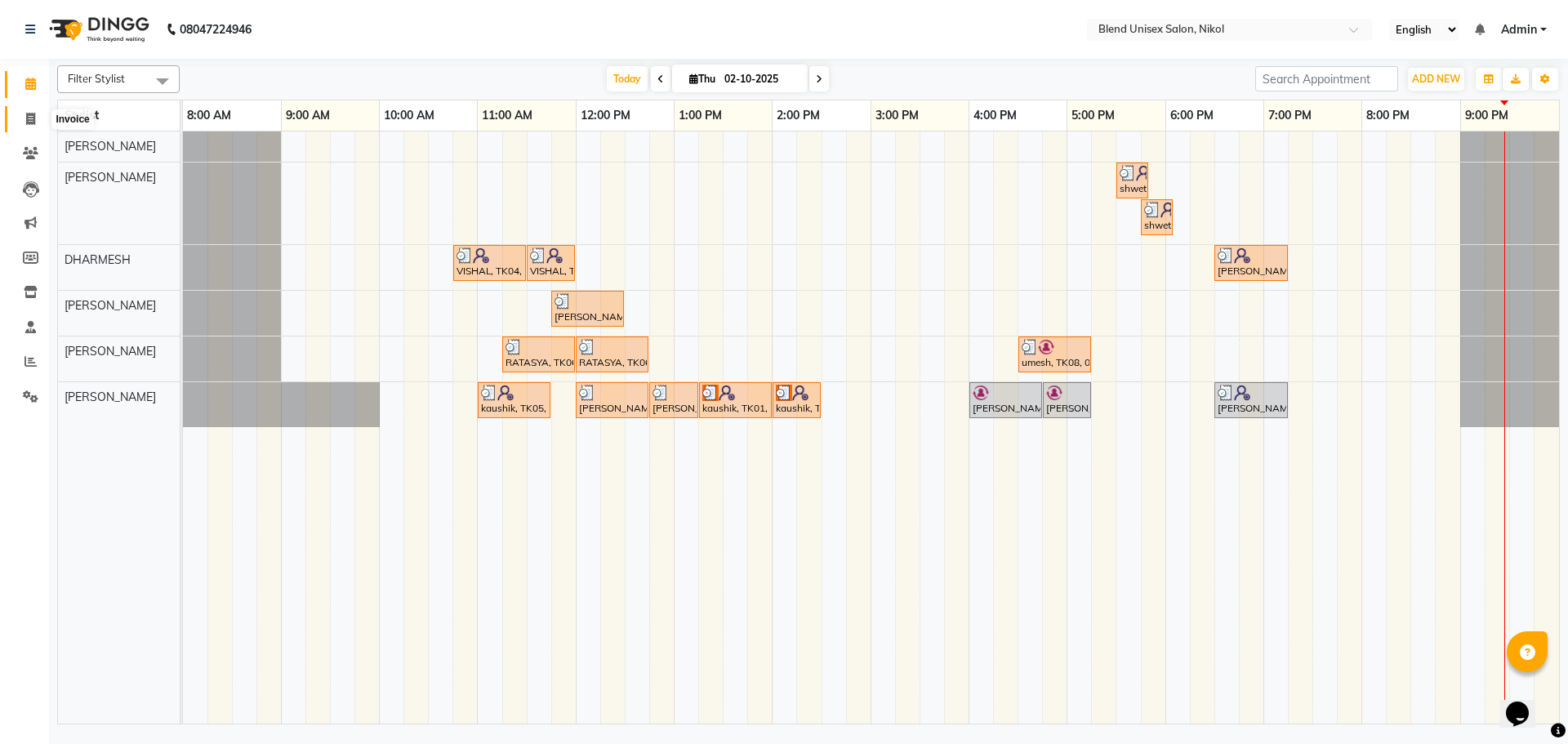
click at [36, 117] on span at bounding box center [31, 119] width 28 height 19
select select "service"
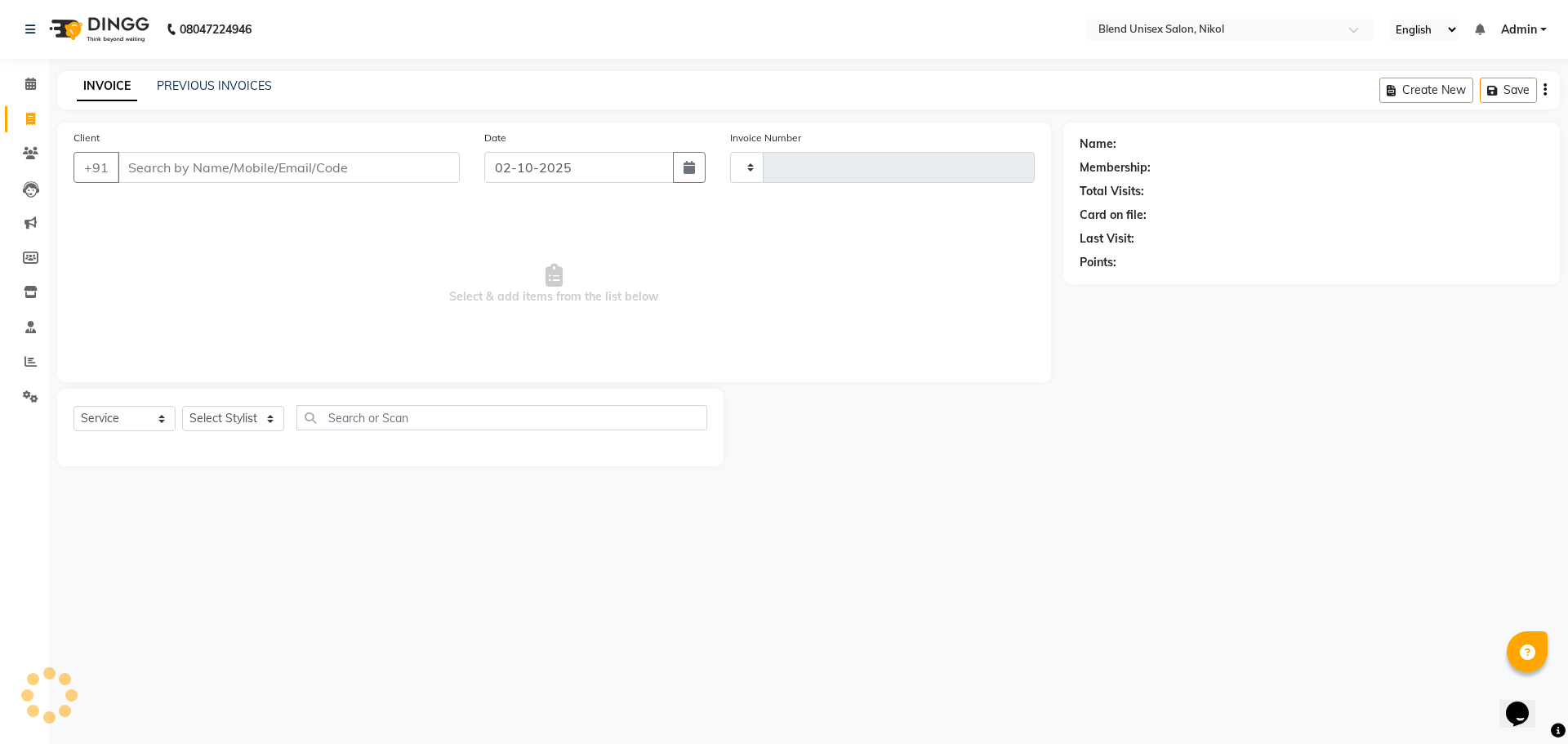
type input "2774"
select select "6213"
click at [219, 82] on link "PREVIOUS INVOICES" at bounding box center [214, 86] width 116 height 15
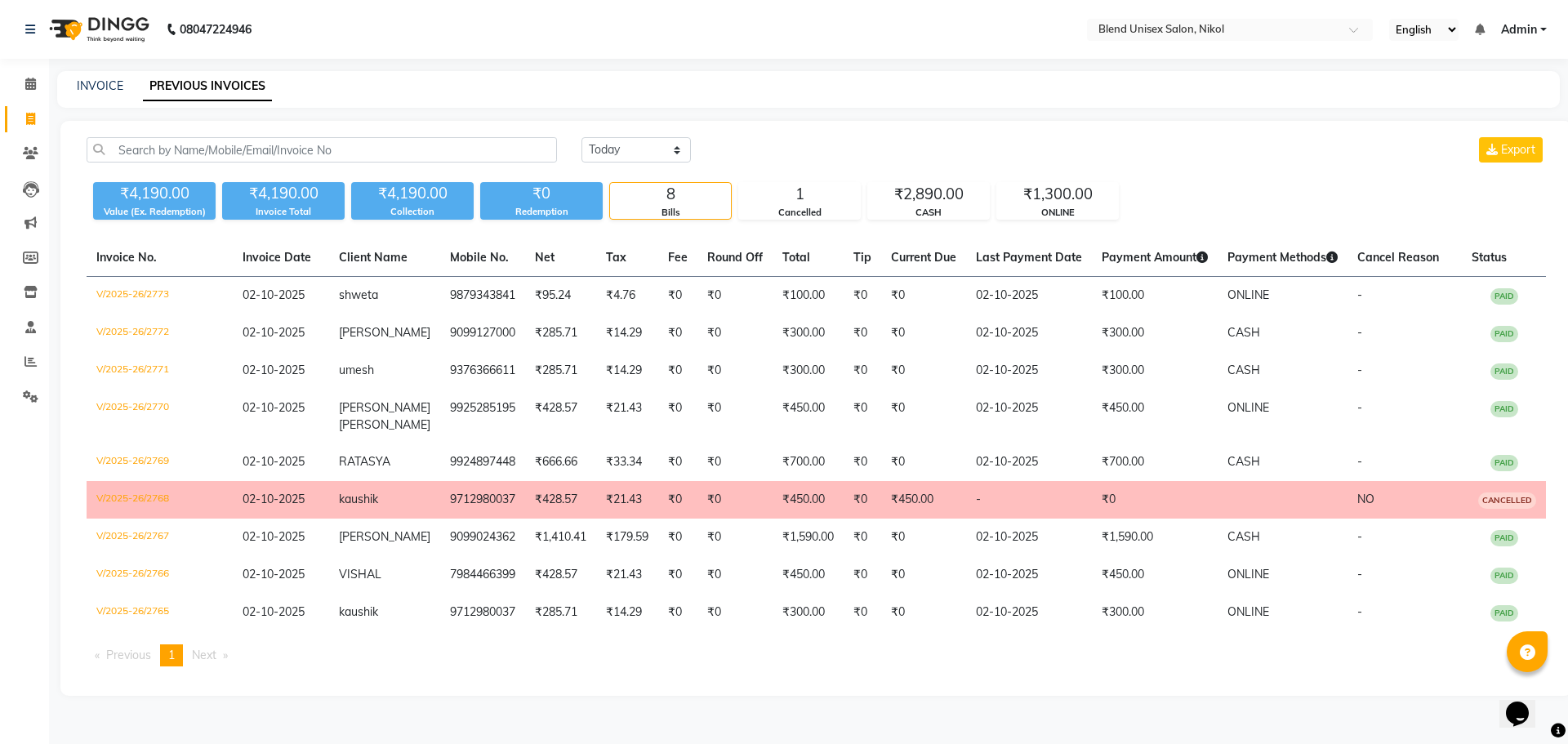
click at [1514, 492] on span "CANCELLED" at bounding box center [1508, 500] width 58 height 17
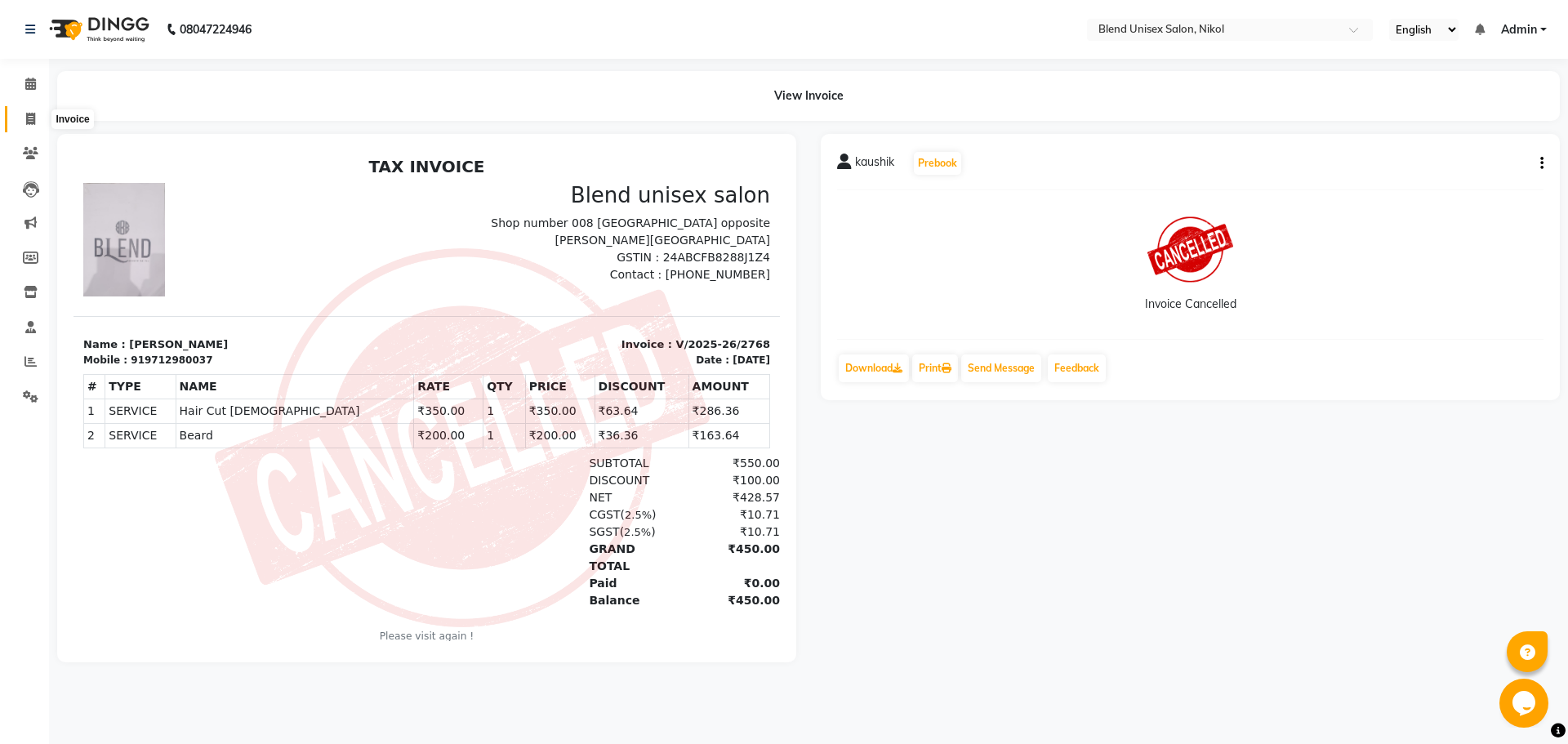
click at [31, 115] on icon at bounding box center [31, 119] width 9 height 12
select select "service"
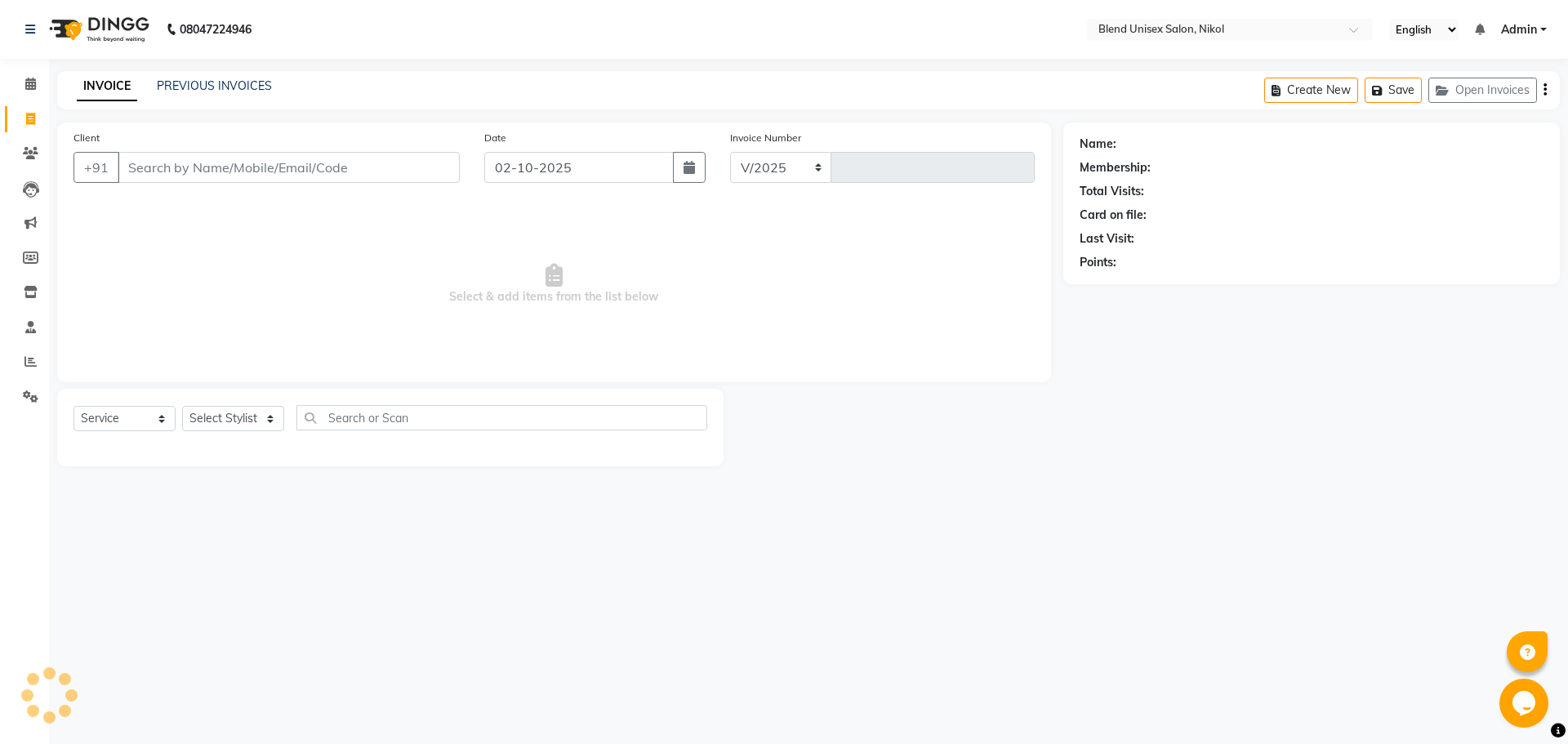
select select "6213"
type input "2774"
click at [219, 85] on link "PREVIOUS INVOICES" at bounding box center [214, 86] width 116 height 15
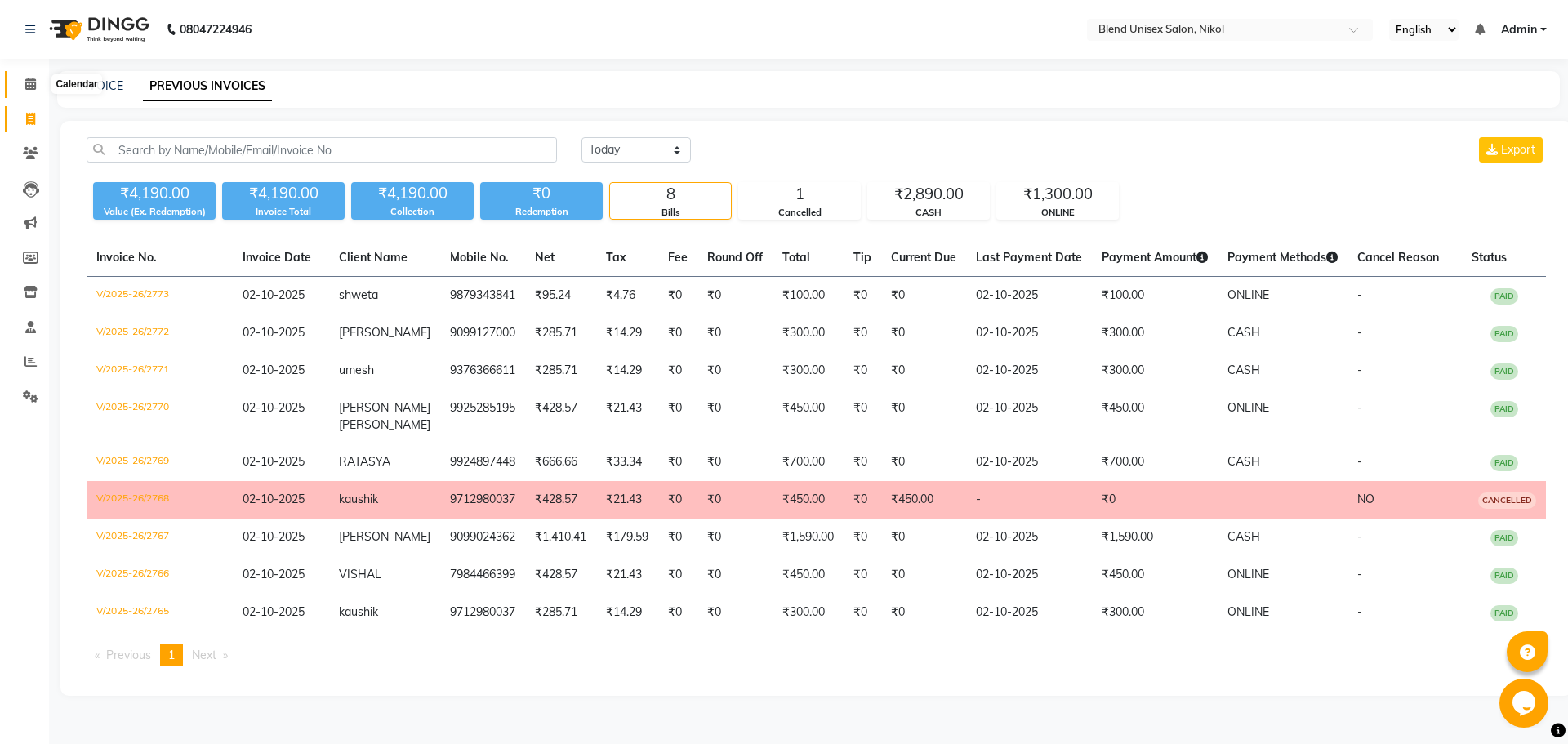
click at [27, 79] on icon at bounding box center [31, 84] width 11 height 12
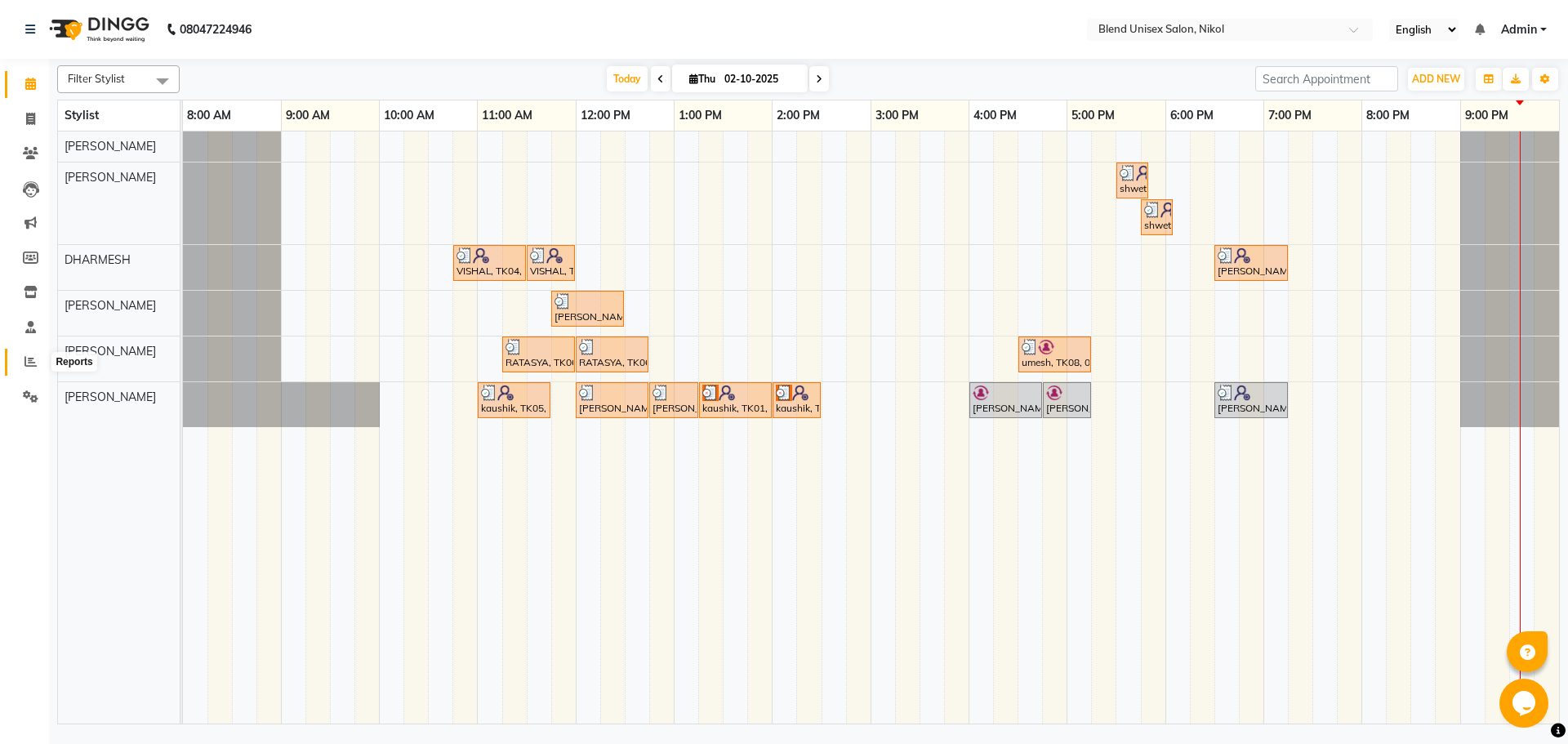
click at [31, 358] on icon at bounding box center [31, 362] width 12 height 12
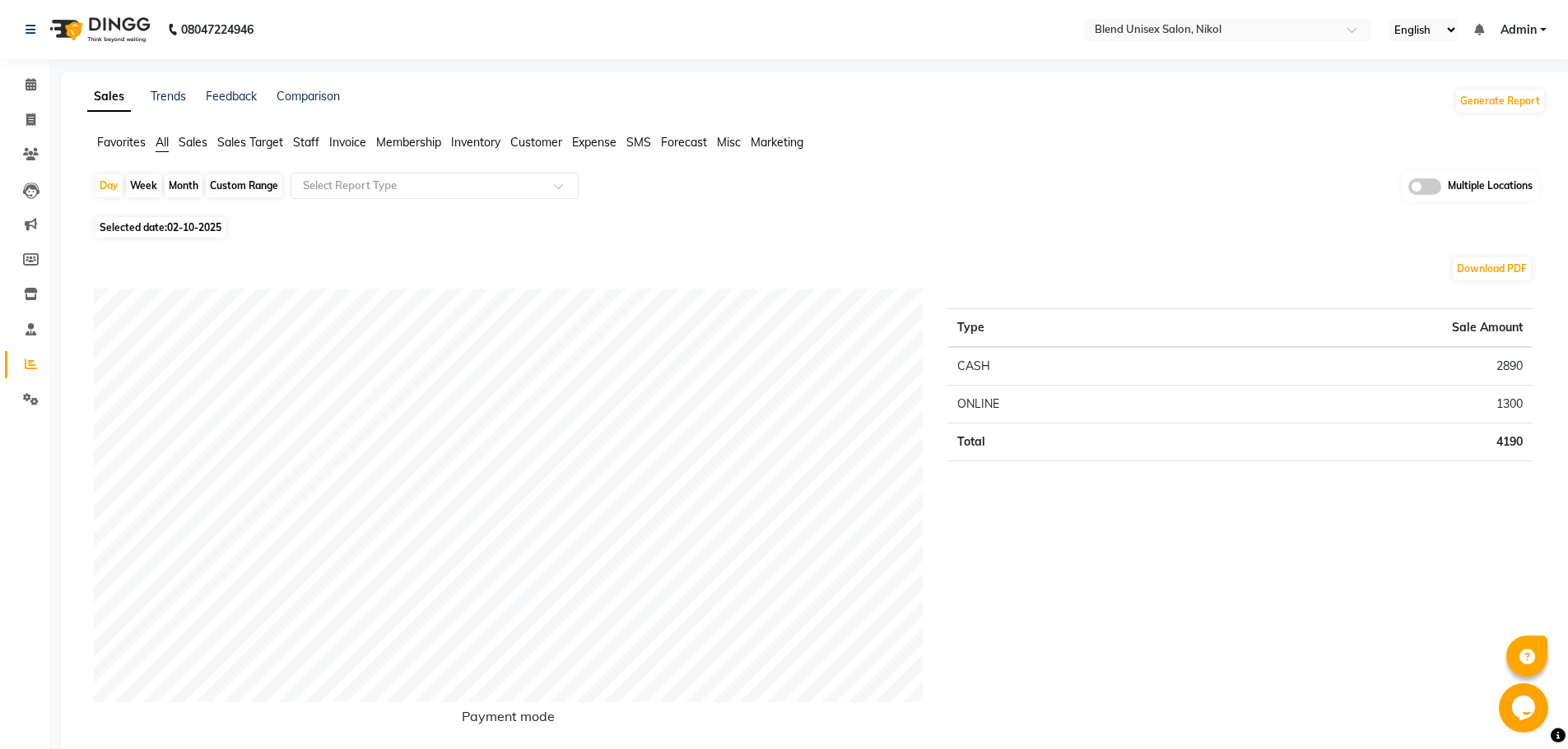
click at [310, 139] on span "Staff" at bounding box center [307, 142] width 27 height 15
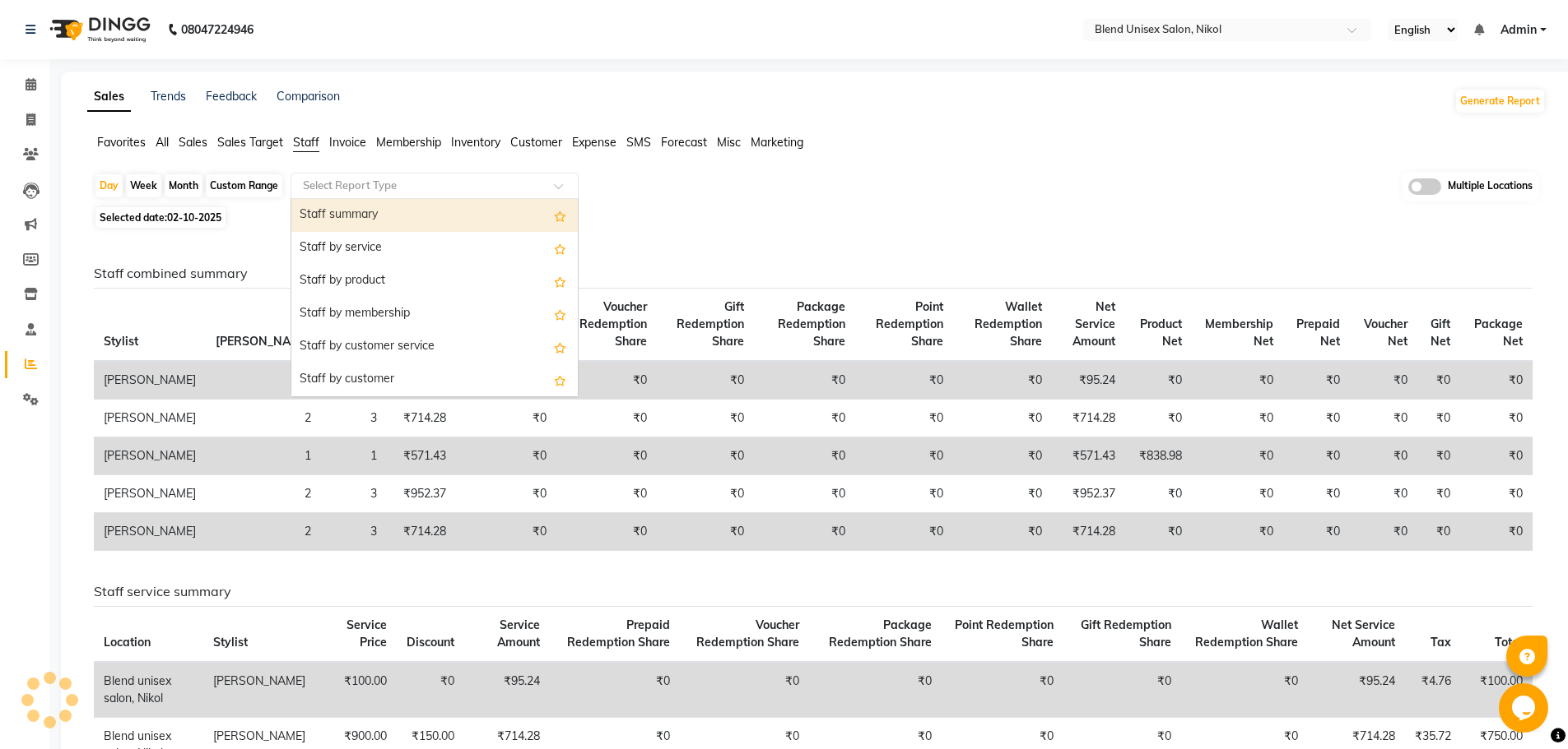
click at [460, 182] on input "text" at bounding box center [418, 186] width 237 height 17
click at [455, 213] on div "Staff summary" at bounding box center [435, 215] width 286 height 33
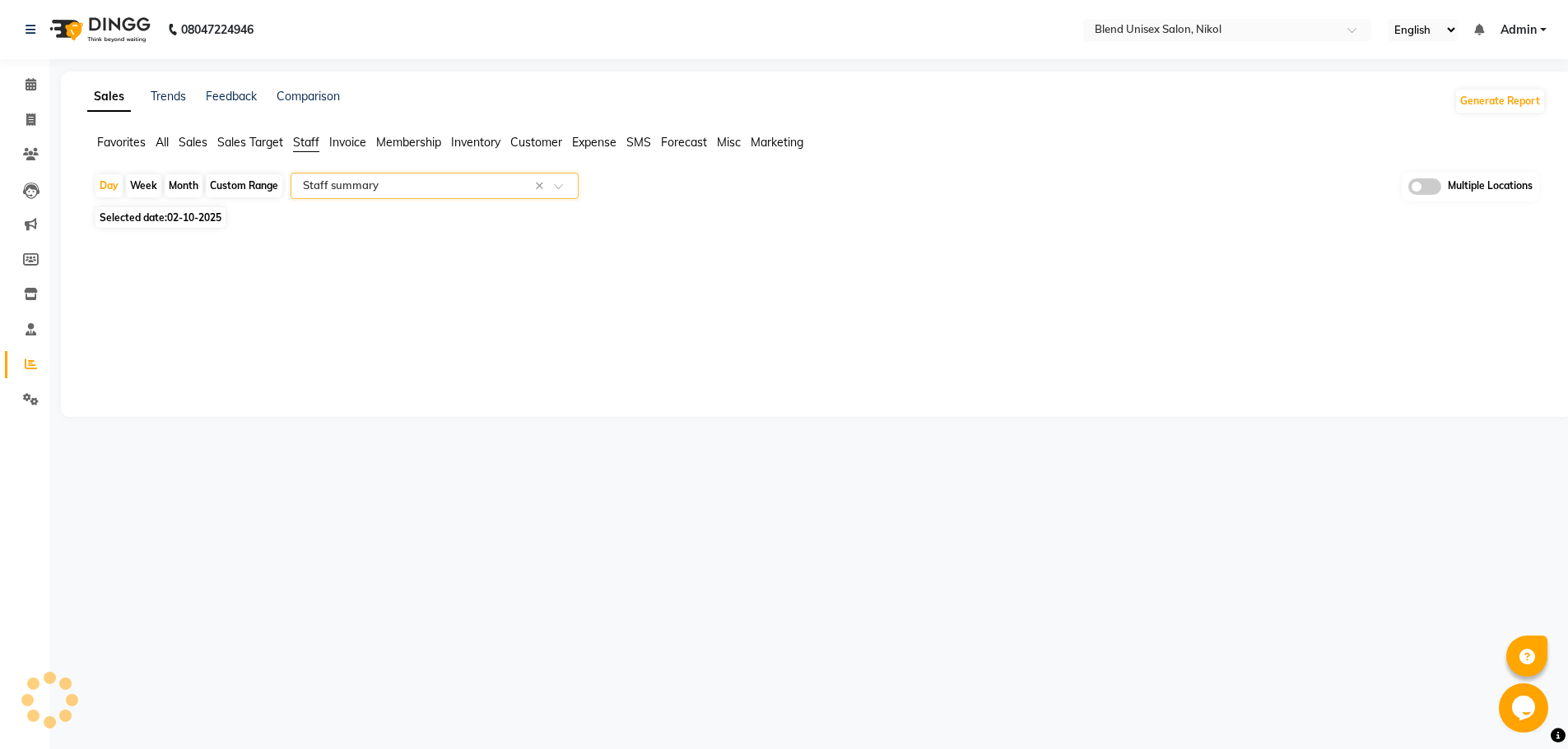
select select "full_report"
select select "csv"
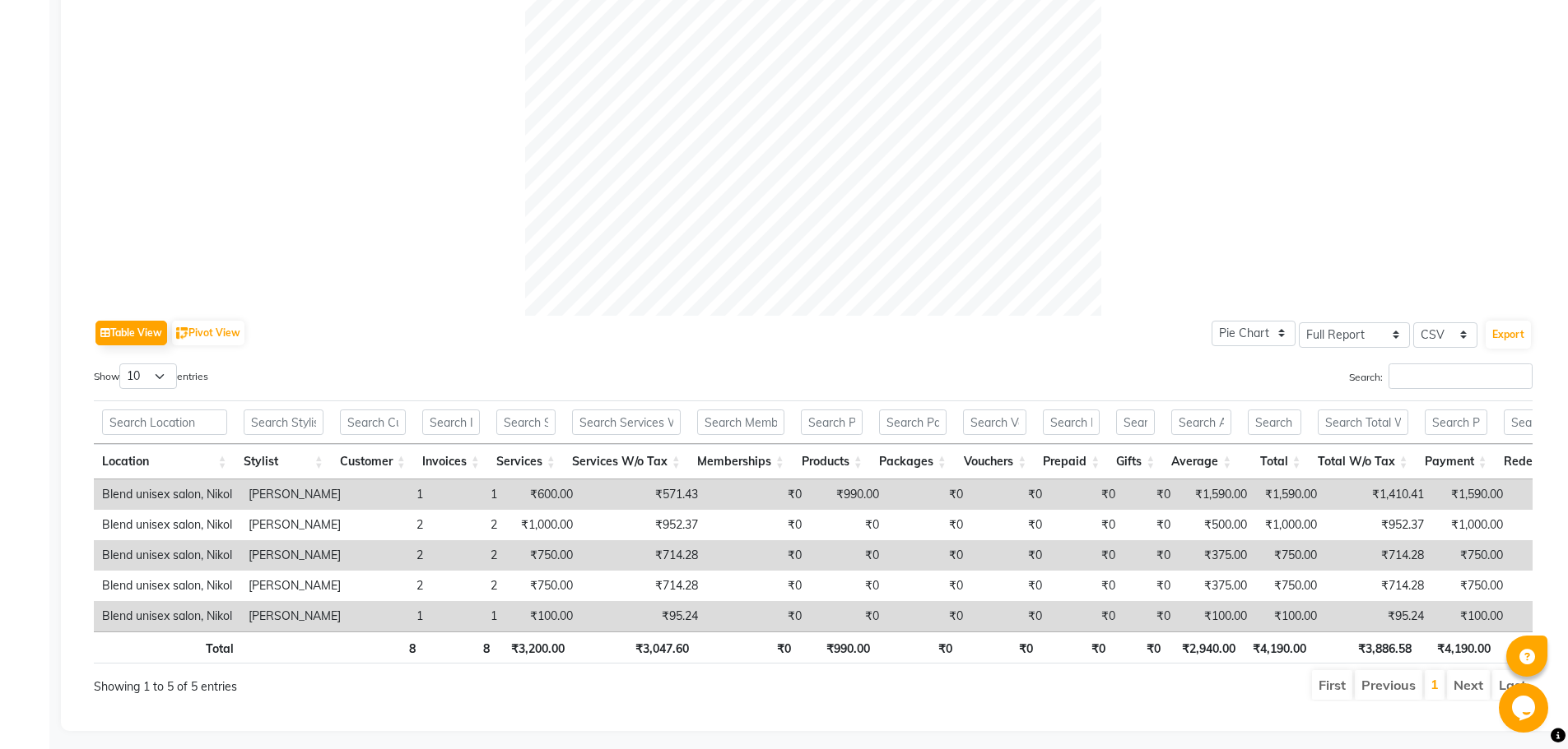
scroll to position [557, 0]
